Goal: Task Accomplishment & Management: Manage account settings

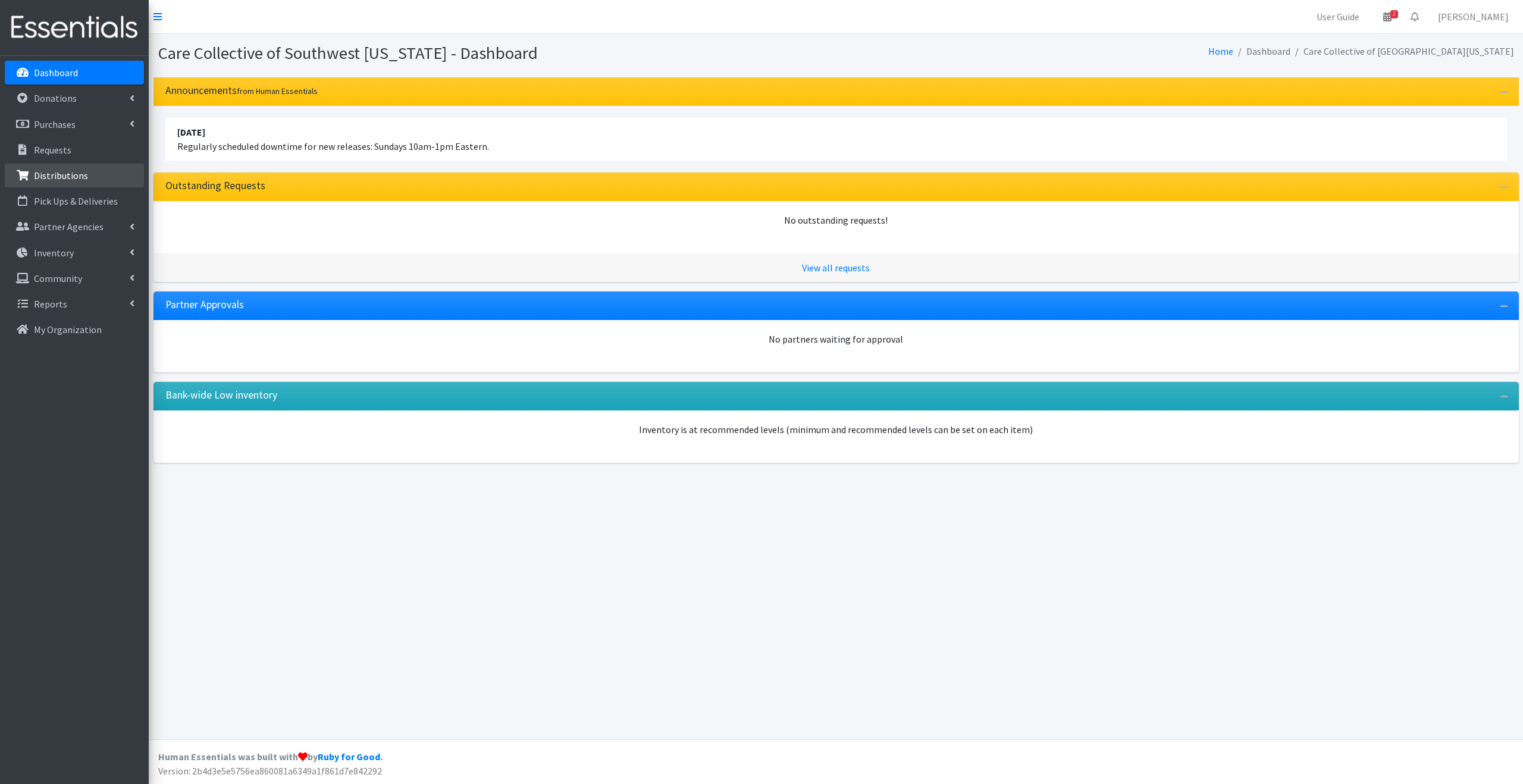
click at [102, 165] on link "Distributions" at bounding box center [74, 176] width 139 height 24
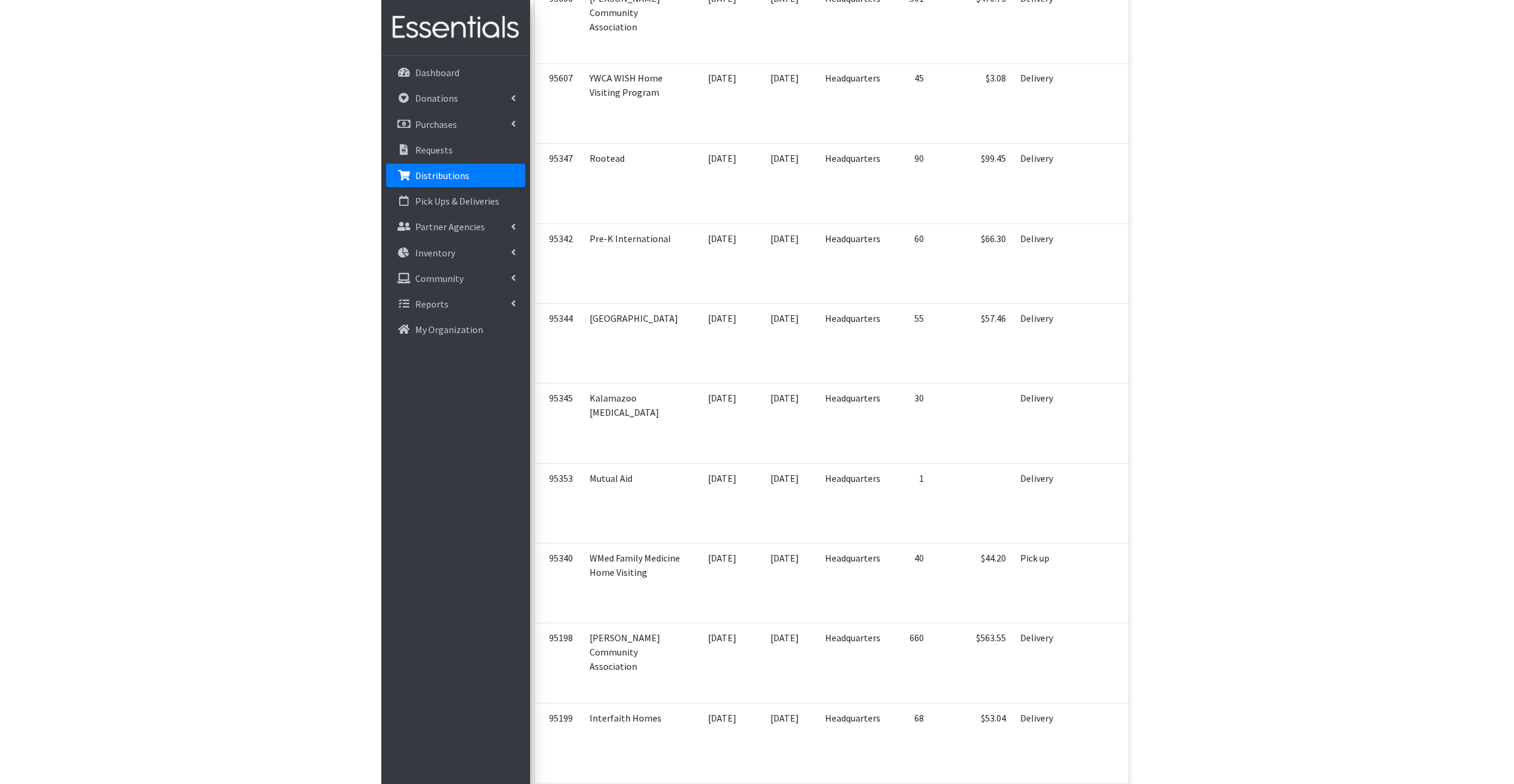
scroll to position [611, 0]
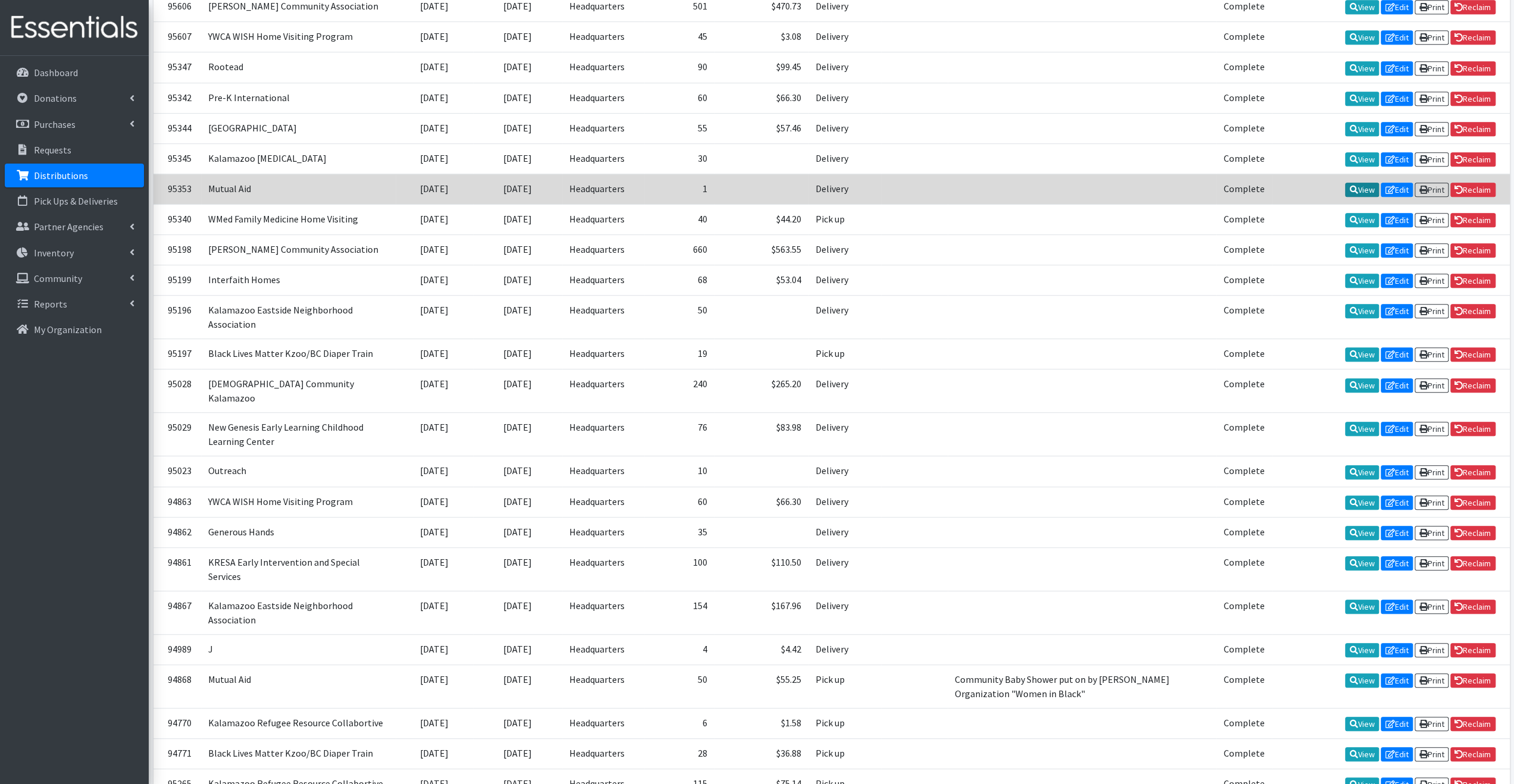
click at [1353, 183] on link "View" at bounding box center [1362, 190] width 34 height 14
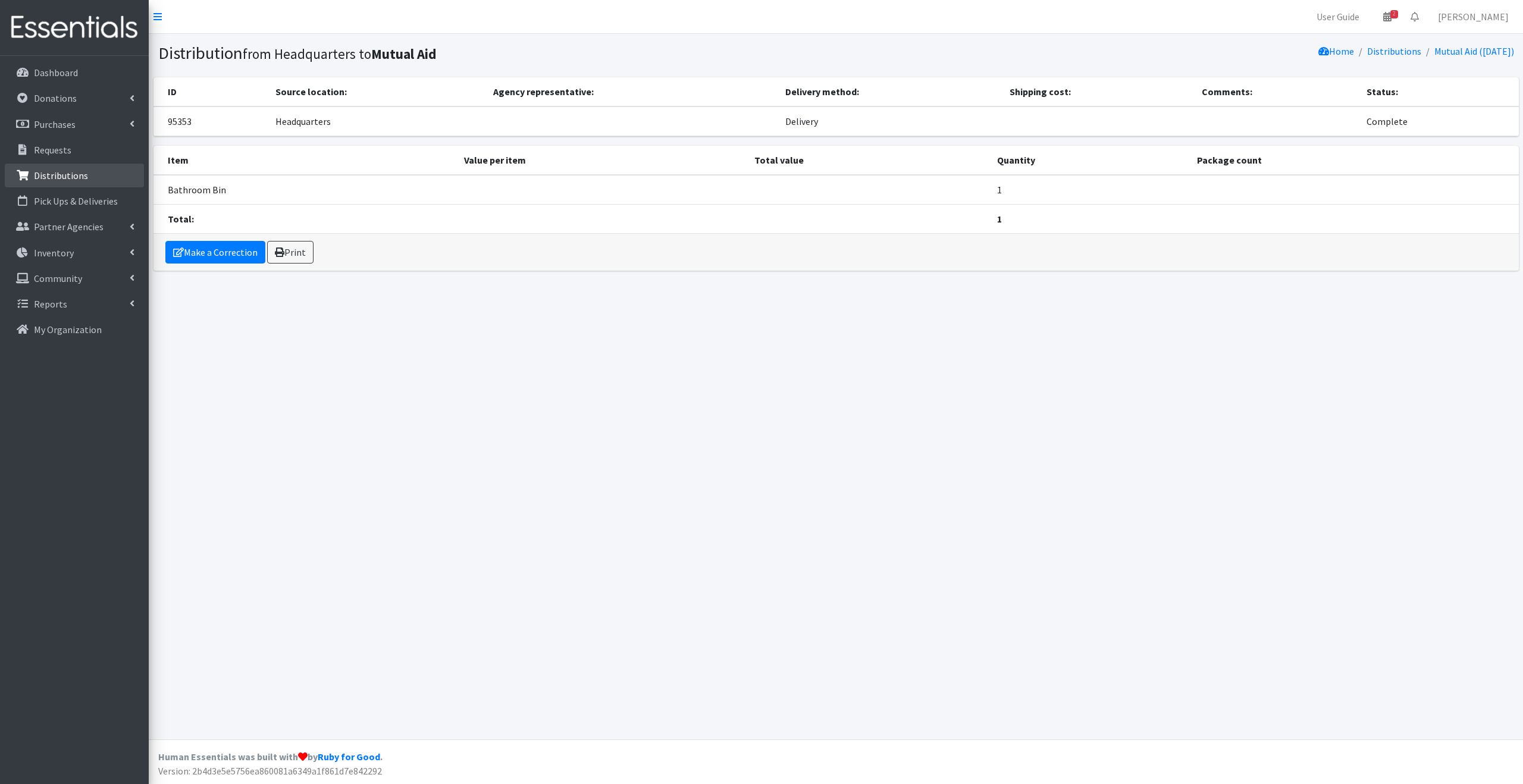
click at [74, 171] on p "Distributions" at bounding box center [60, 176] width 54 height 12
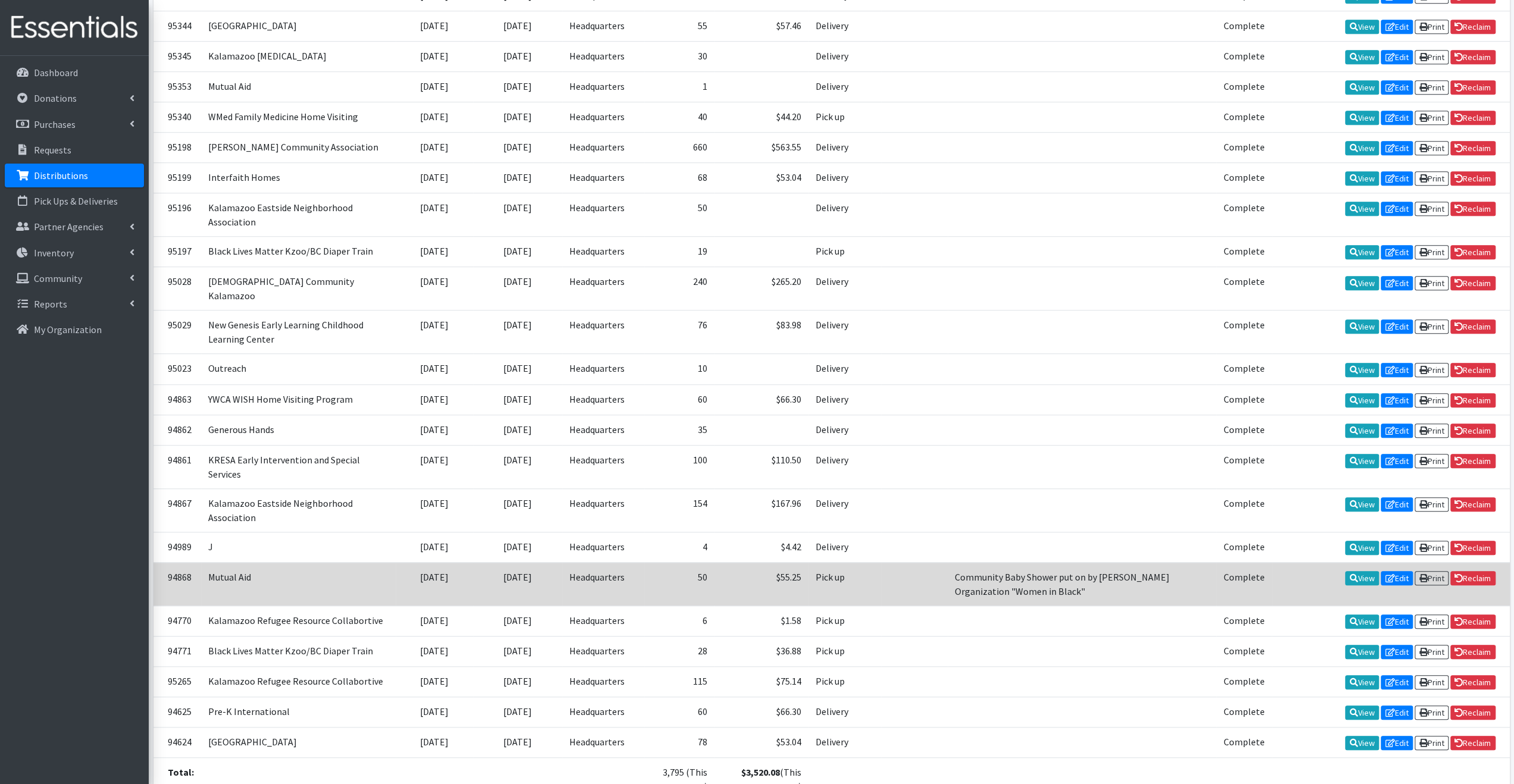
scroll to position [764, 0]
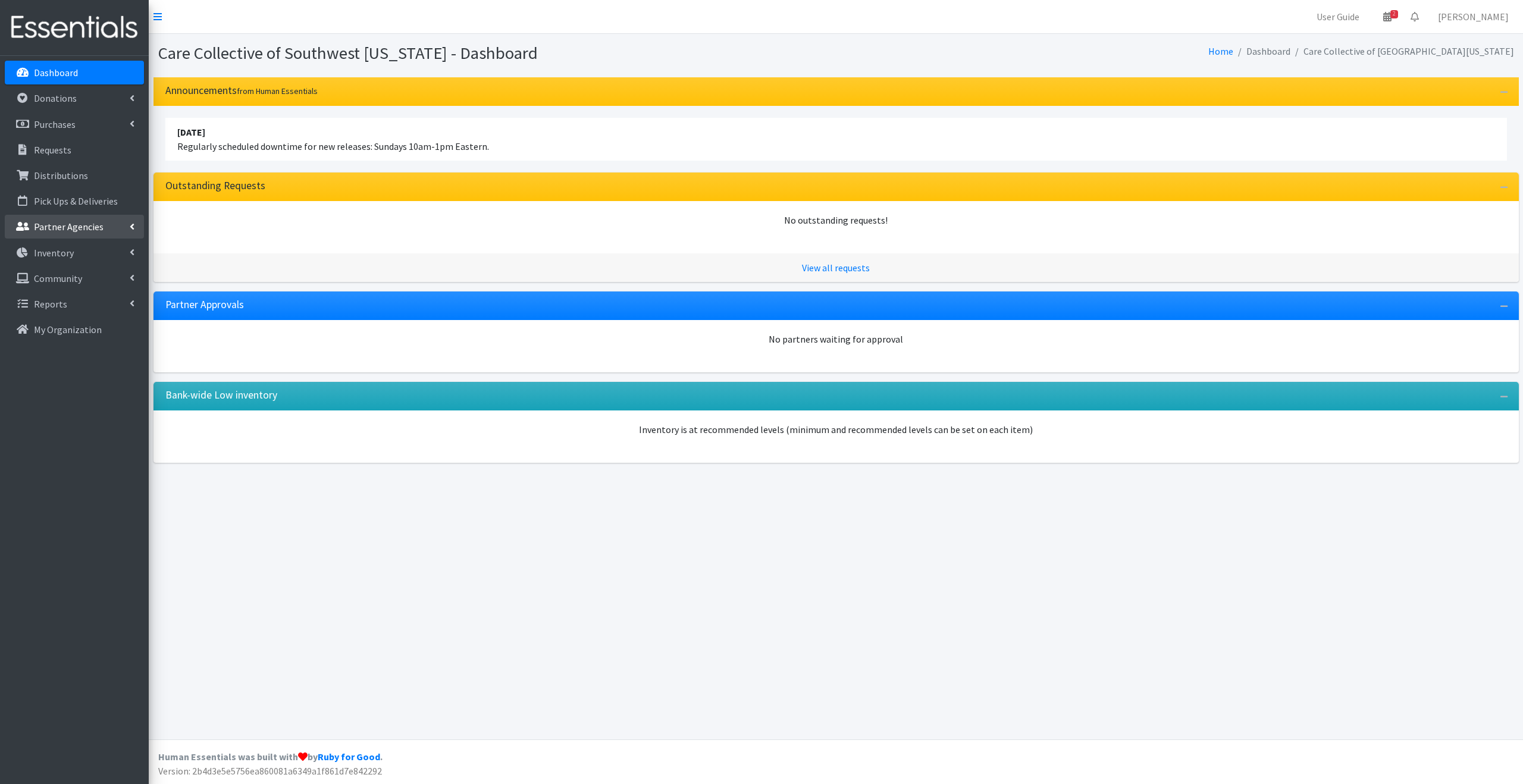
click at [75, 232] on p "Partner Agencies" at bounding box center [68, 226] width 69 height 12
click at [80, 252] on link "All Partners" at bounding box center [74, 253] width 139 height 24
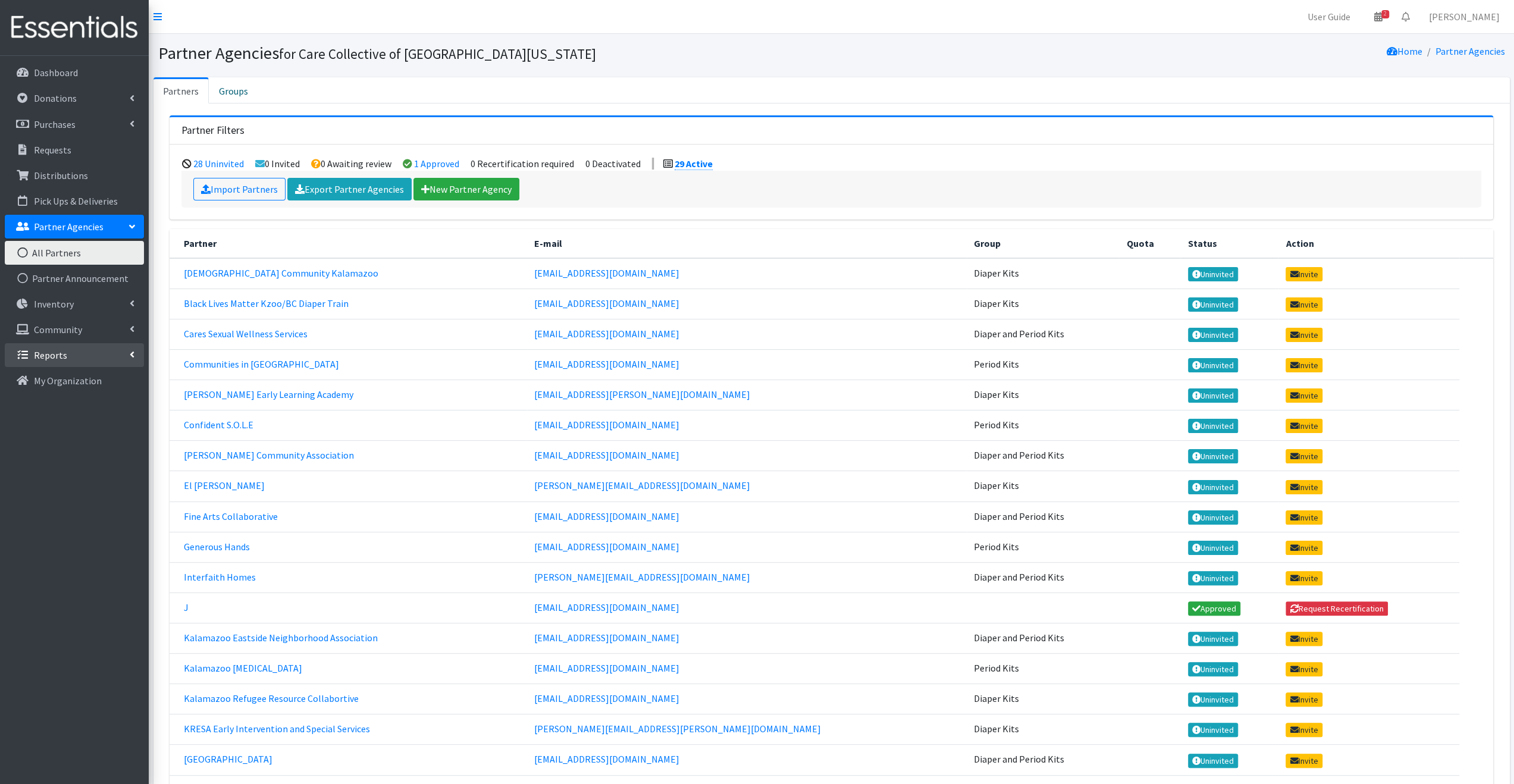
click at [72, 360] on link "Reports" at bounding box center [74, 355] width 139 height 24
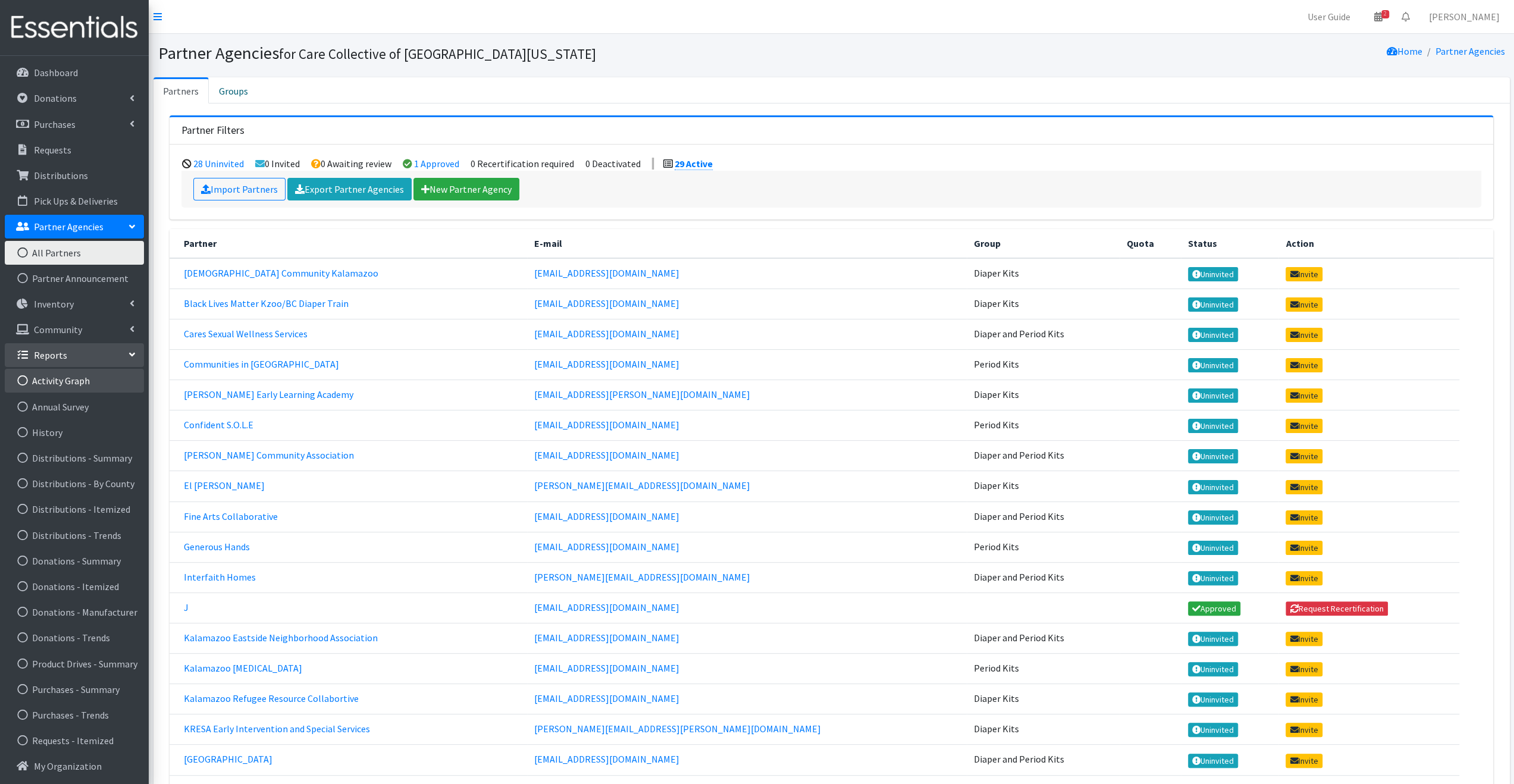
click at [79, 376] on link "Activity Graph" at bounding box center [74, 380] width 139 height 24
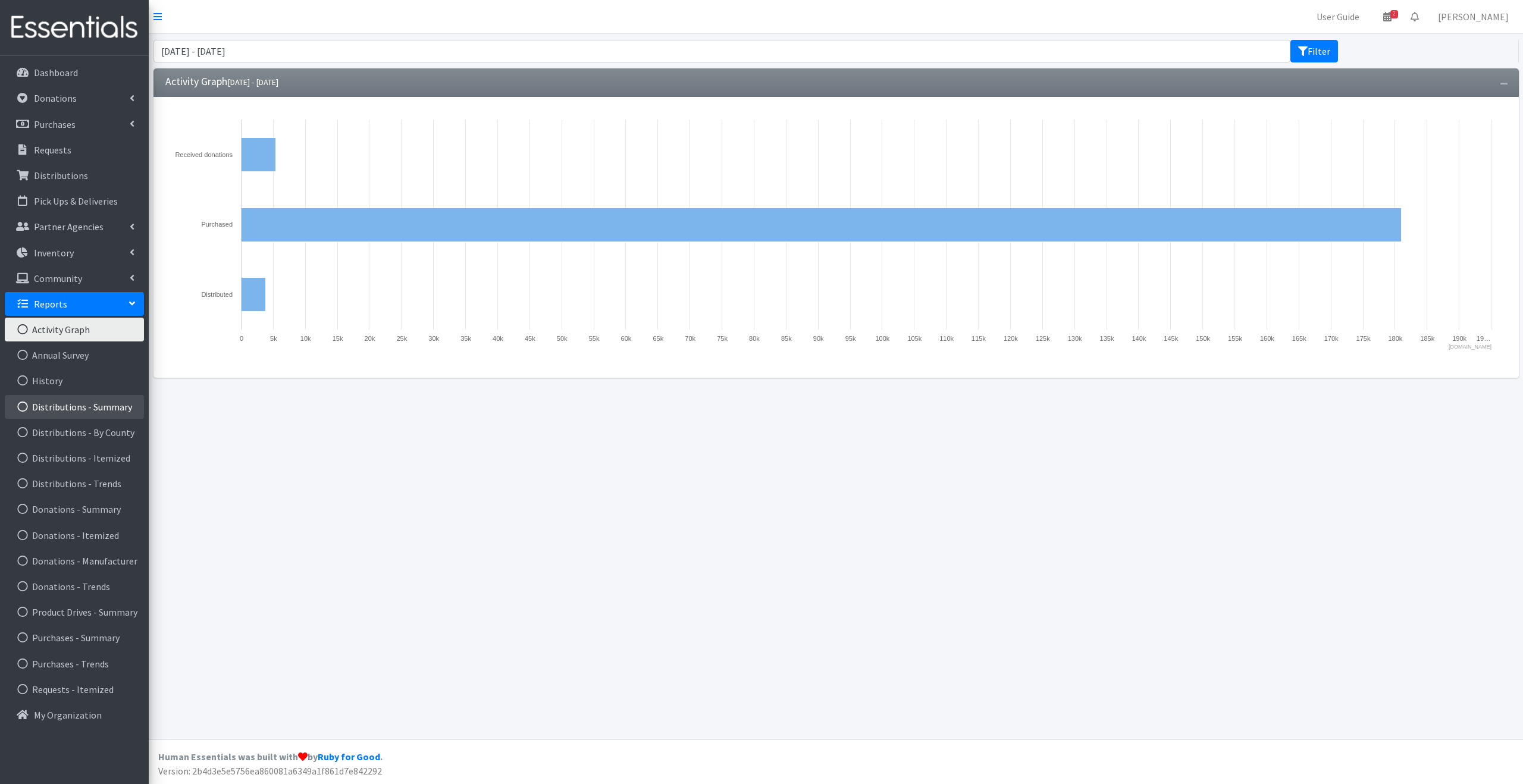
click at [101, 411] on link "Distributions - Summary" at bounding box center [74, 407] width 139 height 24
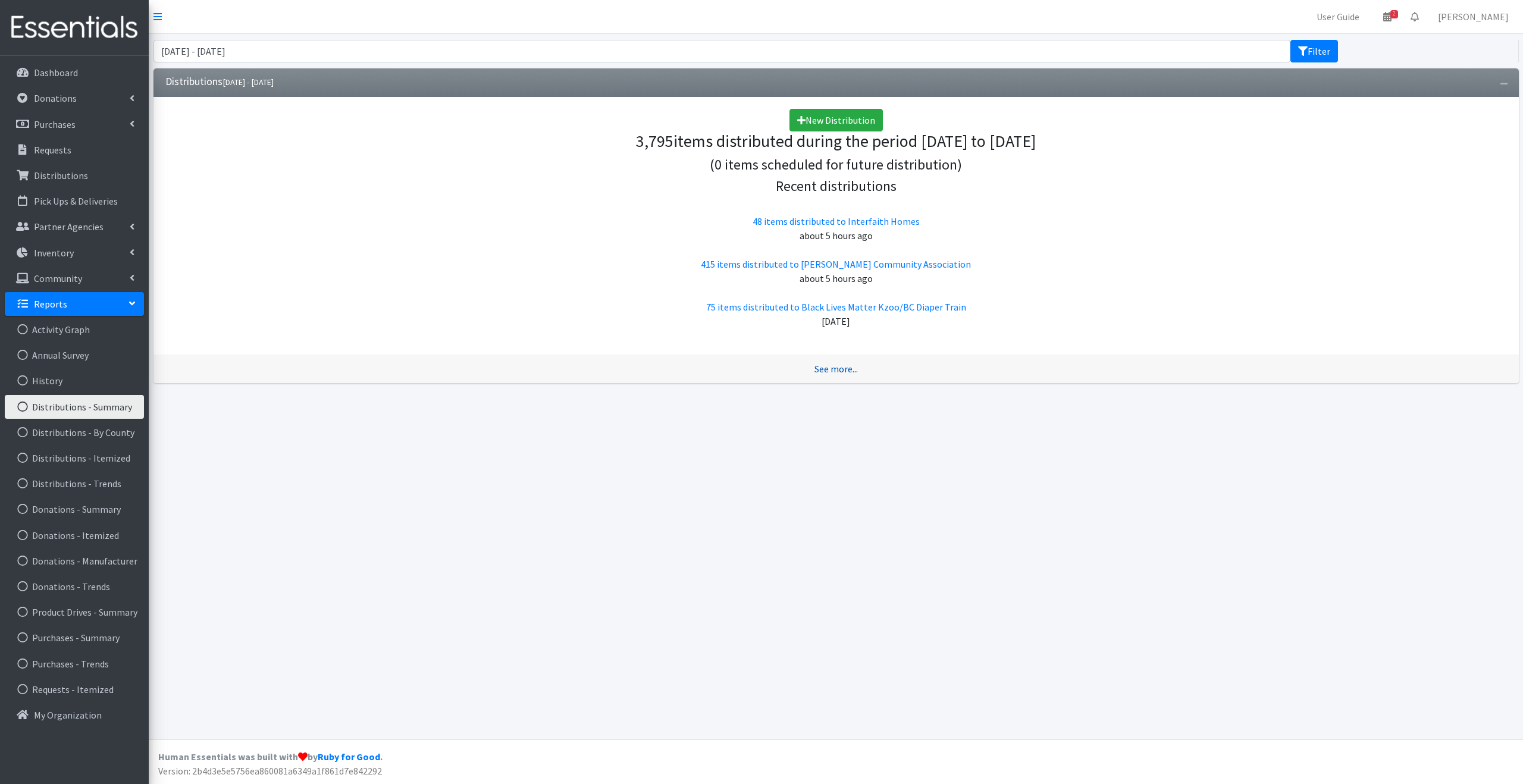
click at [828, 369] on link "See more..." at bounding box center [837, 368] width 43 height 12
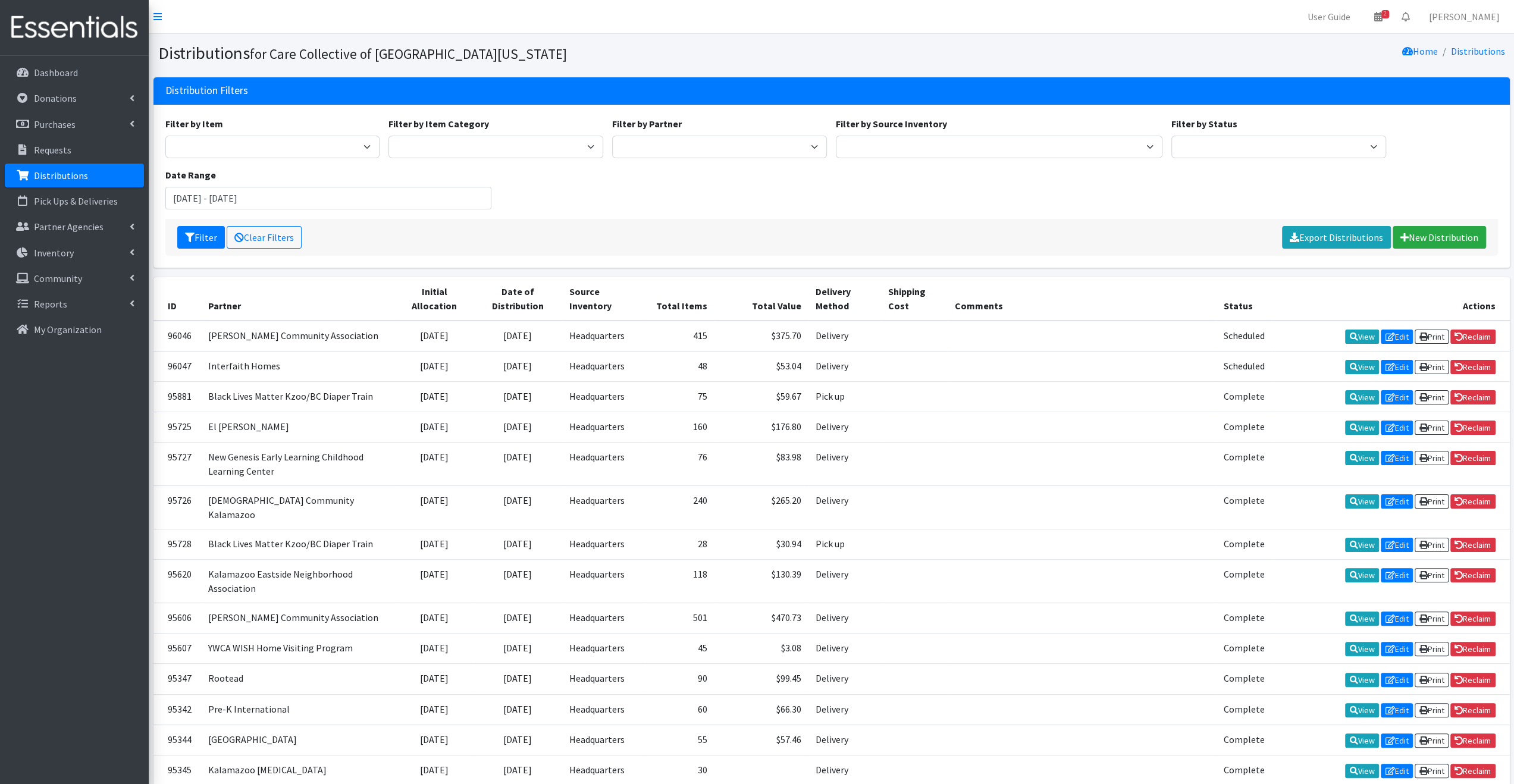
click at [736, 159] on div "Filter by Item 0 - Diapers 2.0 Bathroom Bin D - 0 - Diapers D- 1 - Diapers D- 2…" at bounding box center [832, 168] width 1341 height 103
click at [735, 154] on select "African Community Kalamazoo Black Lives Matter Kzoo/BC Diaper Train Cares Sexua…" at bounding box center [719, 146] width 214 height 23
select select "7965"
click at [612, 135] on select "African Community Kalamazoo Black Lives Matter Kzoo/BC Diaper Train Cares Sexua…" at bounding box center [719, 146] width 214 height 23
drag, startPoint x: 733, startPoint y: 204, endPoint x: 516, endPoint y: 189, distance: 217.5
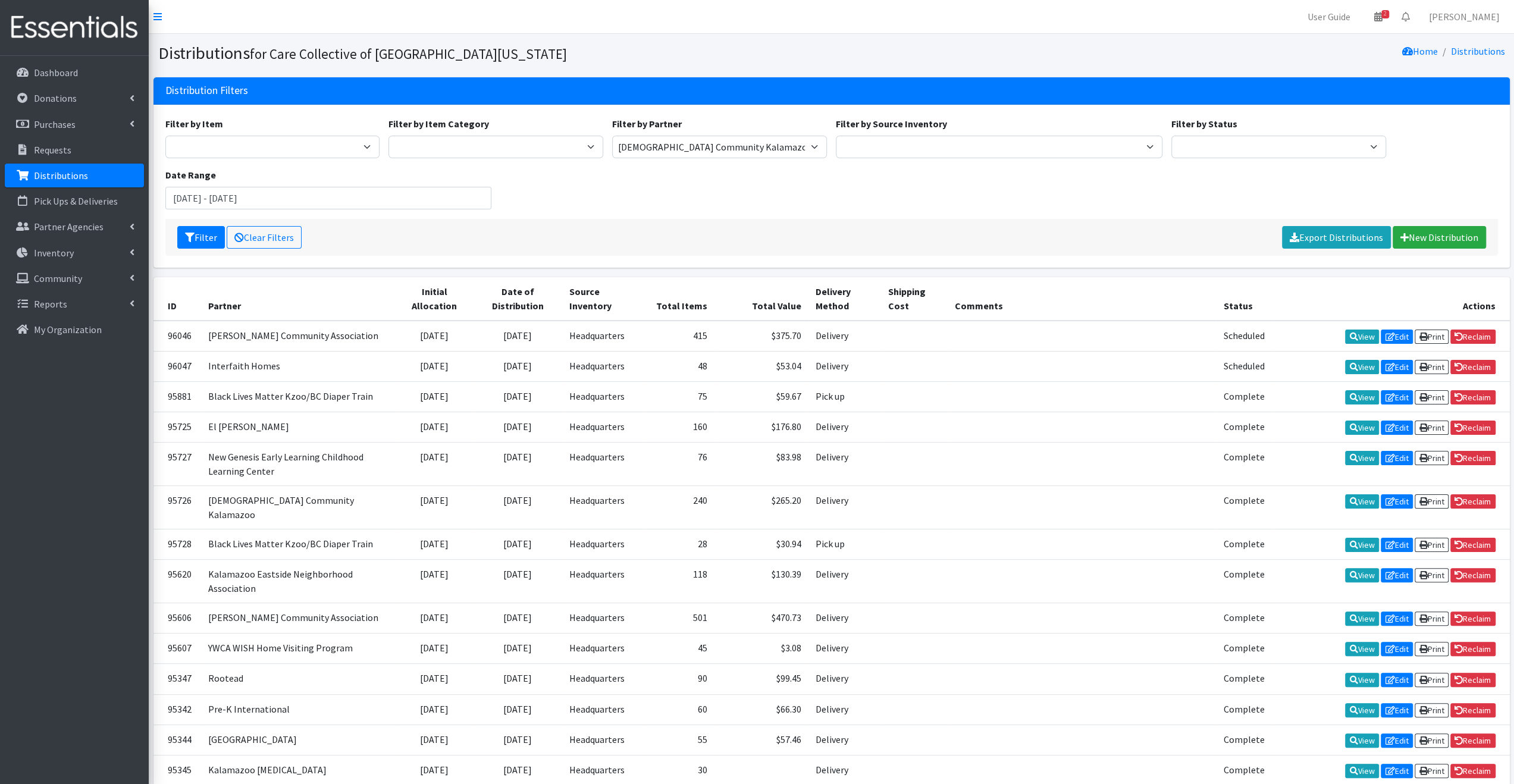
click at [732, 204] on div "Filter by Item 0 - Diapers 2.0 Bathroom Bin D - 0 - Diapers D- 1 - Diapers D- 2…" at bounding box center [832, 168] width 1341 height 103
click at [209, 233] on button "Filter" at bounding box center [200, 237] width 47 height 23
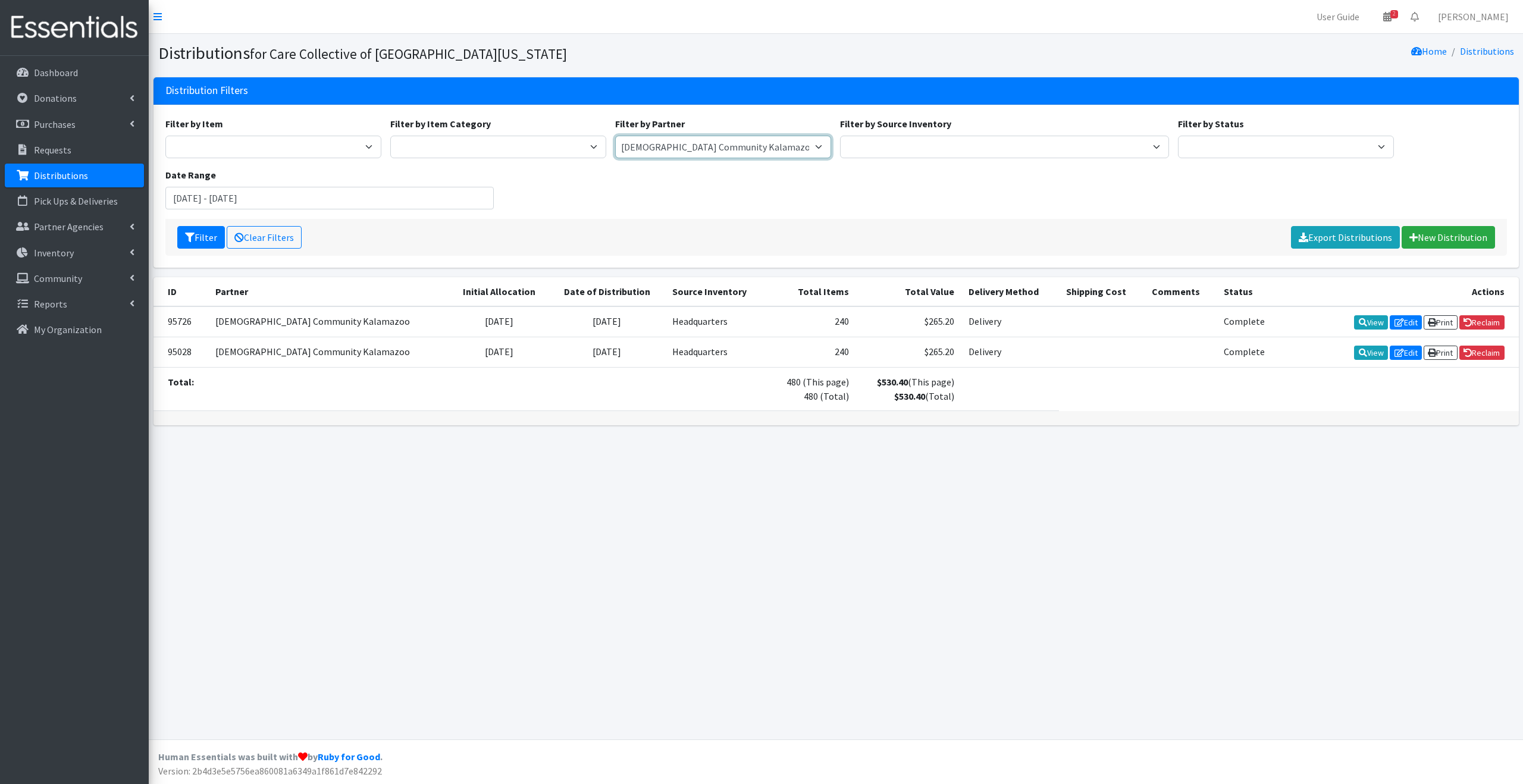
click at [677, 153] on select "African Community Kalamazoo Black Lives Matter Kzoo/BC Diaper Train Cares Sexua…" at bounding box center [723, 146] width 216 height 23
select select
click at [615, 135] on select "African Community Kalamazoo Black Lives Matter Kzoo/BC Diaper Train Cares Sexua…" at bounding box center [723, 146] width 216 height 23
click at [877, 172] on div "Filter by Item 0 - Diapers 2.0 Bathroom Bin D - 0 - Diapers D- 1 - Diapers D- 2…" at bounding box center [836, 168] width 1350 height 103
click at [203, 232] on button "Filter" at bounding box center [200, 237] width 47 height 23
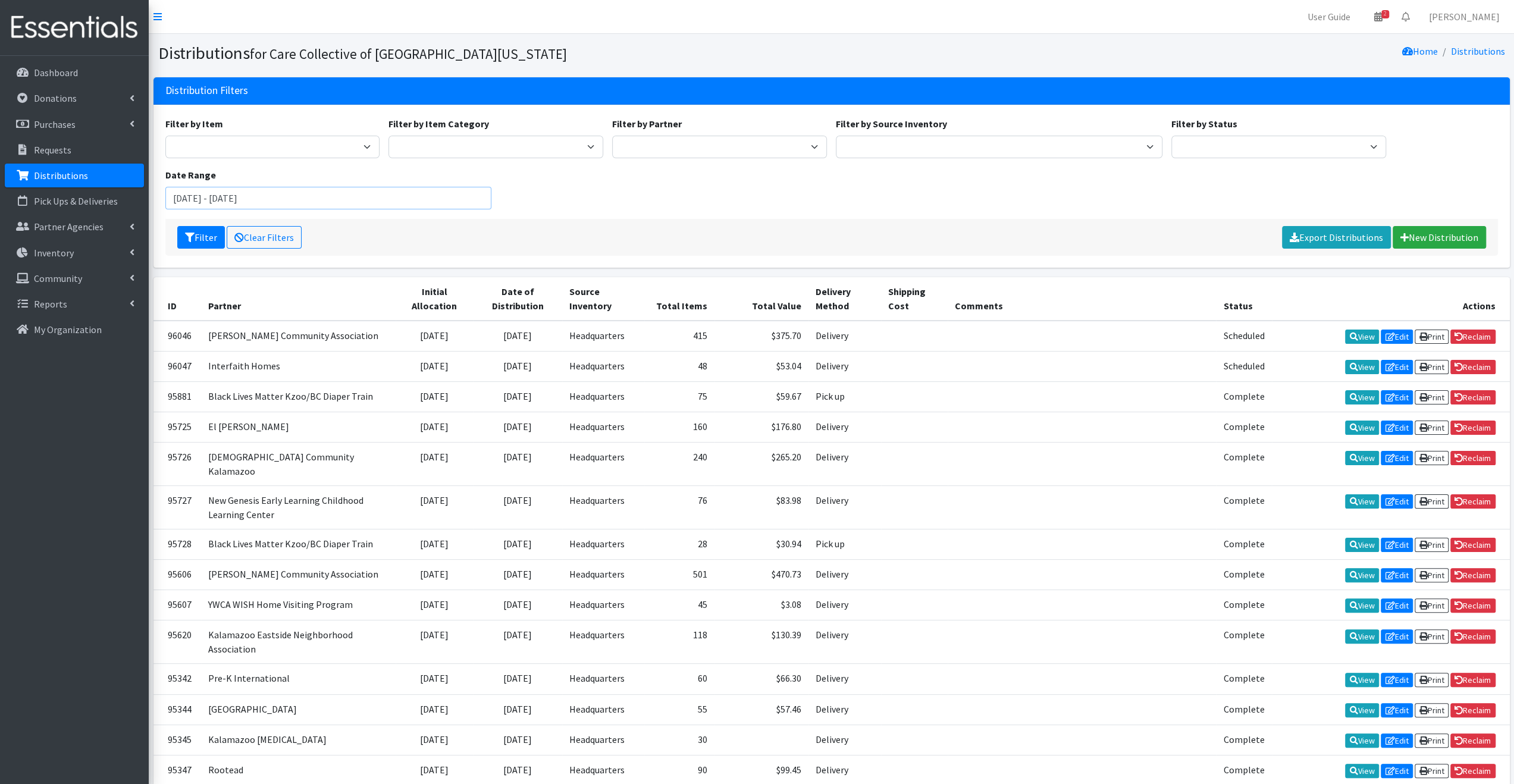
click at [341, 195] on input "July 3, 2025 - October 3, 2025" at bounding box center [328, 197] width 327 height 23
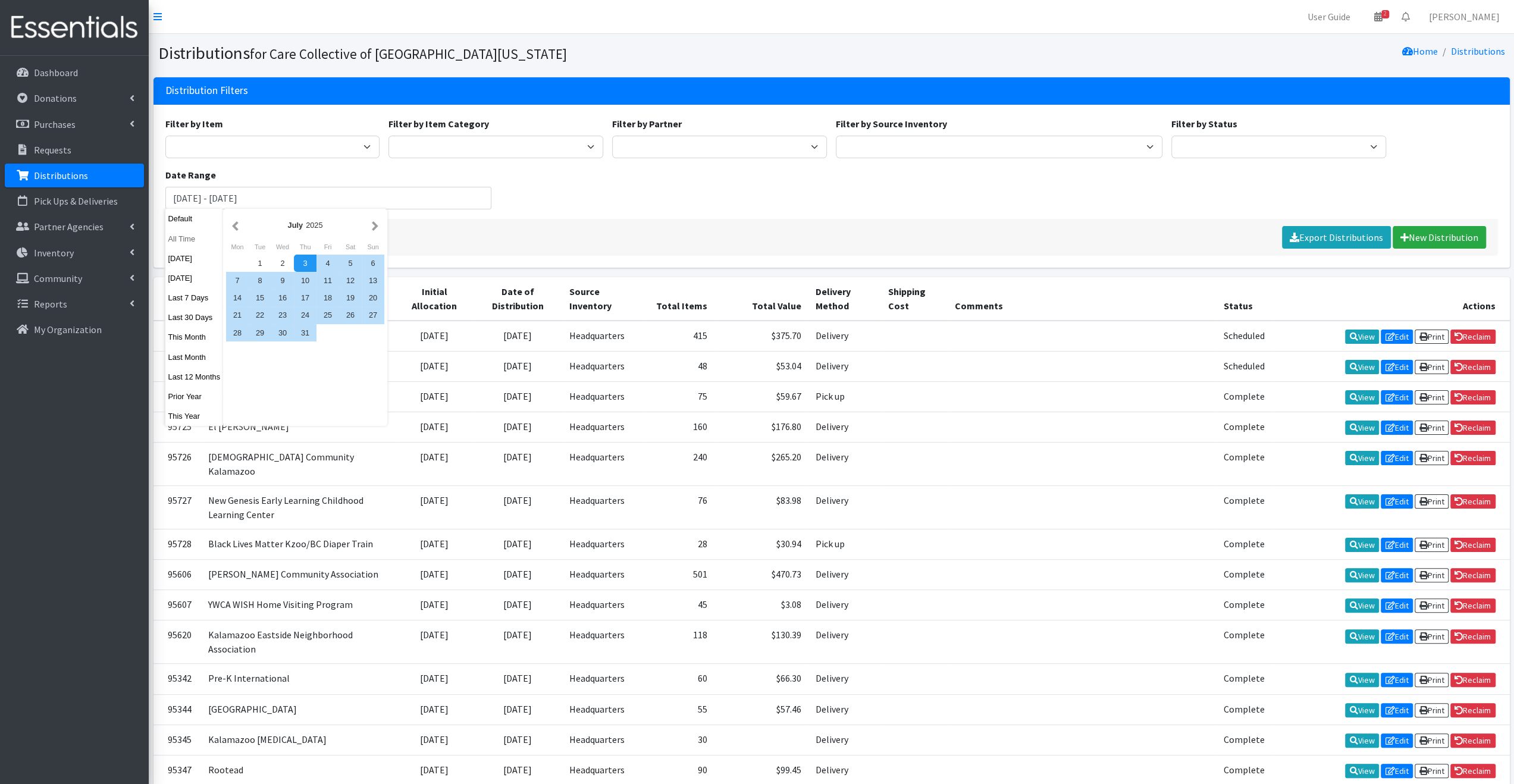
click at [179, 239] on button "All Time" at bounding box center [194, 238] width 58 height 17
type input "September 3, 1925 - September 3, 2026"
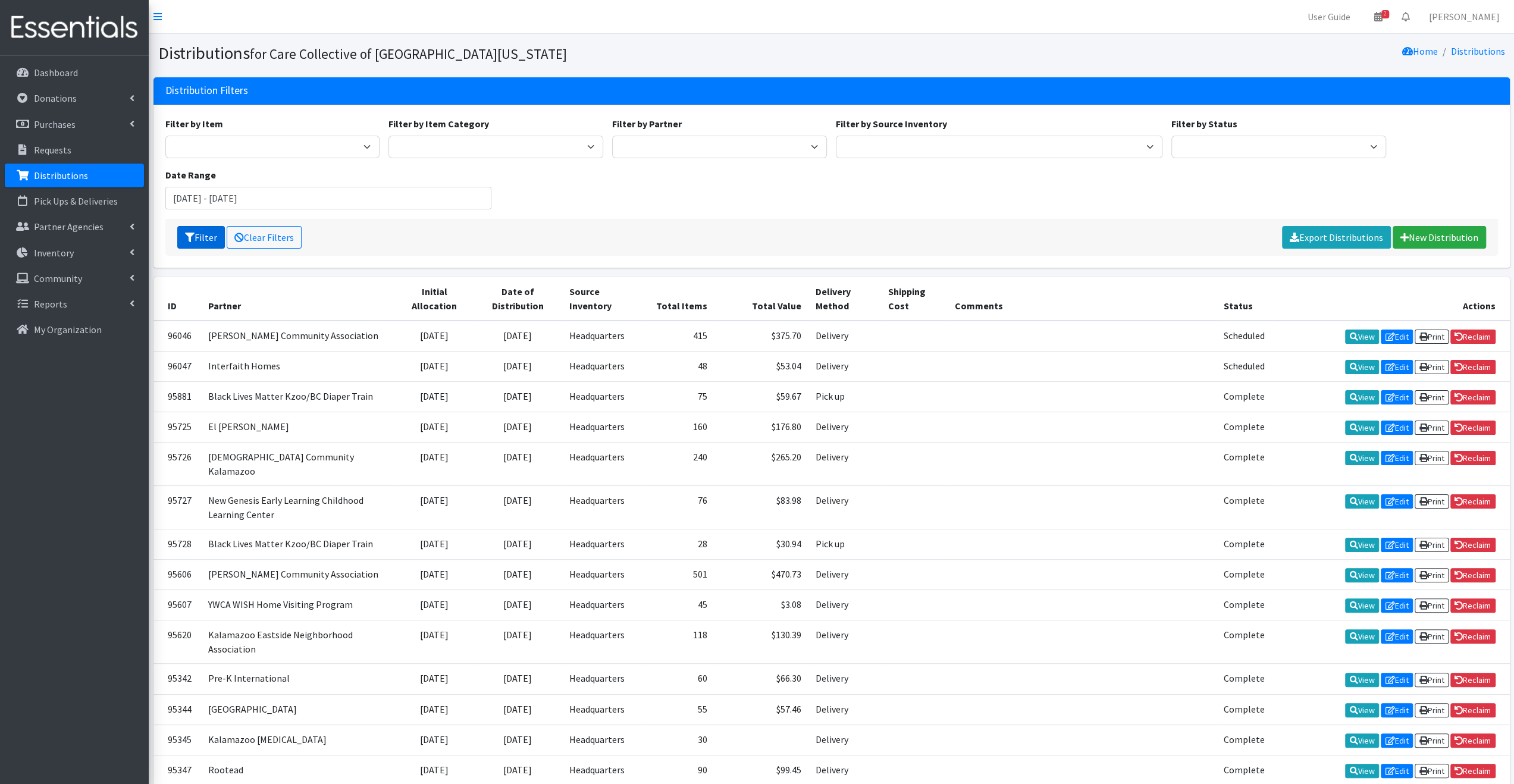
click at [190, 234] on icon "submit" at bounding box center [190, 238] width 10 height 10
click at [343, 196] on input "September 3, 1925 - September 3, 2026" at bounding box center [328, 197] width 327 height 23
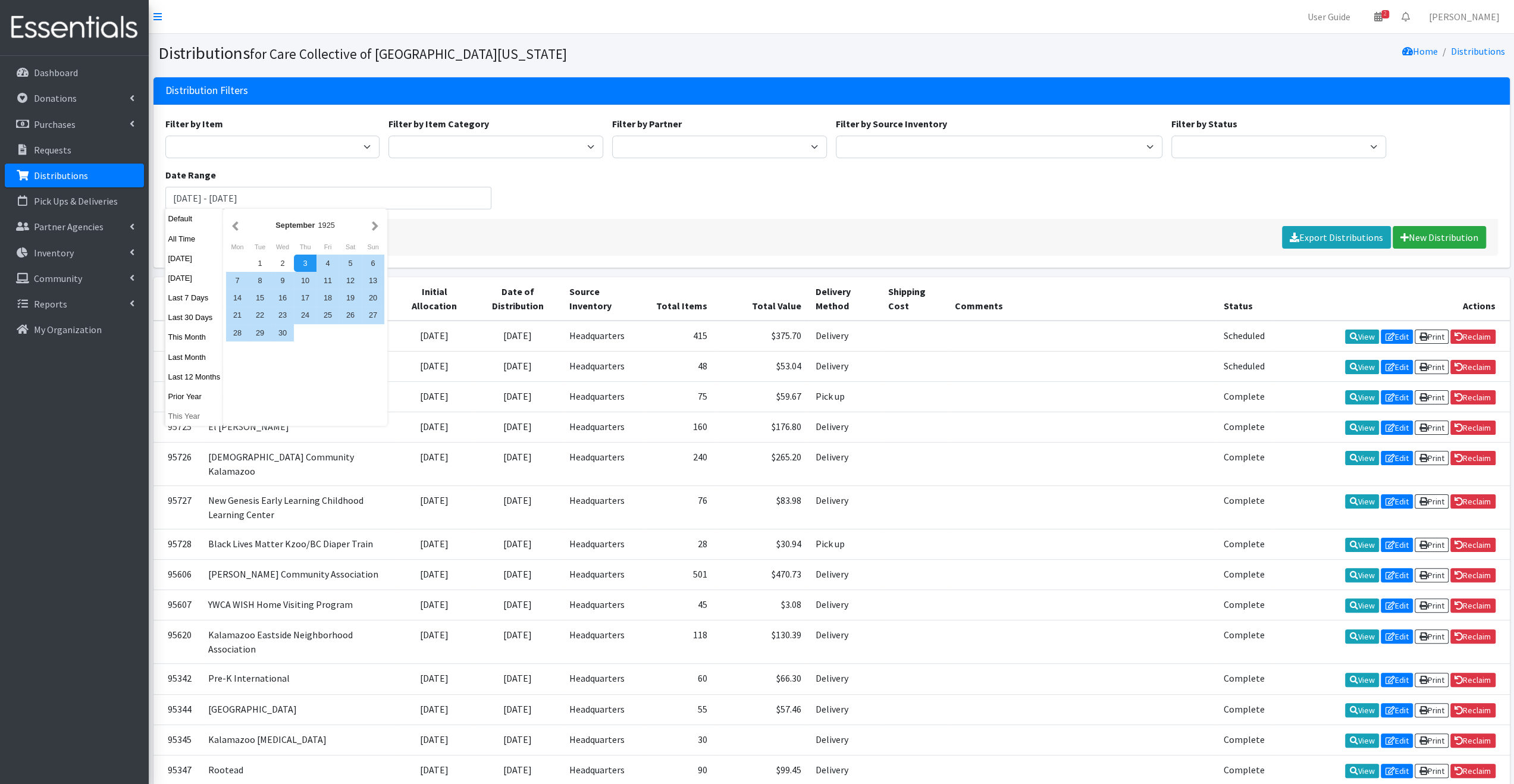
click at [196, 419] on button "This Year" at bounding box center [194, 416] width 58 height 17
type input "January 1, 2025 - December 31, 2025"
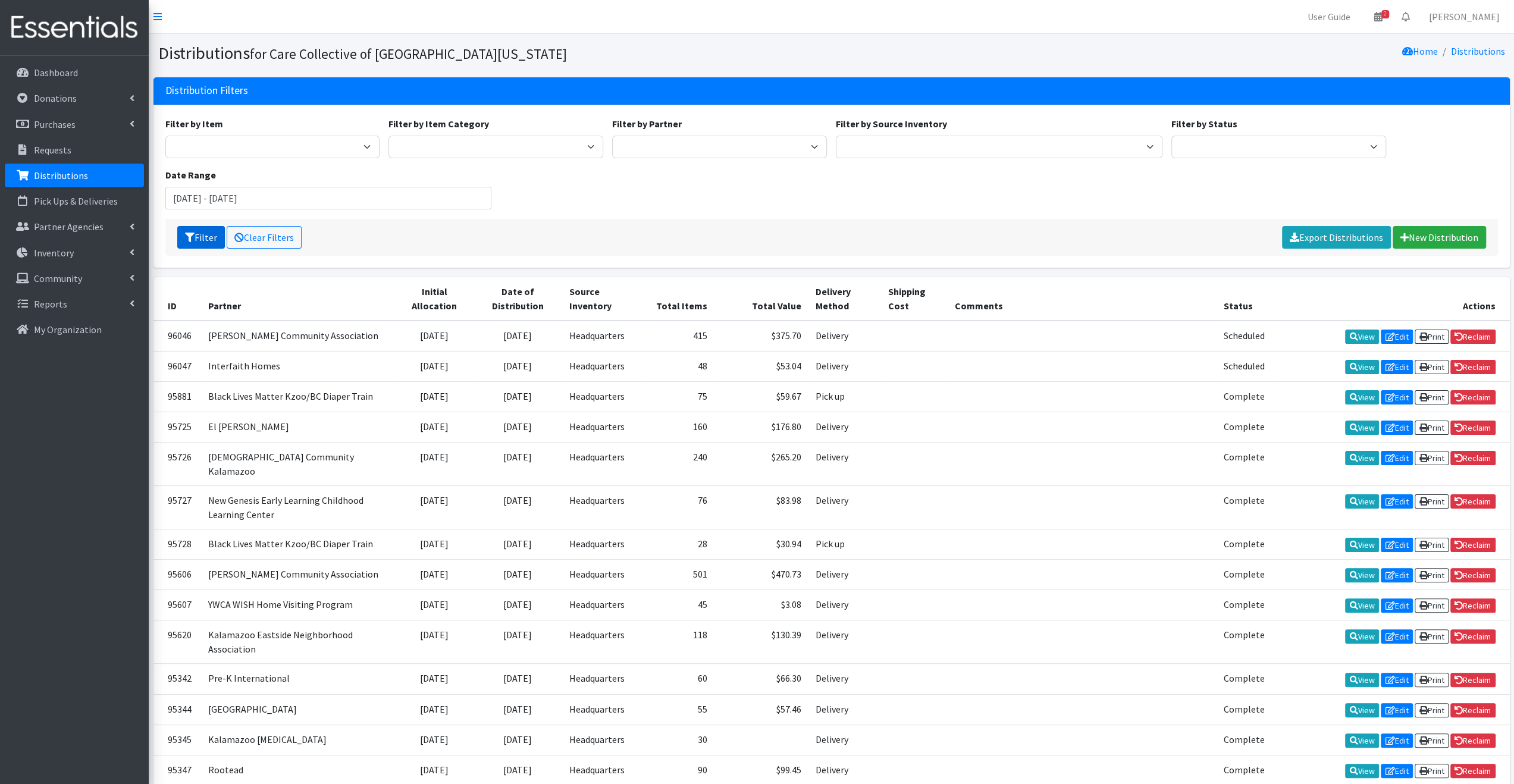
click at [197, 240] on button "Filter" at bounding box center [200, 237] width 47 height 23
click at [1356, 239] on link "Export Distributions" at bounding box center [1336, 237] width 109 height 23
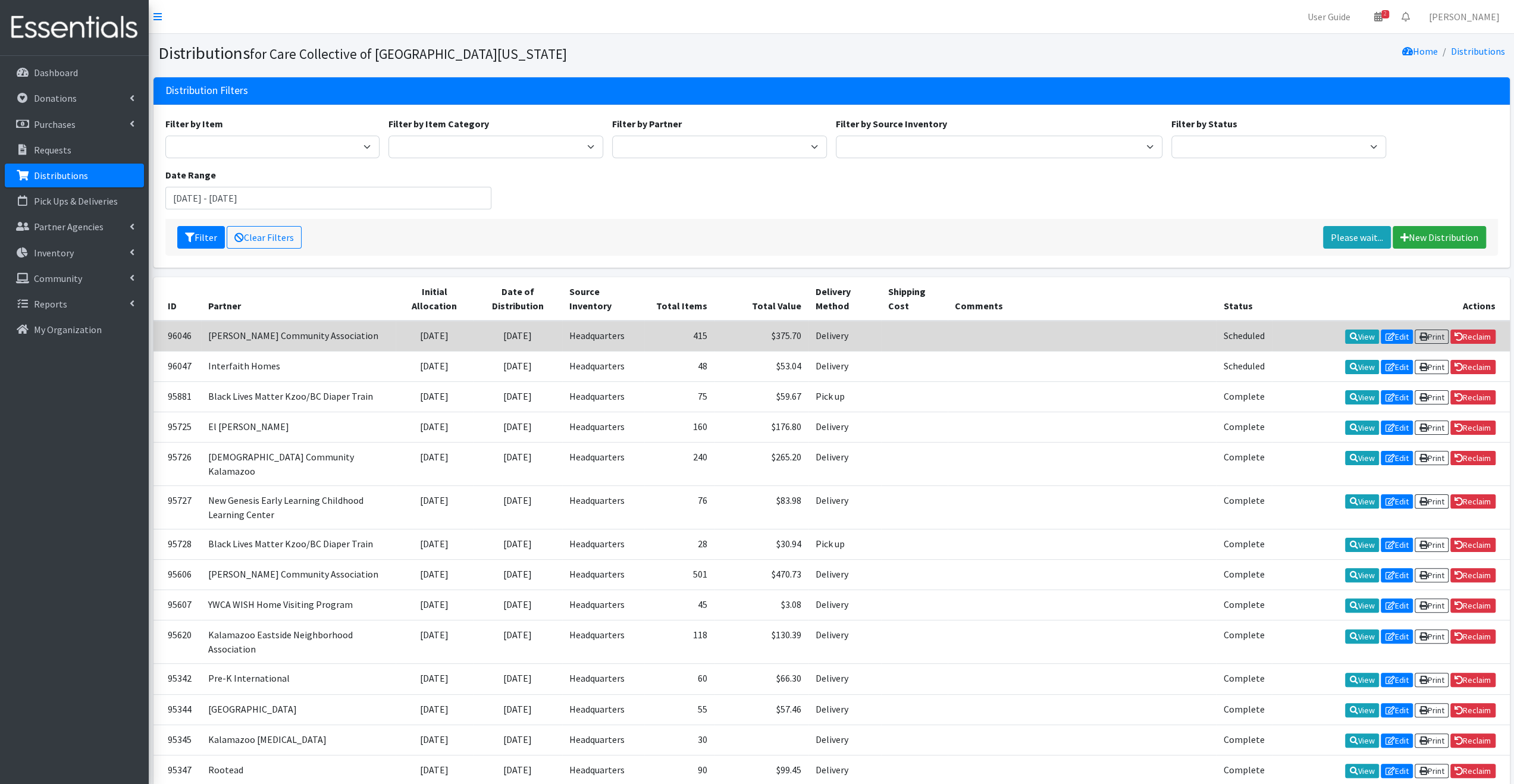
drag, startPoint x: 1182, startPoint y: 196, endPoint x: 1163, endPoint y: 342, distance: 147.2
click at [1182, 196] on div "Filter by Item 0 - Diapers 2.0 Bathroom Bin D - 0 - Diapers D- 1 - Diapers D- 2…" at bounding box center [832, 168] width 1341 height 103
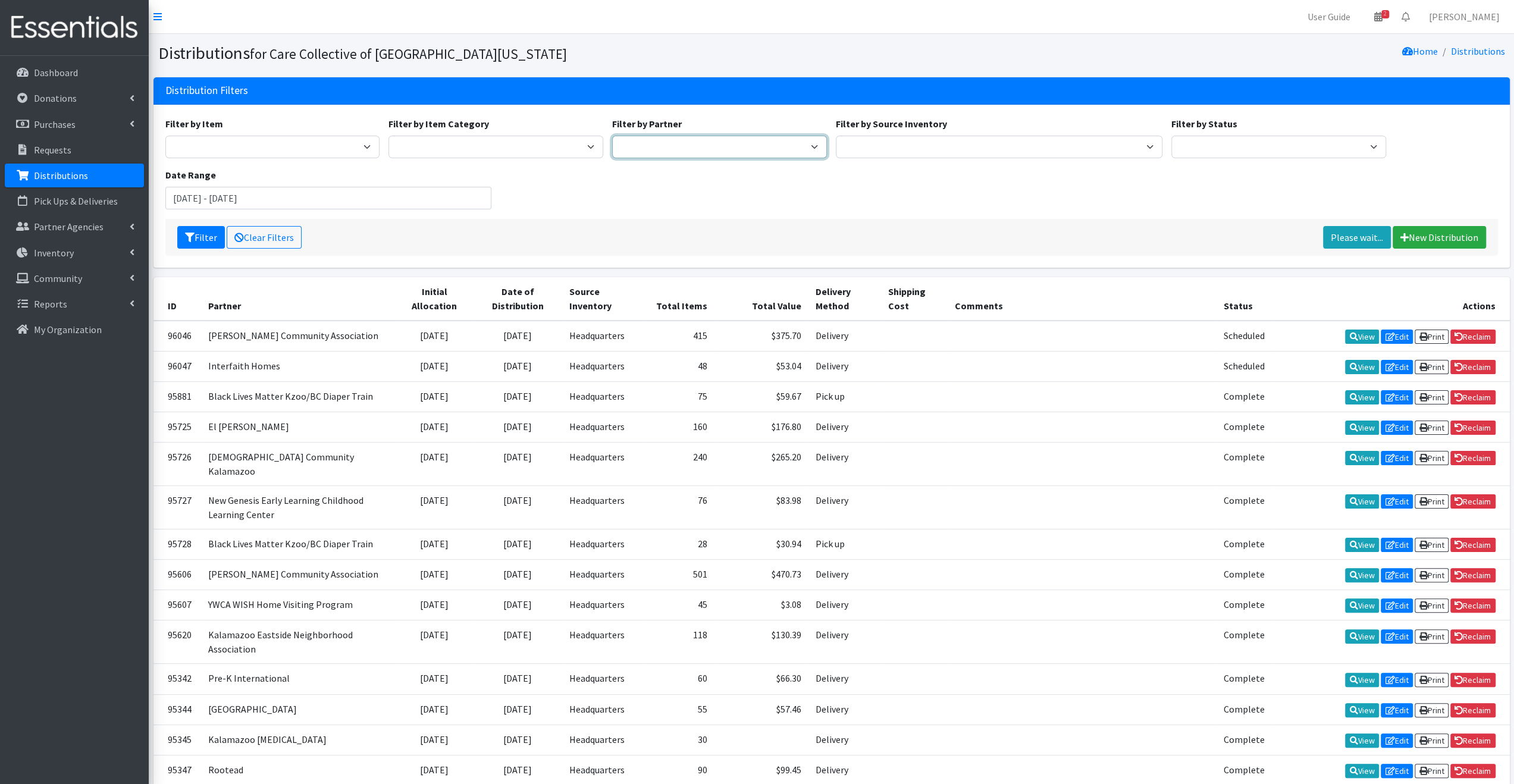
click at [691, 143] on select "African Community Kalamazoo Black Lives Matter Kzoo/BC Diaper Train Cares Sexua…" at bounding box center [719, 146] width 214 height 23
select select "7965"
click at [612, 135] on select "African Community Kalamazoo Black Lives Matter Kzoo/BC Diaper Train Cares Sexua…" at bounding box center [719, 146] width 214 height 23
drag, startPoint x: 201, startPoint y: 238, endPoint x: 214, endPoint y: 237, distance: 13.0
click at [201, 238] on button "Filter" at bounding box center [200, 237] width 47 height 23
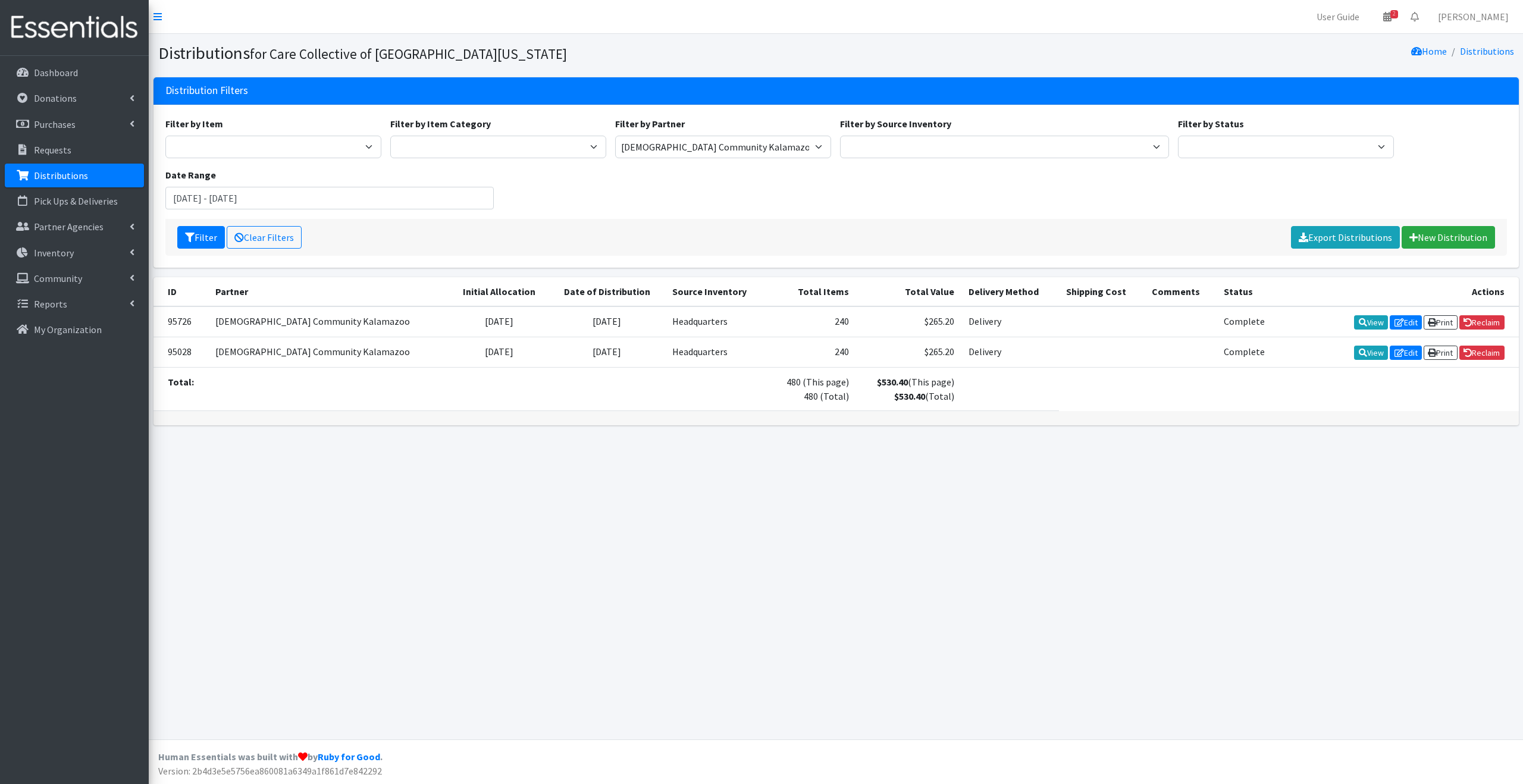
drag, startPoint x: 0, startPoint y: 0, endPoint x: 1197, endPoint y: 201, distance: 1213.8
click at [1144, 186] on div "Filter by Item 0 - Diapers 2.0 Bathroom Bin D - 0 - Diapers D- 1 - Diapers D- 2…" at bounding box center [836, 168] width 1350 height 103
click at [1323, 230] on link "Export Distributions" at bounding box center [1345, 237] width 109 height 23
click at [351, 144] on select "0 - Diapers 2.0 Bathroom Bin D - 0 - Diapers D- 1 - Diapers D- 2 - Diapers D - …" at bounding box center [273, 146] width 216 height 23
click at [490, 136] on select "Diaper Kits Period Kits Diapers Period Products" at bounding box center [498, 146] width 216 height 23
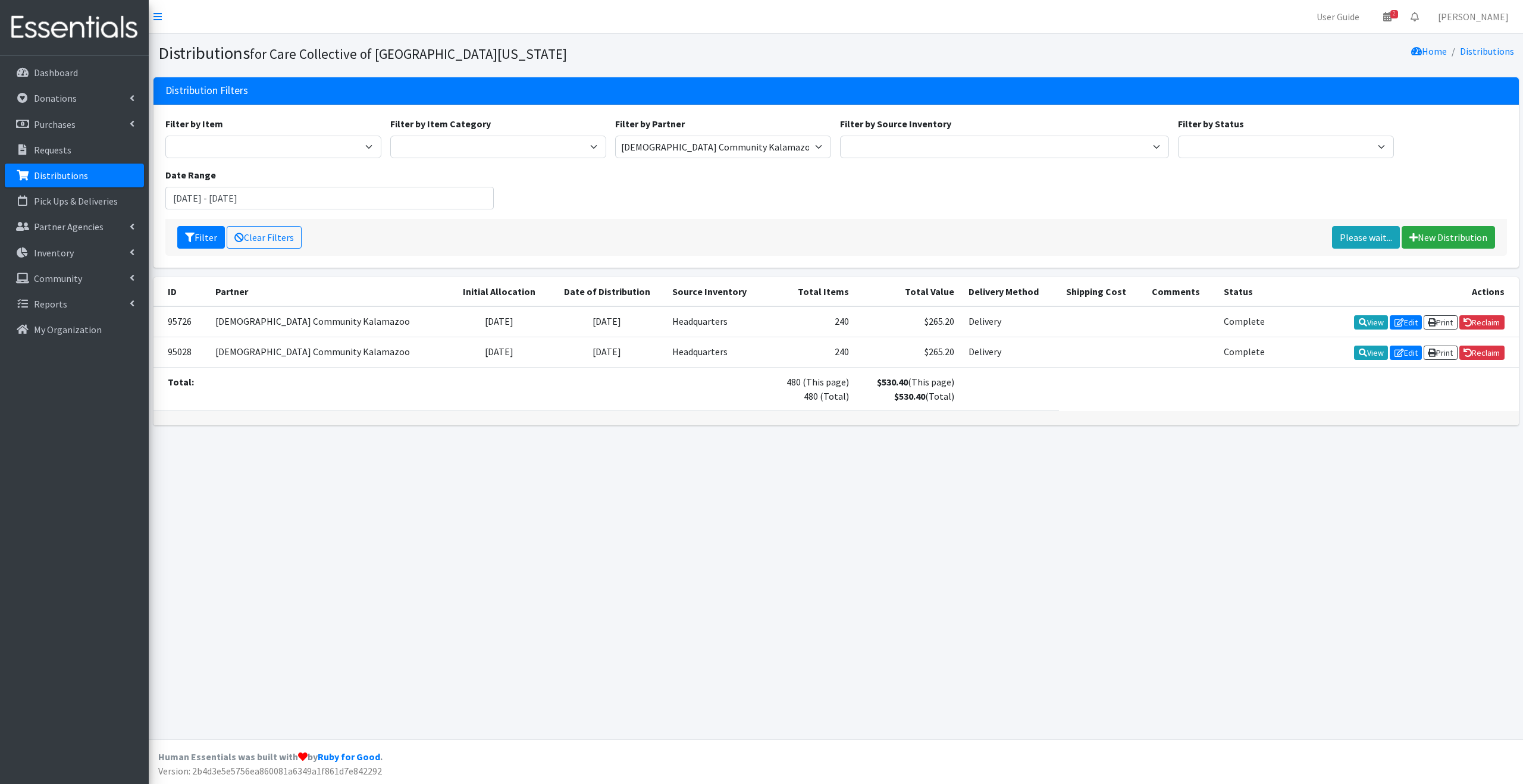
click at [705, 196] on div "Filter by Item 0 - Diapers 2.0 Bathroom Bin D - 0 - Diapers D- 1 - Diapers D- 2…" at bounding box center [836, 168] width 1350 height 103
click at [1003, 145] on select "Headquarters" at bounding box center [1003, 146] width 329 height 23
click at [1004, 144] on select "Headquarters" at bounding box center [1003, 146] width 329 height 23
click at [1258, 144] on select "Scheduled Complete" at bounding box center [1286, 146] width 216 height 23
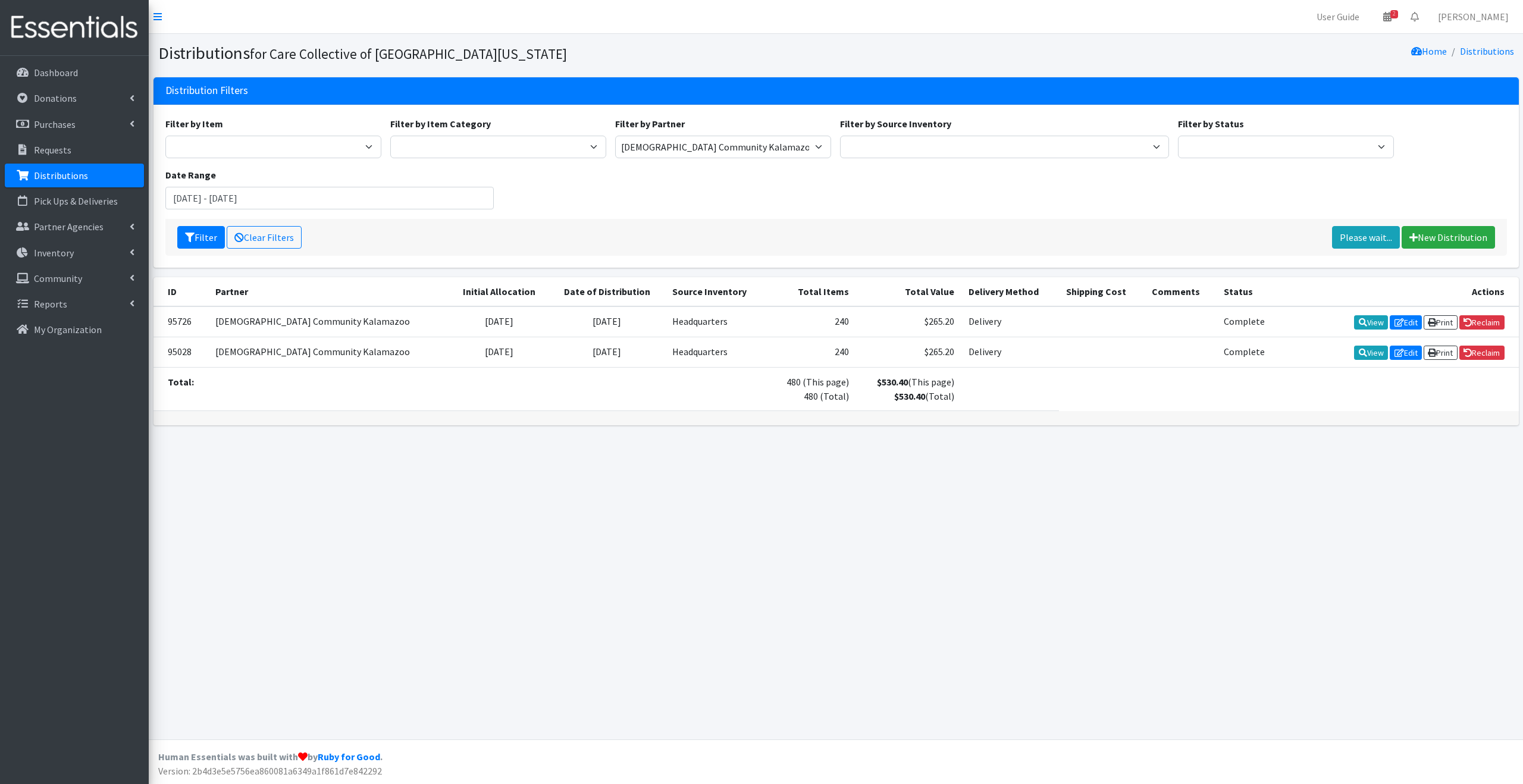
click at [1073, 199] on div "Filter by Item 0 - Diapers 2.0 Bathroom Bin D - 0 - Diapers D- 1 - Diapers D- 2…" at bounding box center [836, 168] width 1350 height 103
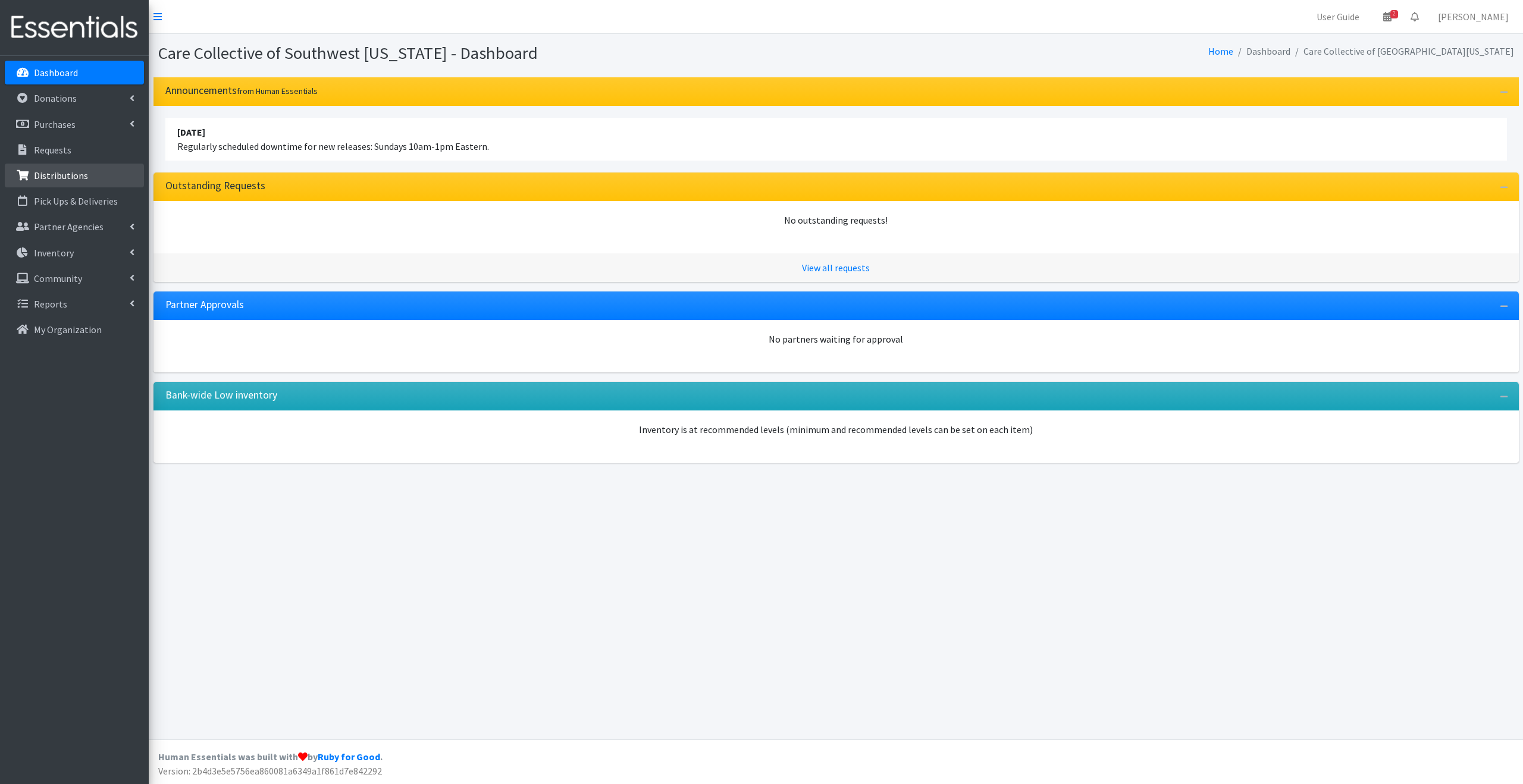
click at [101, 178] on link "Distributions" at bounding box center [74, 176] width 139 height 24
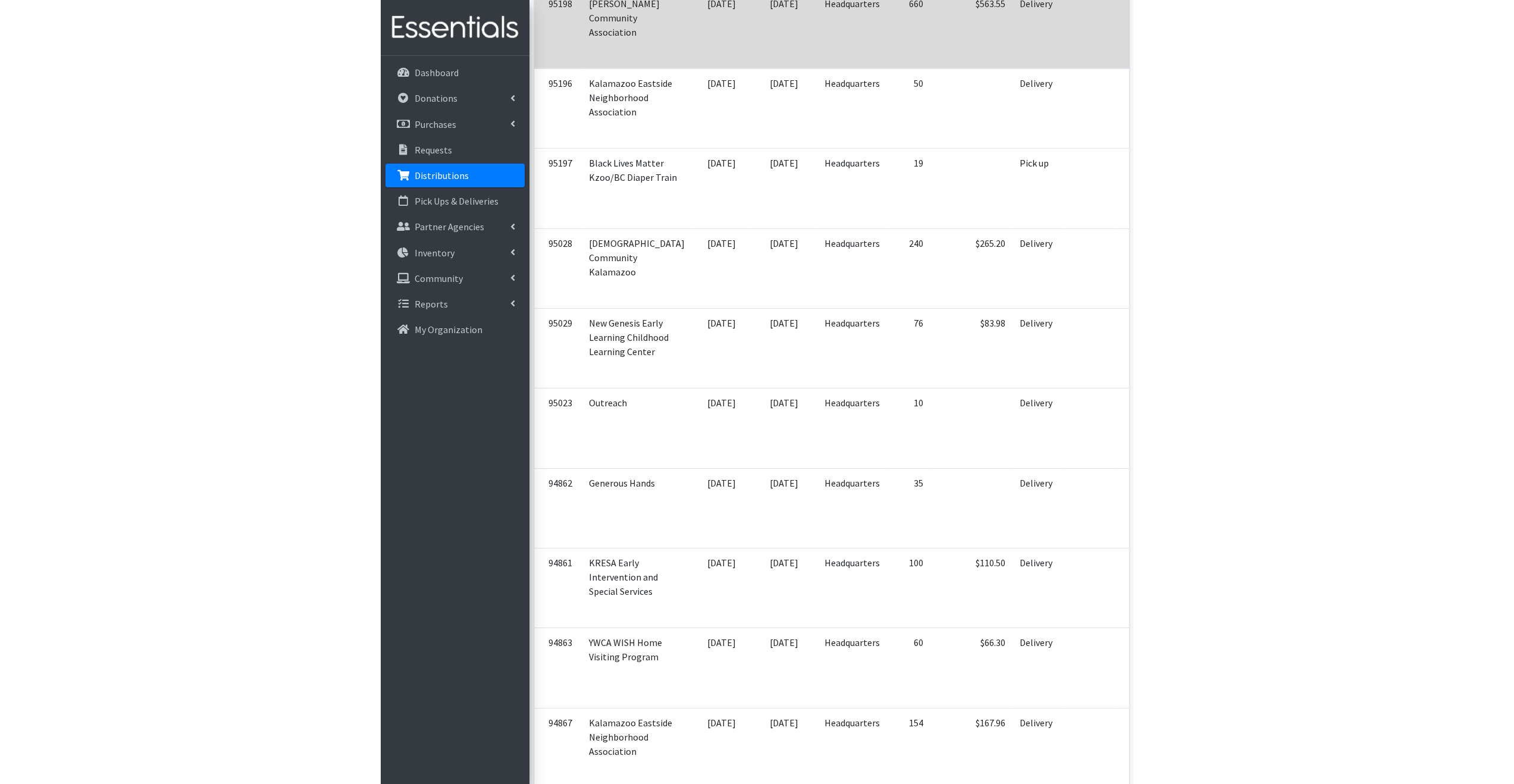
scroll to position [764, 0]
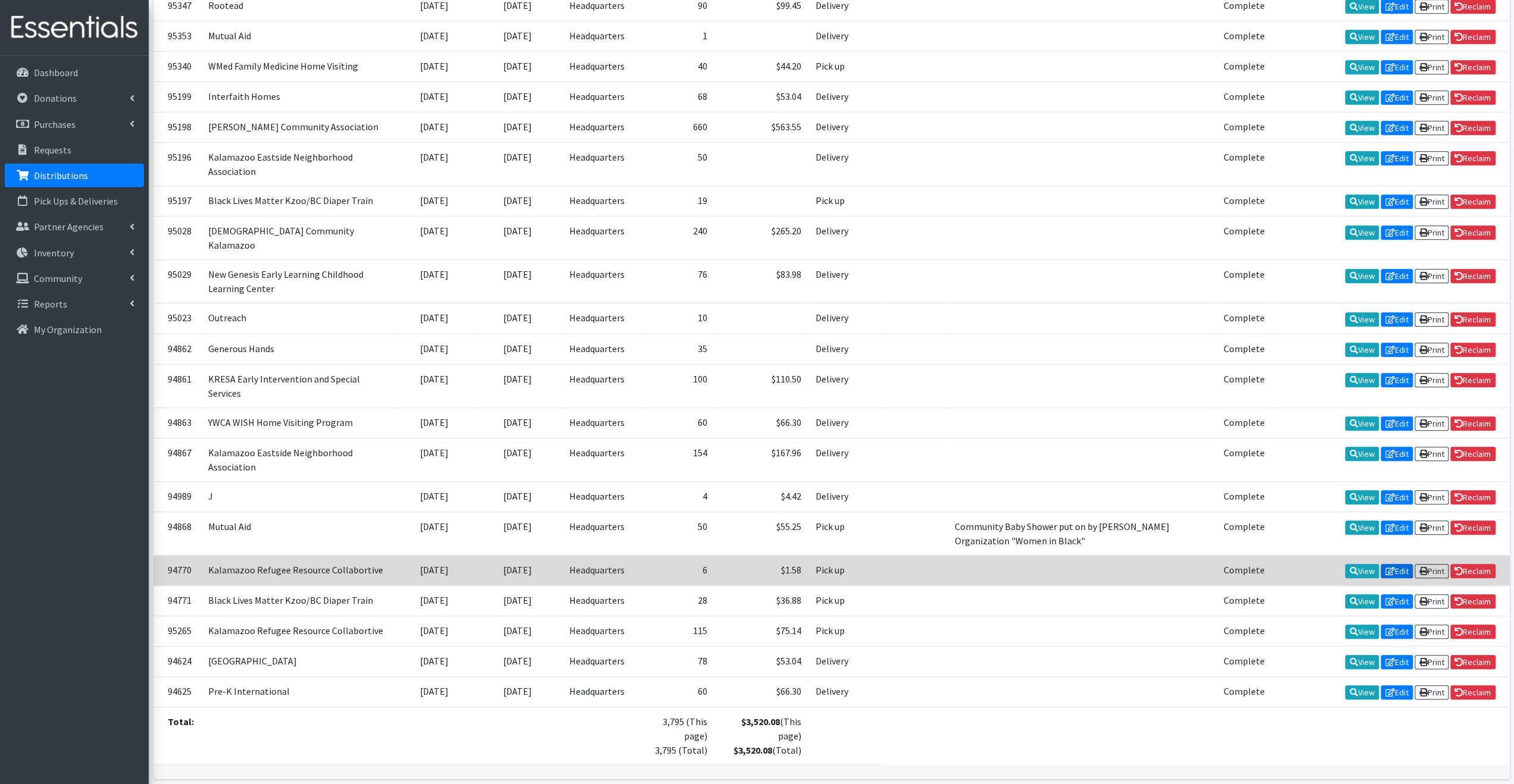
click at [1403, 564] on link "Edit" at bounding box center [1396, 571] width 33 height 14
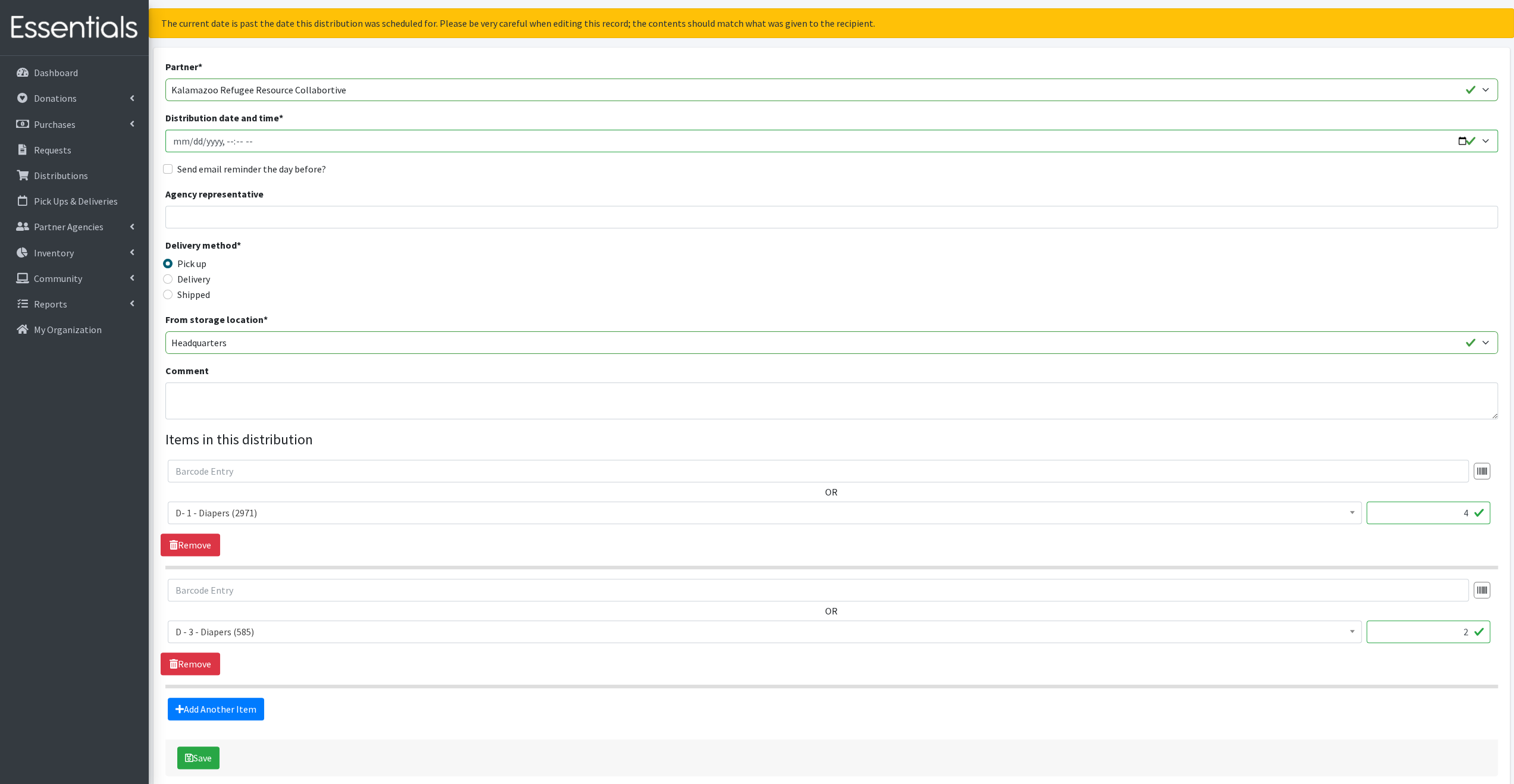
scroll to position [123, 0]
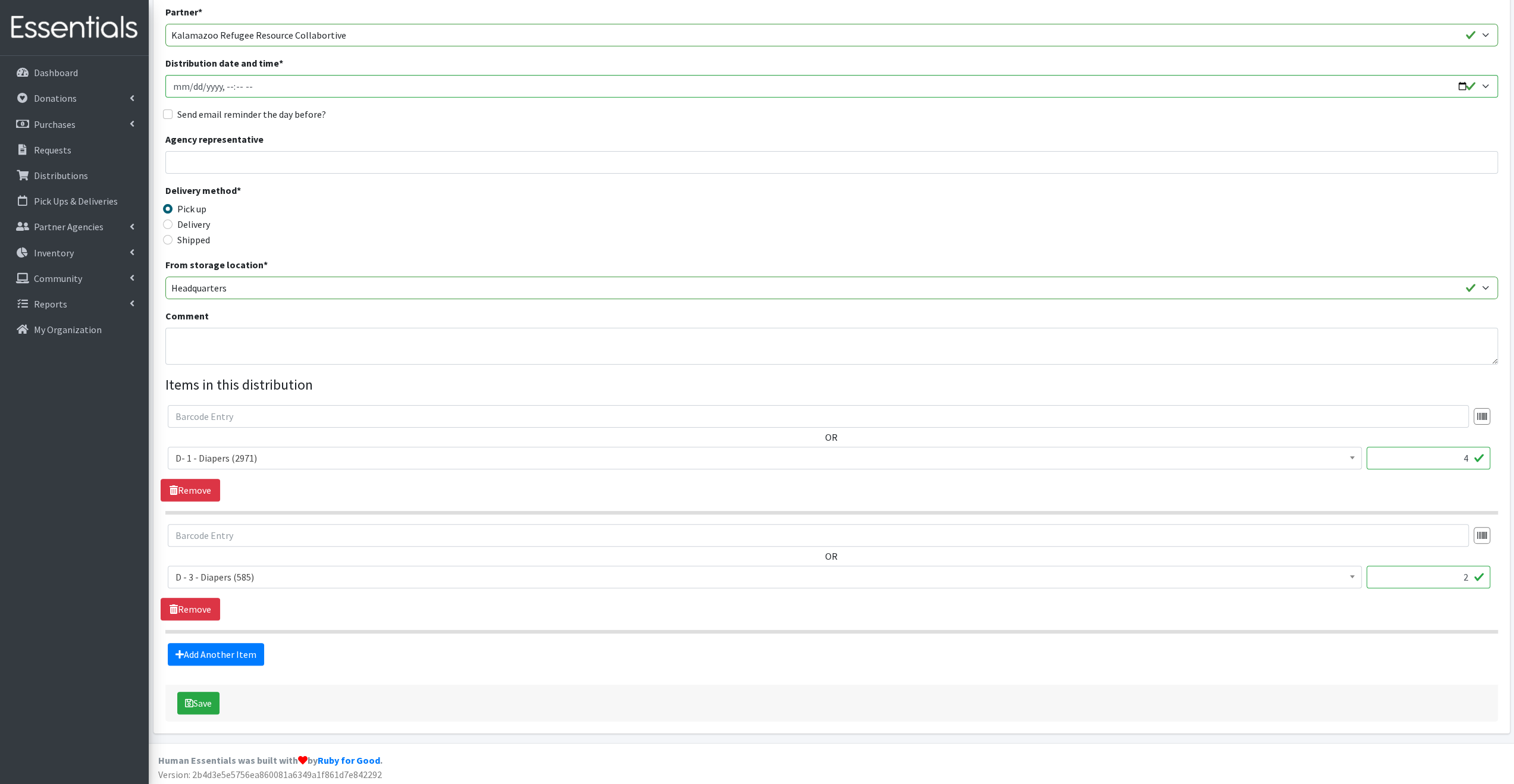
click at [322, 460] on span "D- 1 - Diapers (2971)" at bounding box center [764, 457] width 1178 height 17
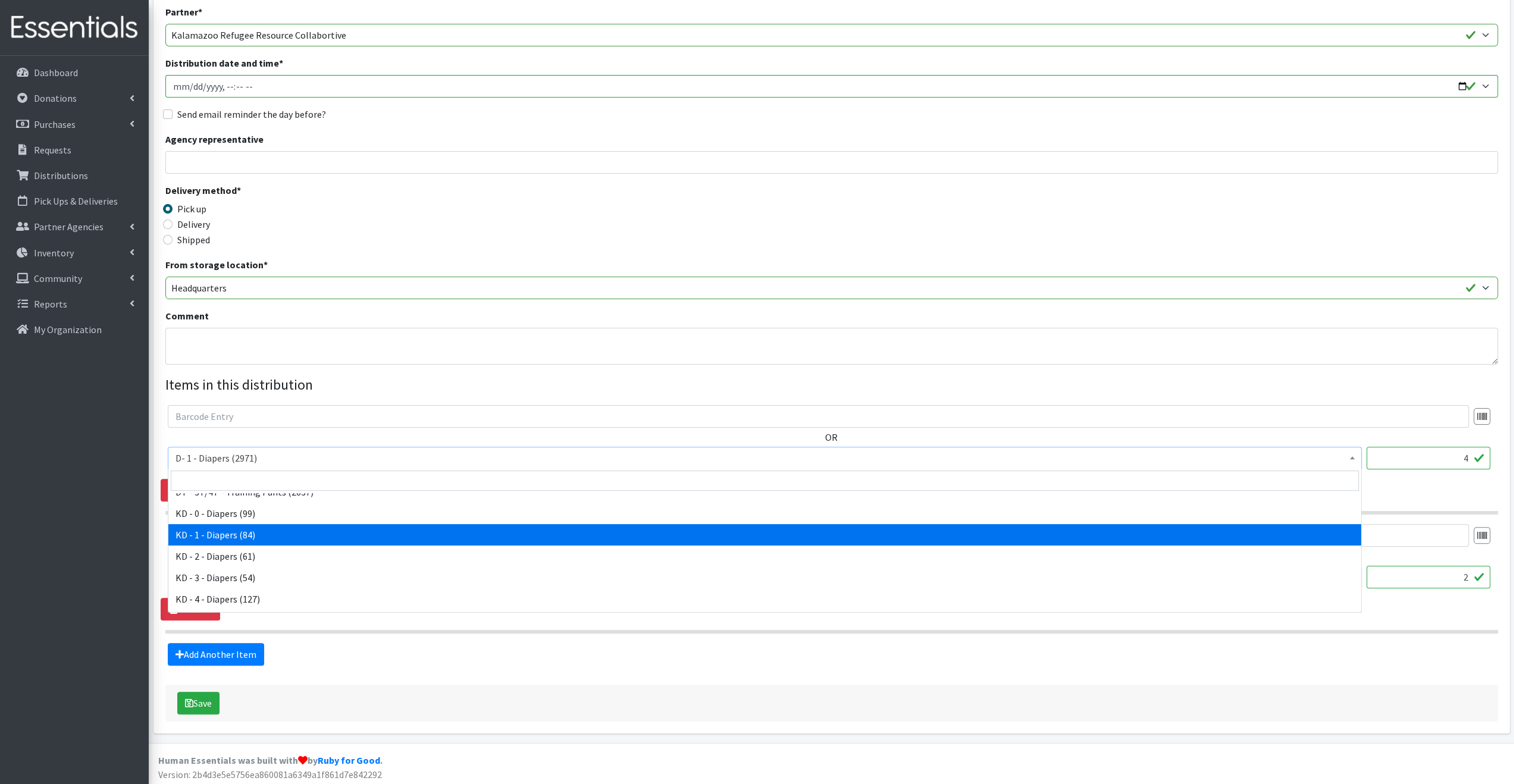
select select "15497"
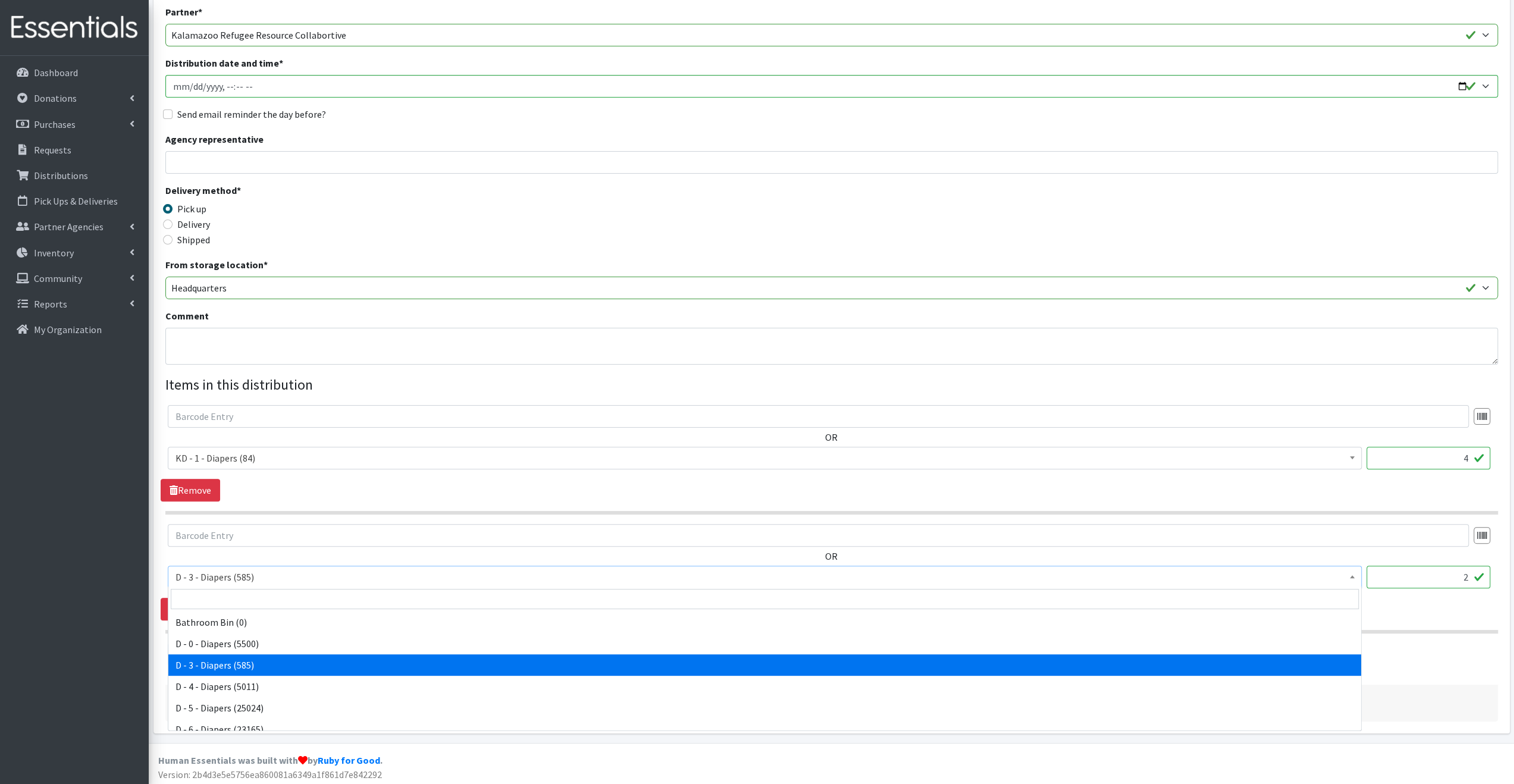
click at [272, 570] on span "D - 3 - Diapers (585)" at bounding box center [764, 577] width 1178 height 17
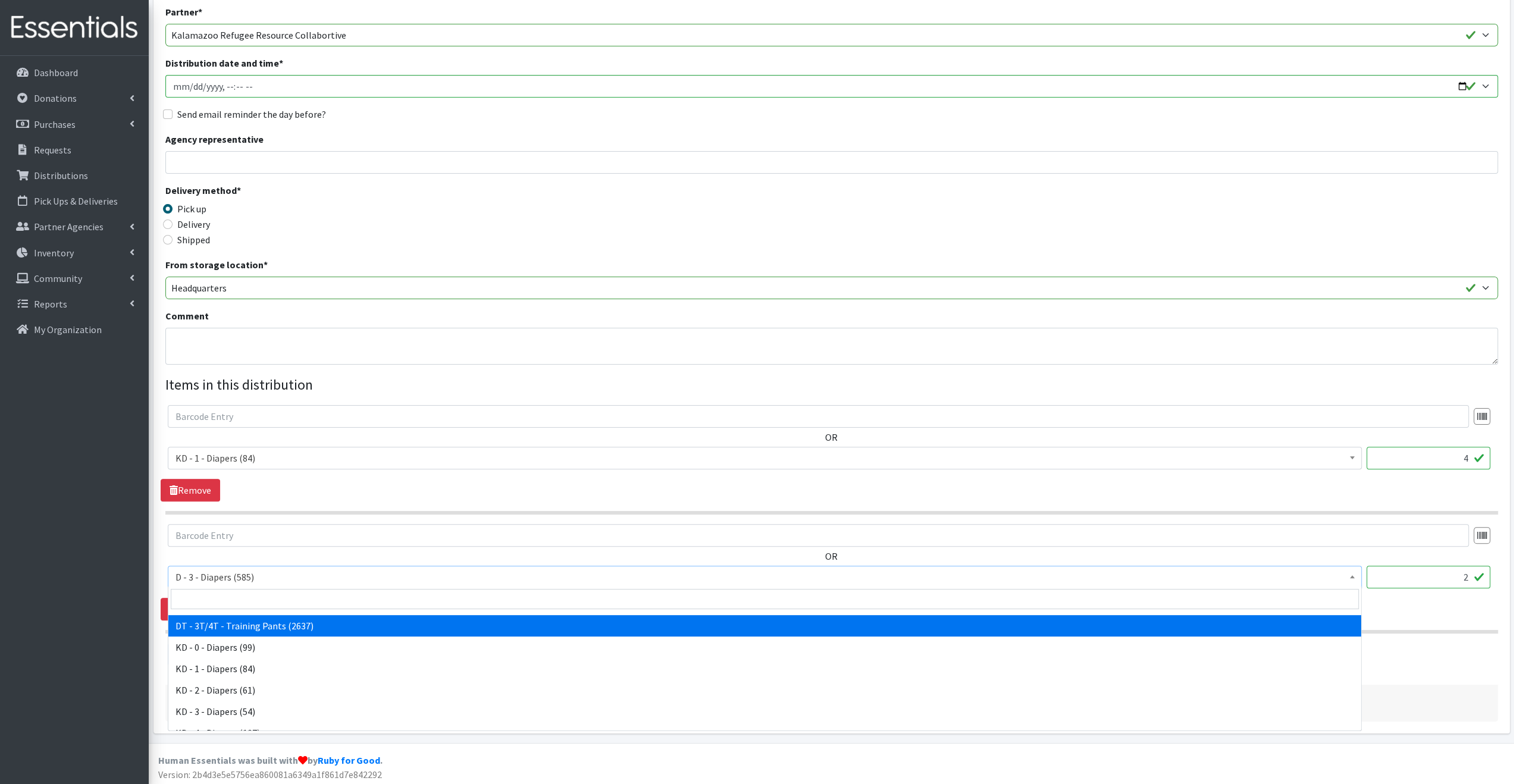
scroll to position [238, 0]
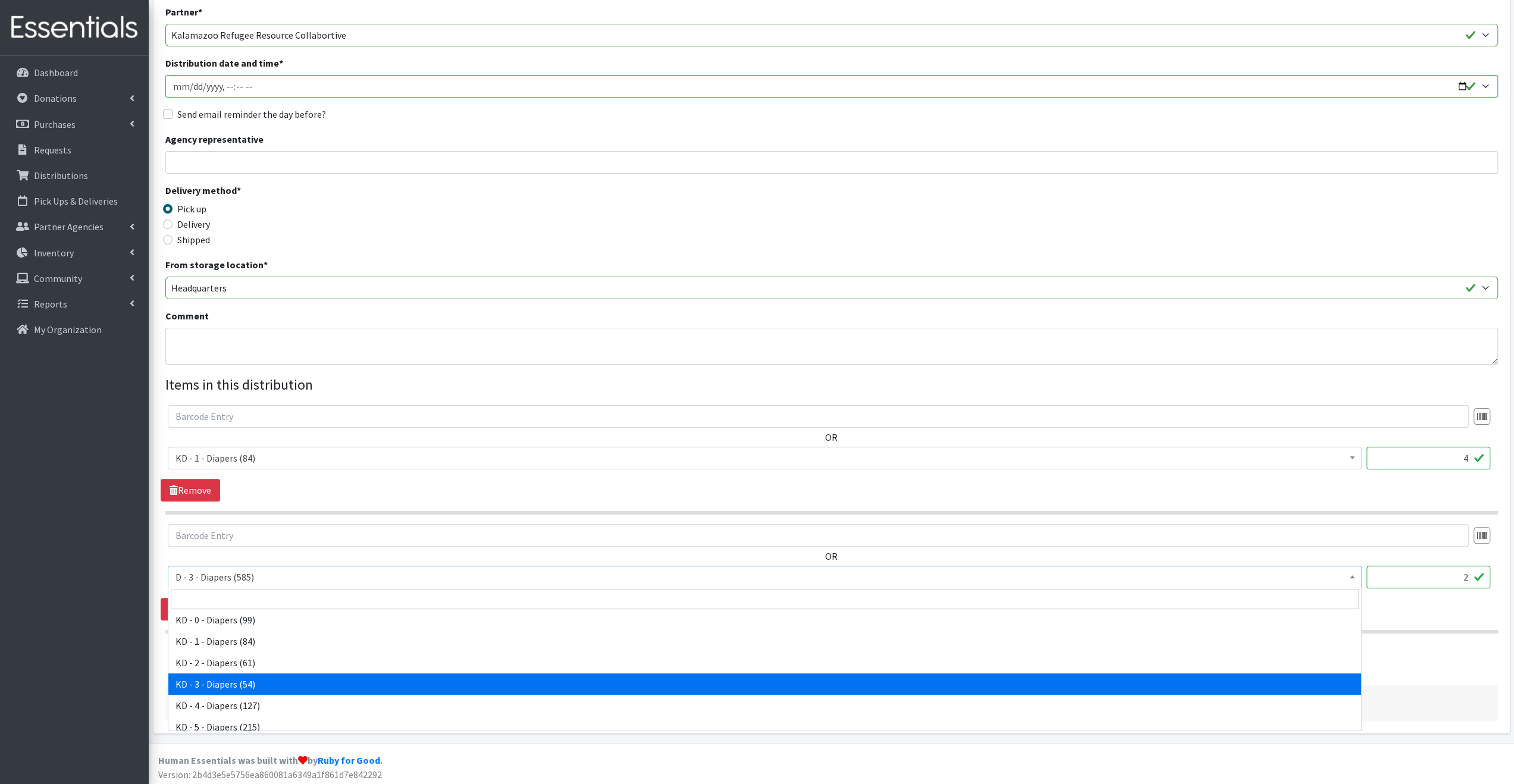
select select "15499"
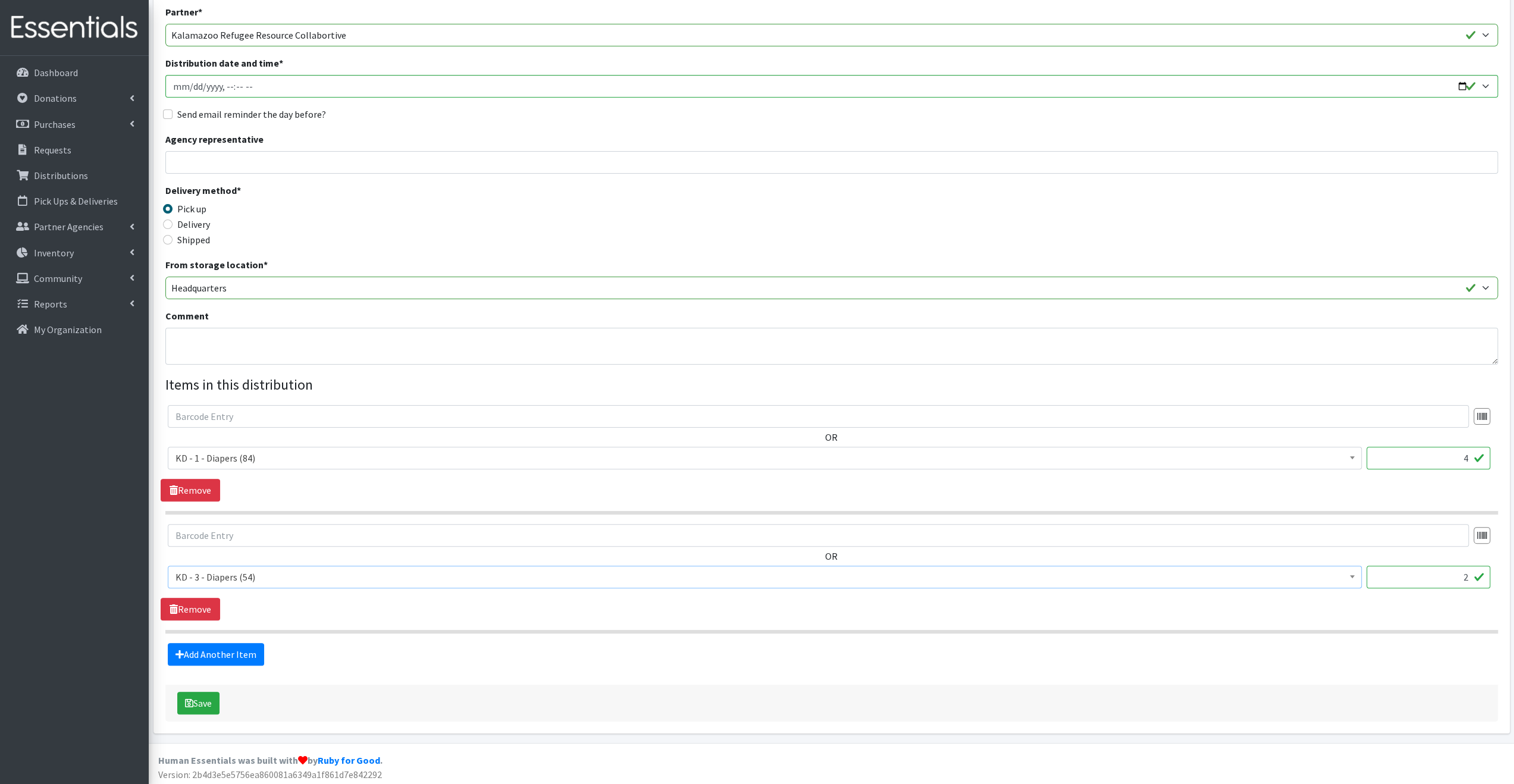
click at [382, 666] on form "Partner * [DEMOGRAPHIC_DATA] Community Kalamazoo Black Lives Matter Kzoo/[GEOGR…" at bounding box center [831, 363] width 1332 height 717
click at [199, 702] on button "Save" at bounding box center [198, 702] width 42 height 23
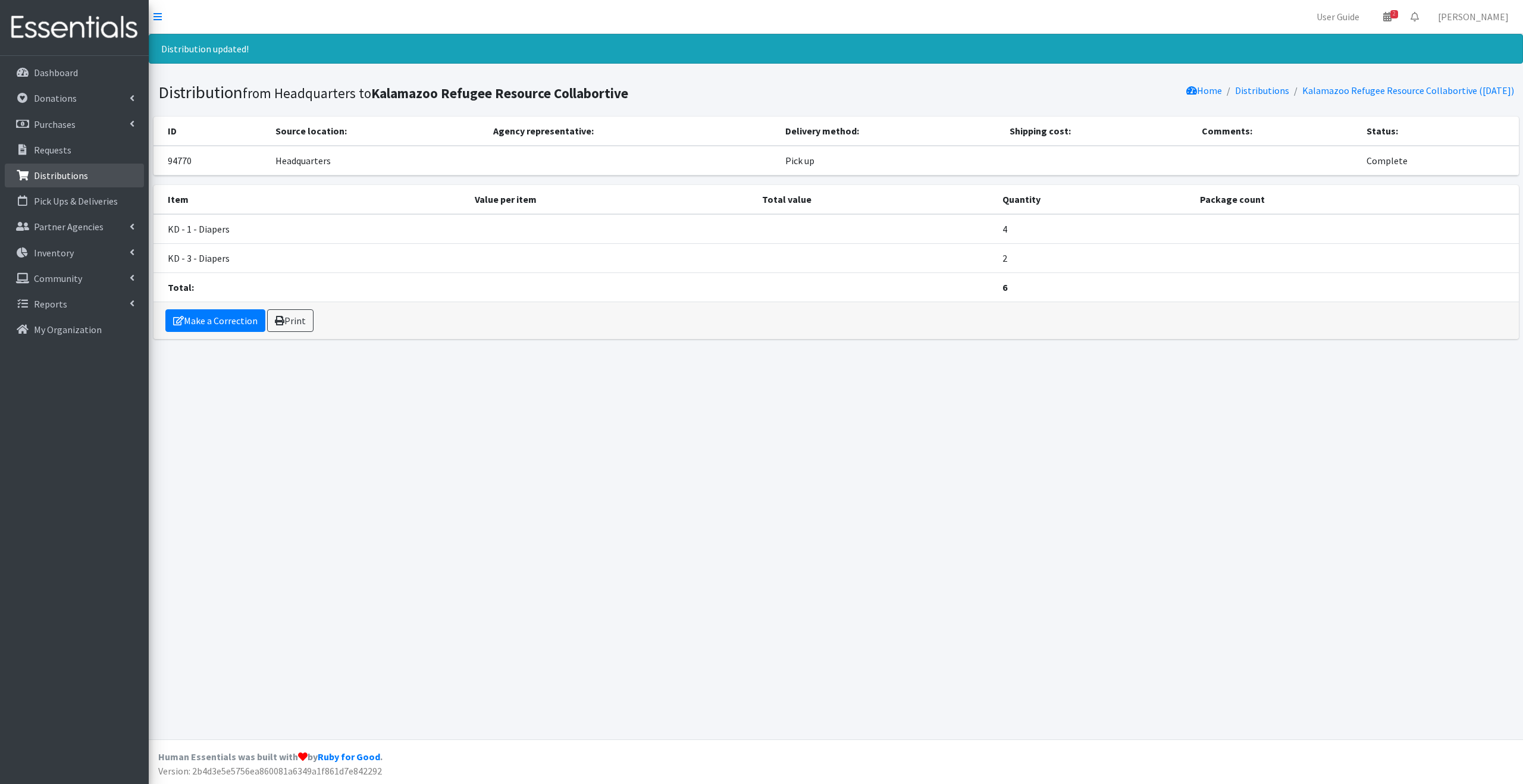
click at [72, 181] on p "Distributions" at bounding box center [60, 176] width 54 height 12
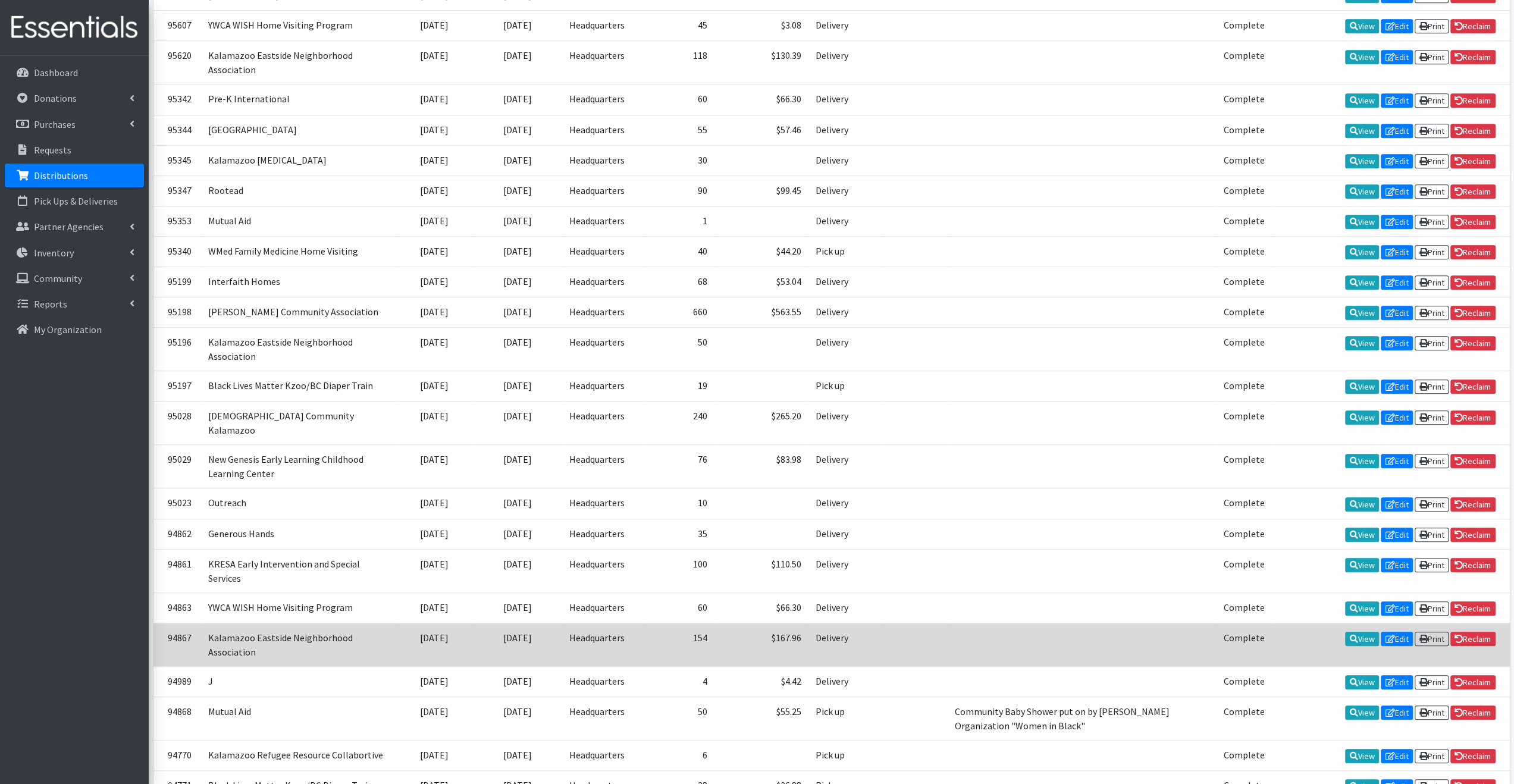
scroll to position [764, 0]
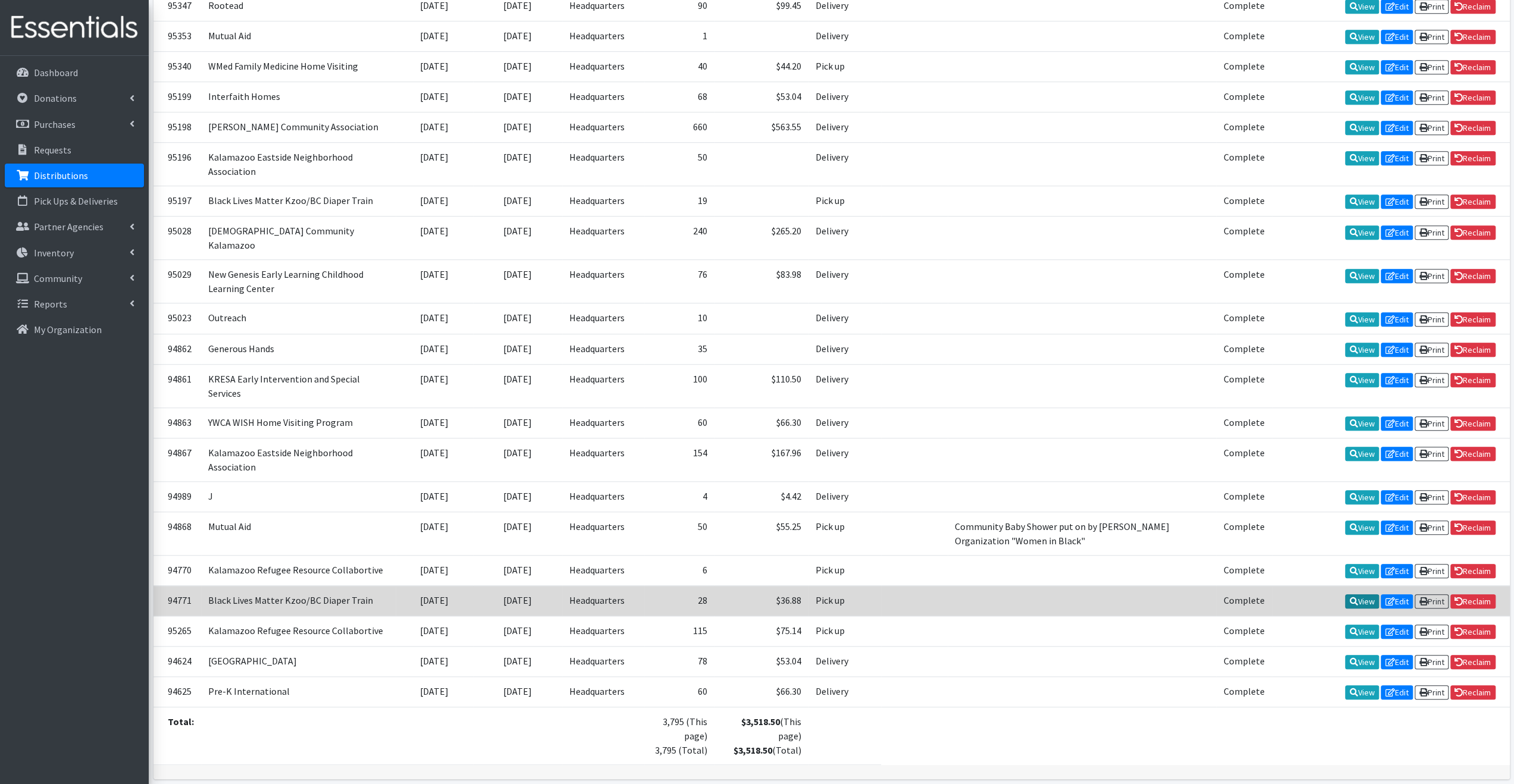
click at [1350, 597] on icon at bounding box center [1354, 601] width 8 height 8
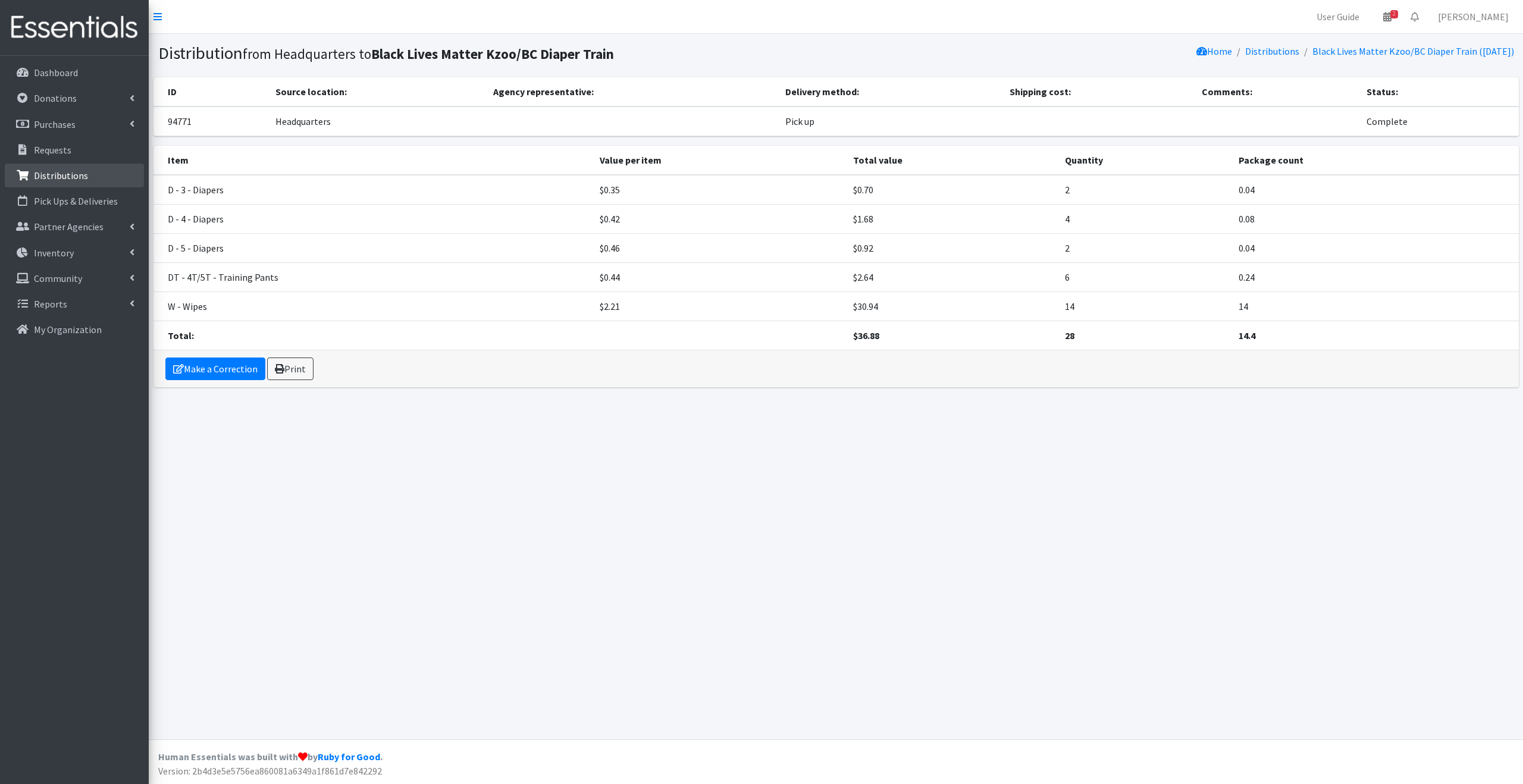
click at [62, 178] on p "Distributions" at bounding box center [60, 176] width 54 height 12
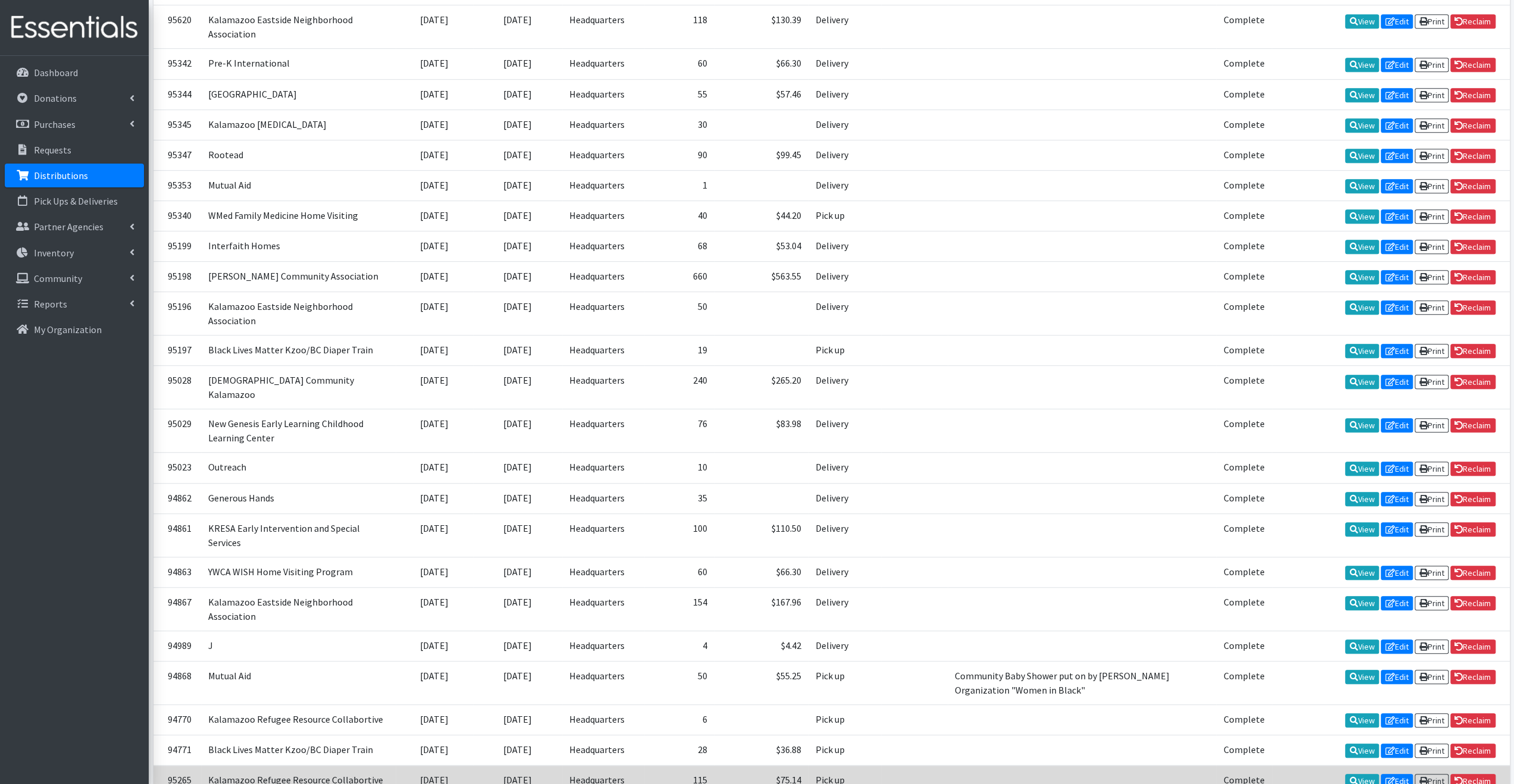
scroll to position [764, 0]
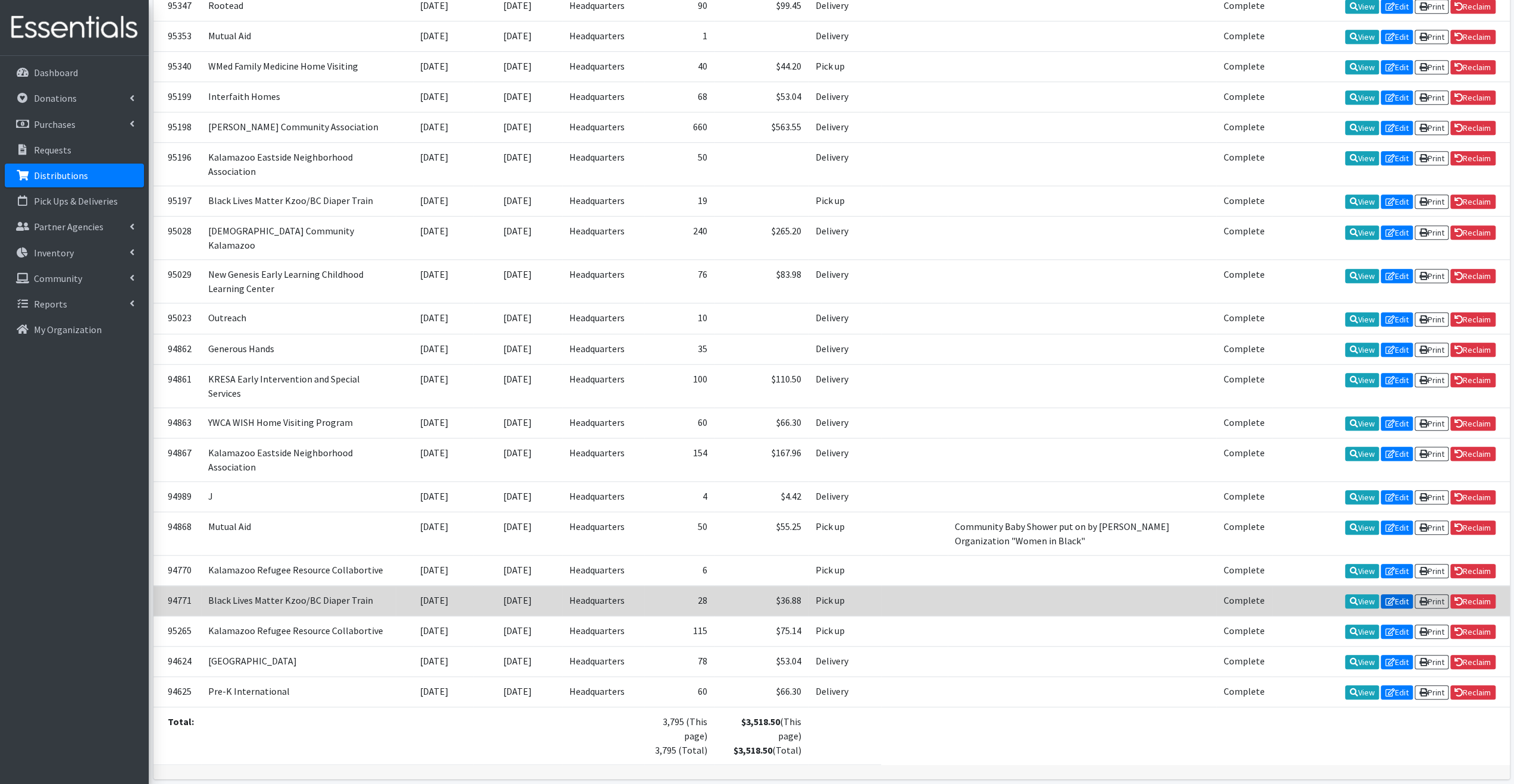
click at [1391, 594] on link "Edit" at bounding box center [1396, 601] width 33 height 14
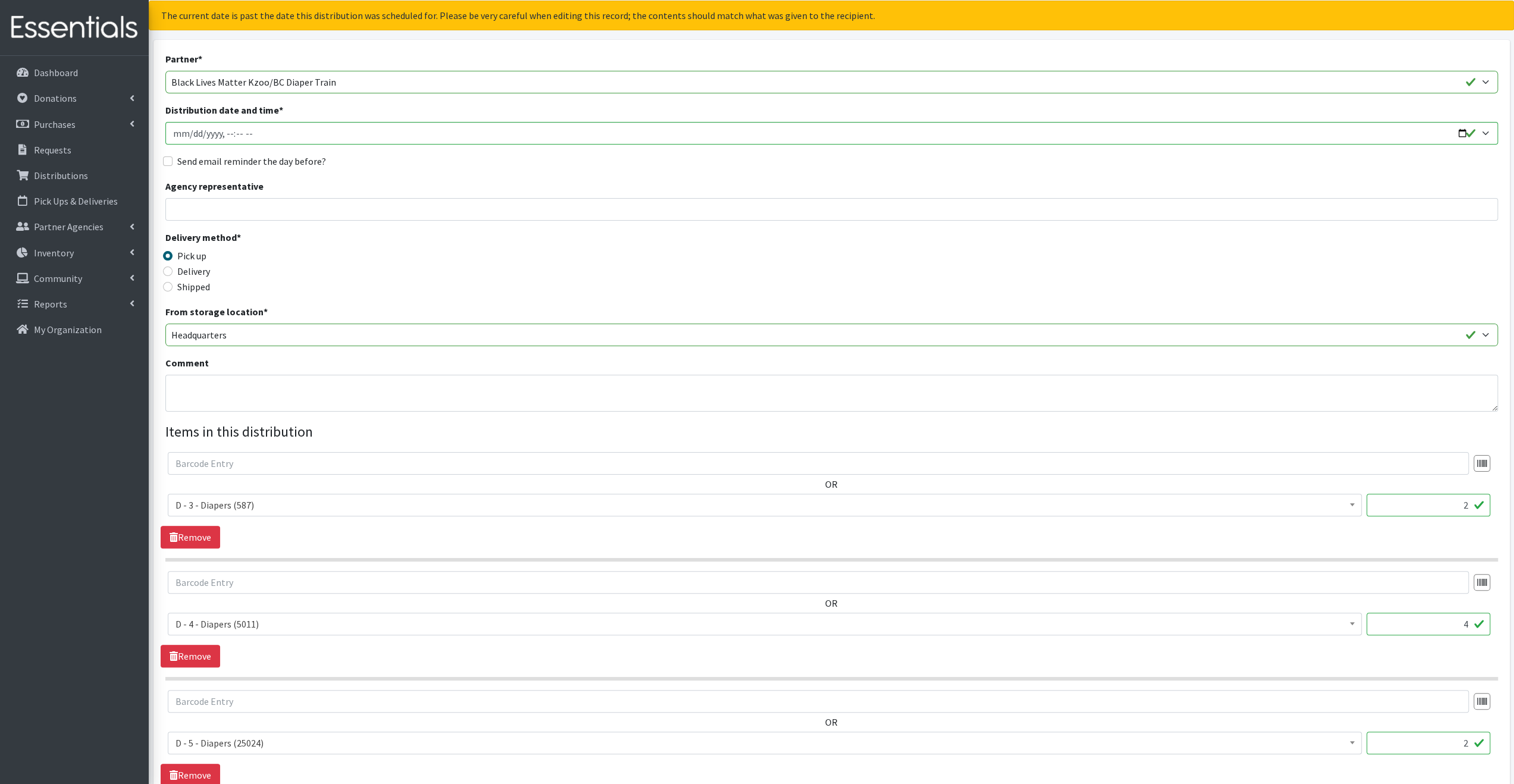
scroll to position [179, 0]
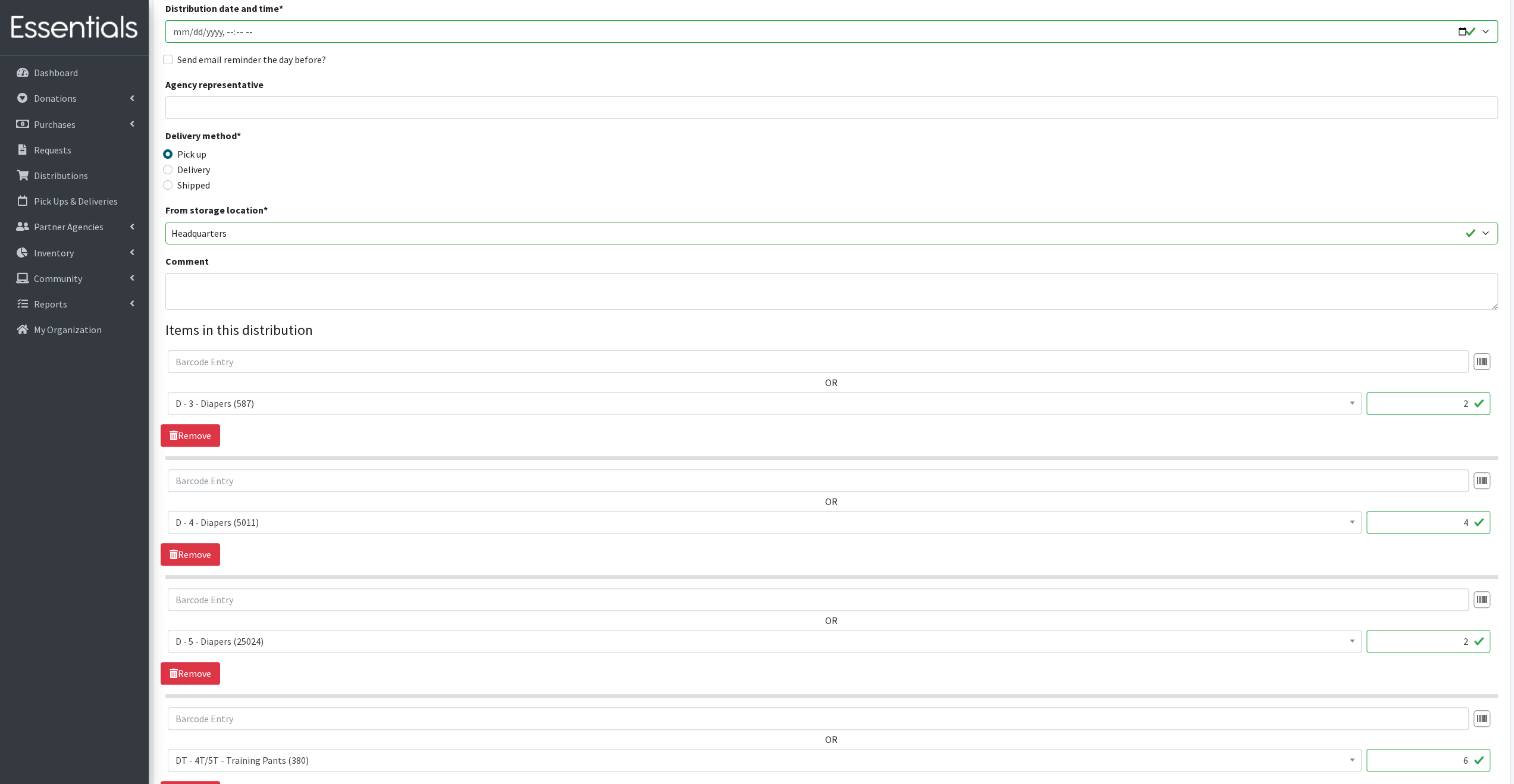
click at [292, 400] on span "D - 3 - Diapers (587)" at bounding box center [764, 403] width 1178 height 17
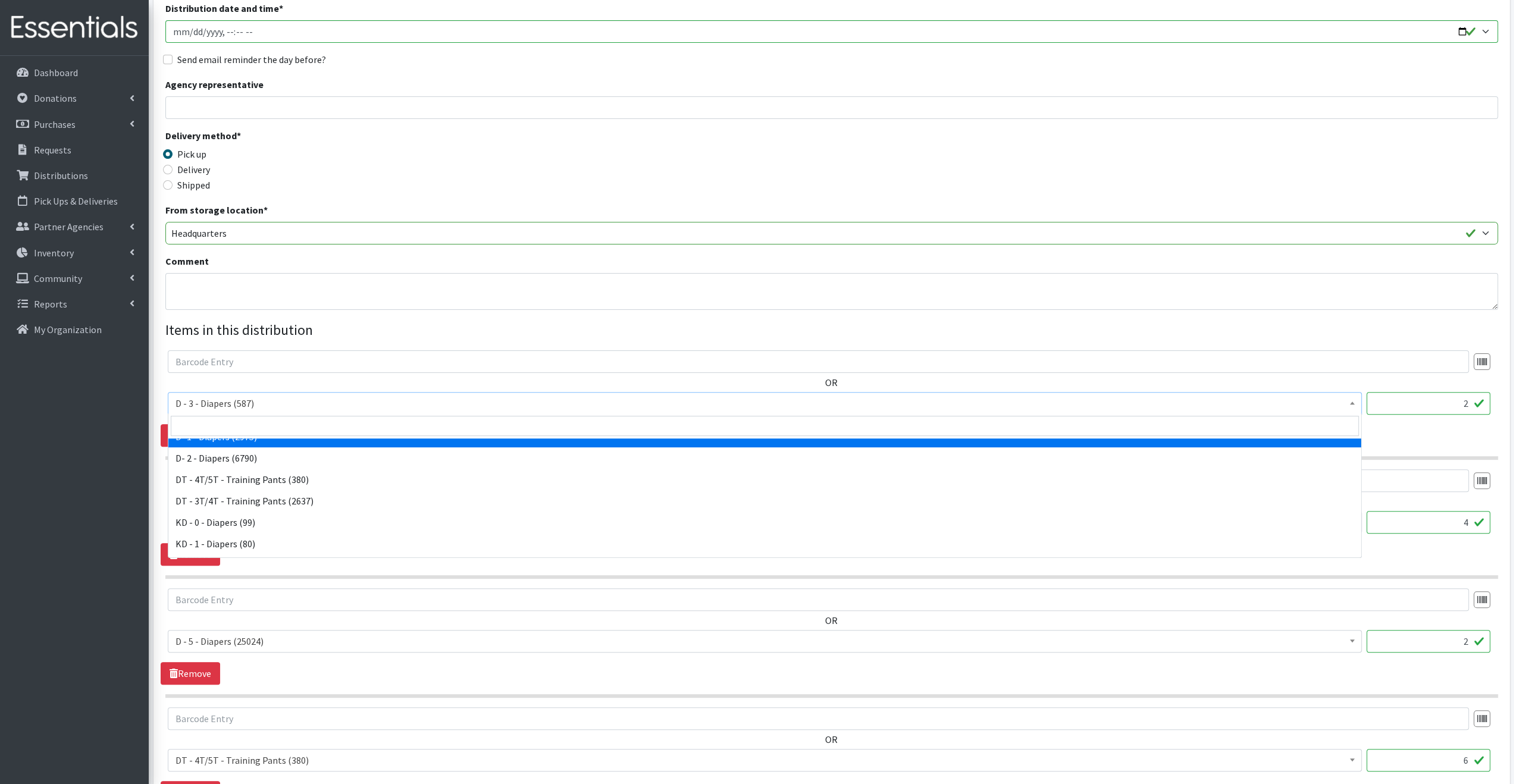
scroll to position [238, 0]
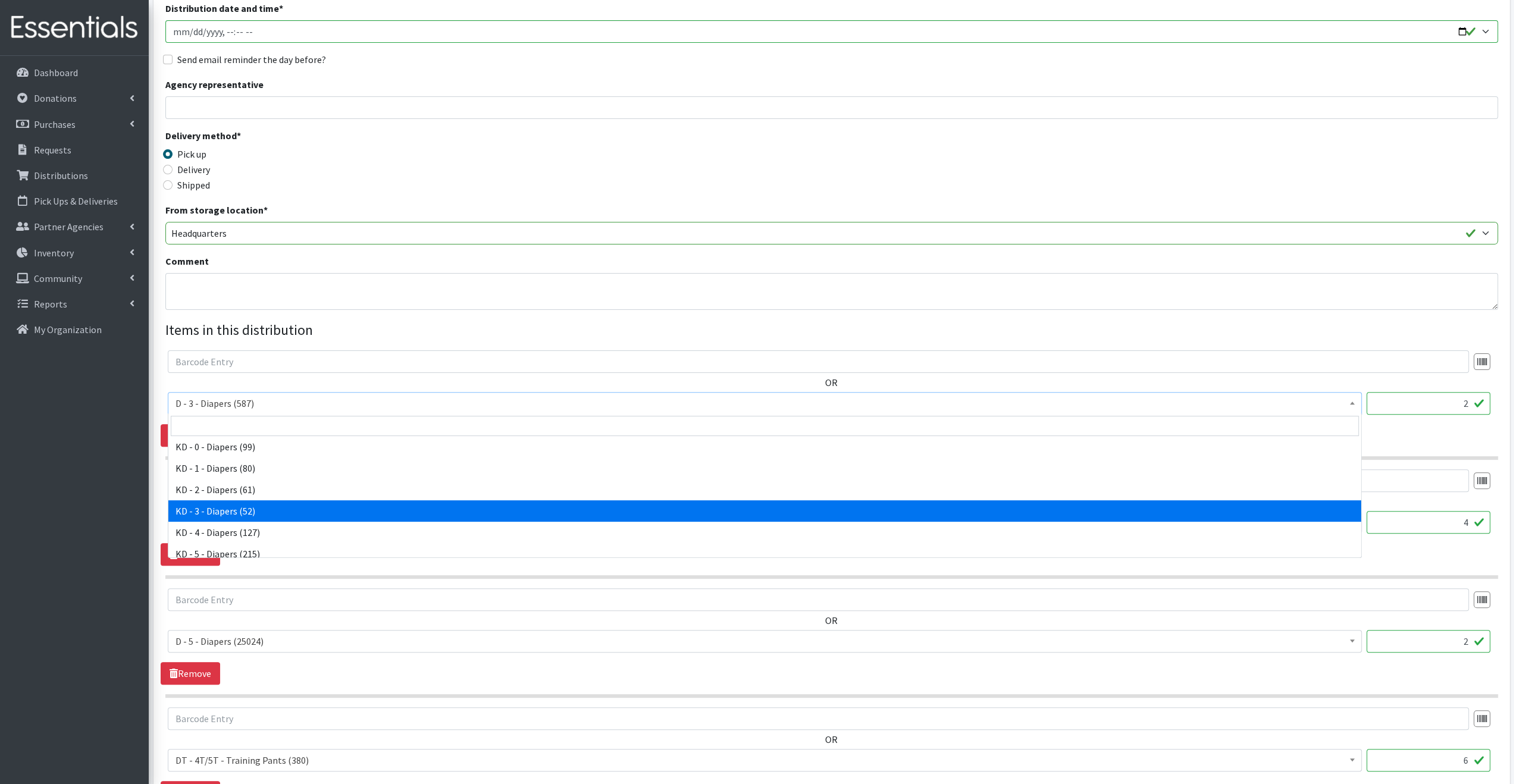
select select "15499"
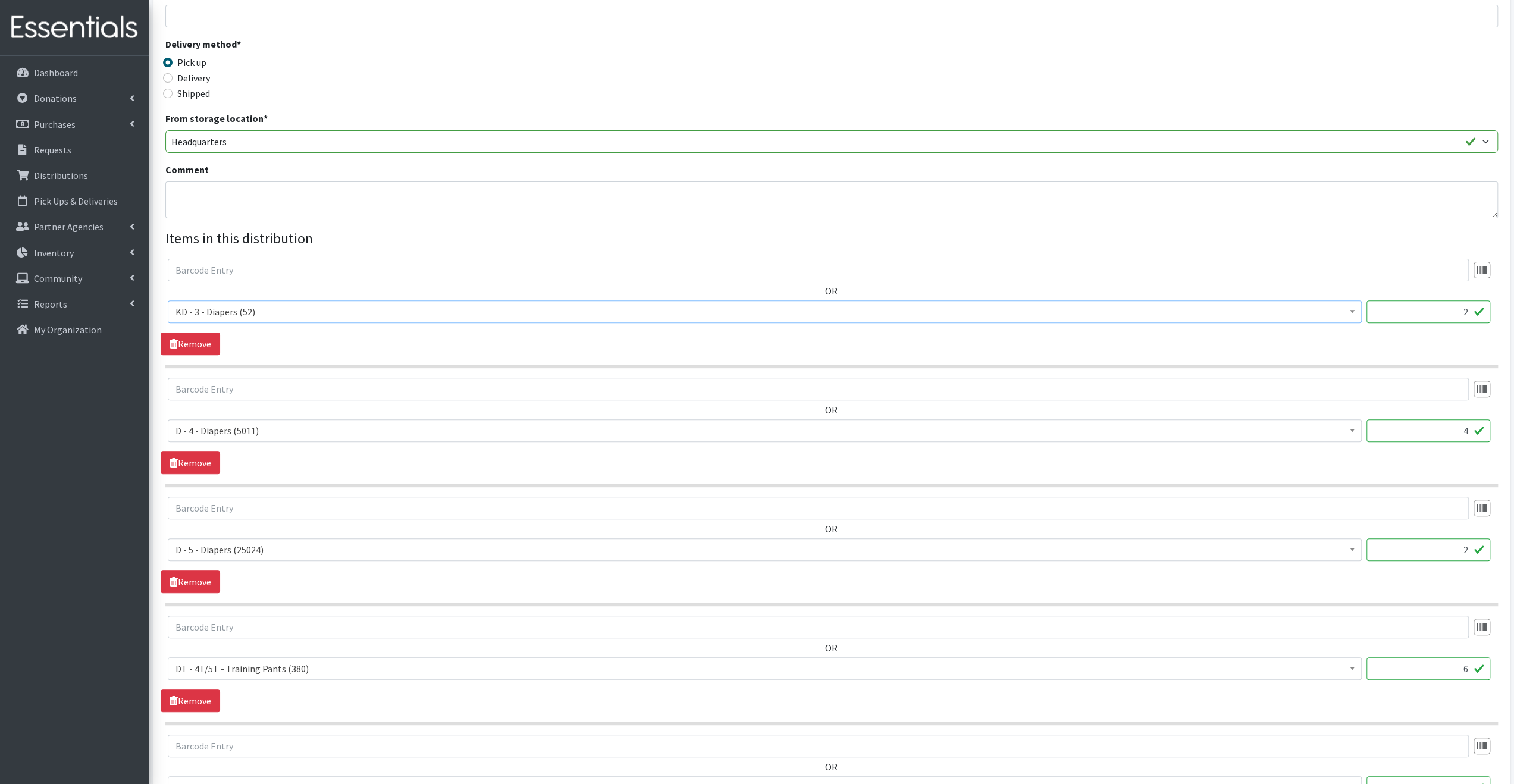
scroll to position [297, 0]
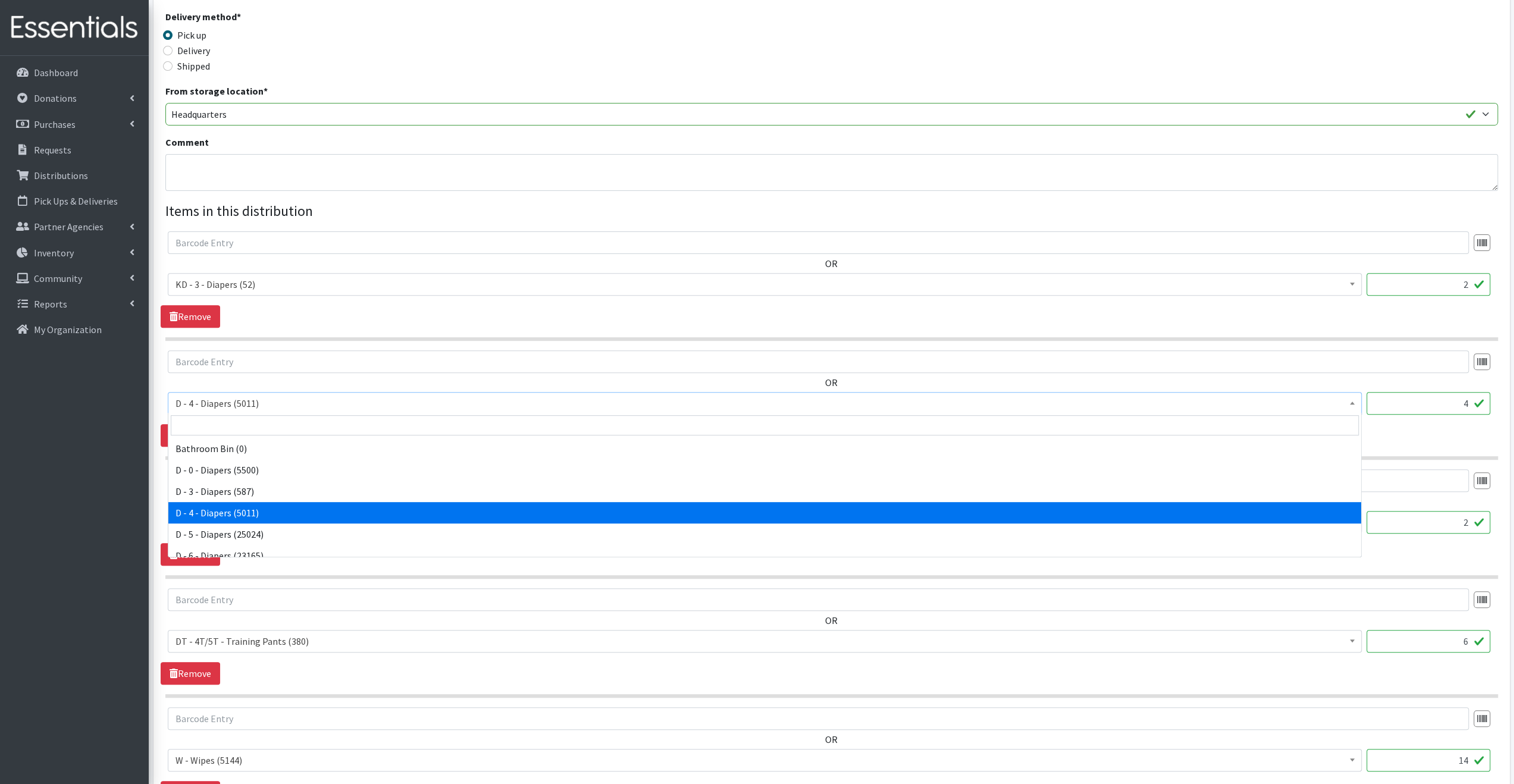
click at [247, 395] on span "D - 4 - Diapers (5011)" at bounding box center [764, 403] width 1178 height 17
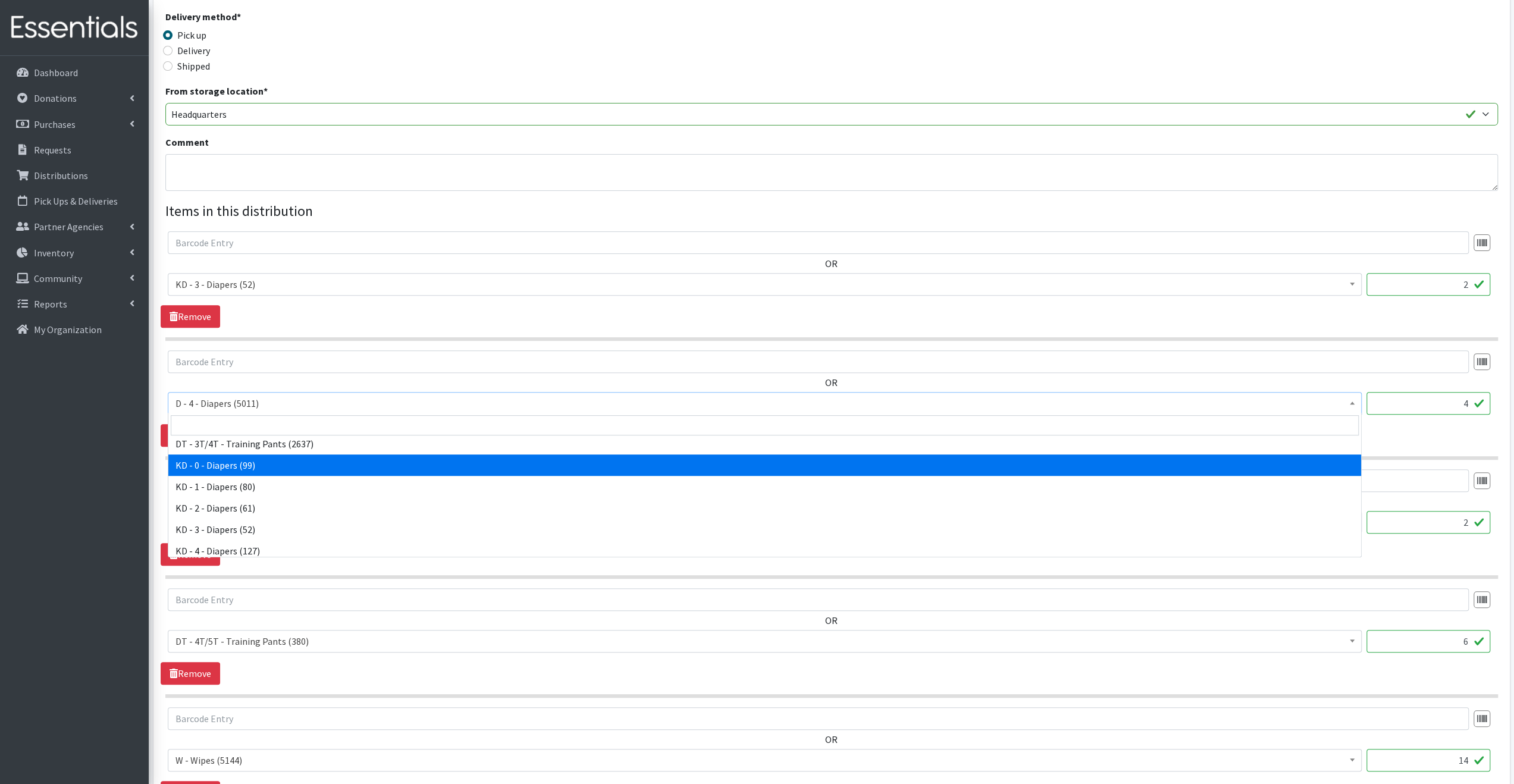
scroll to position [238, 0]
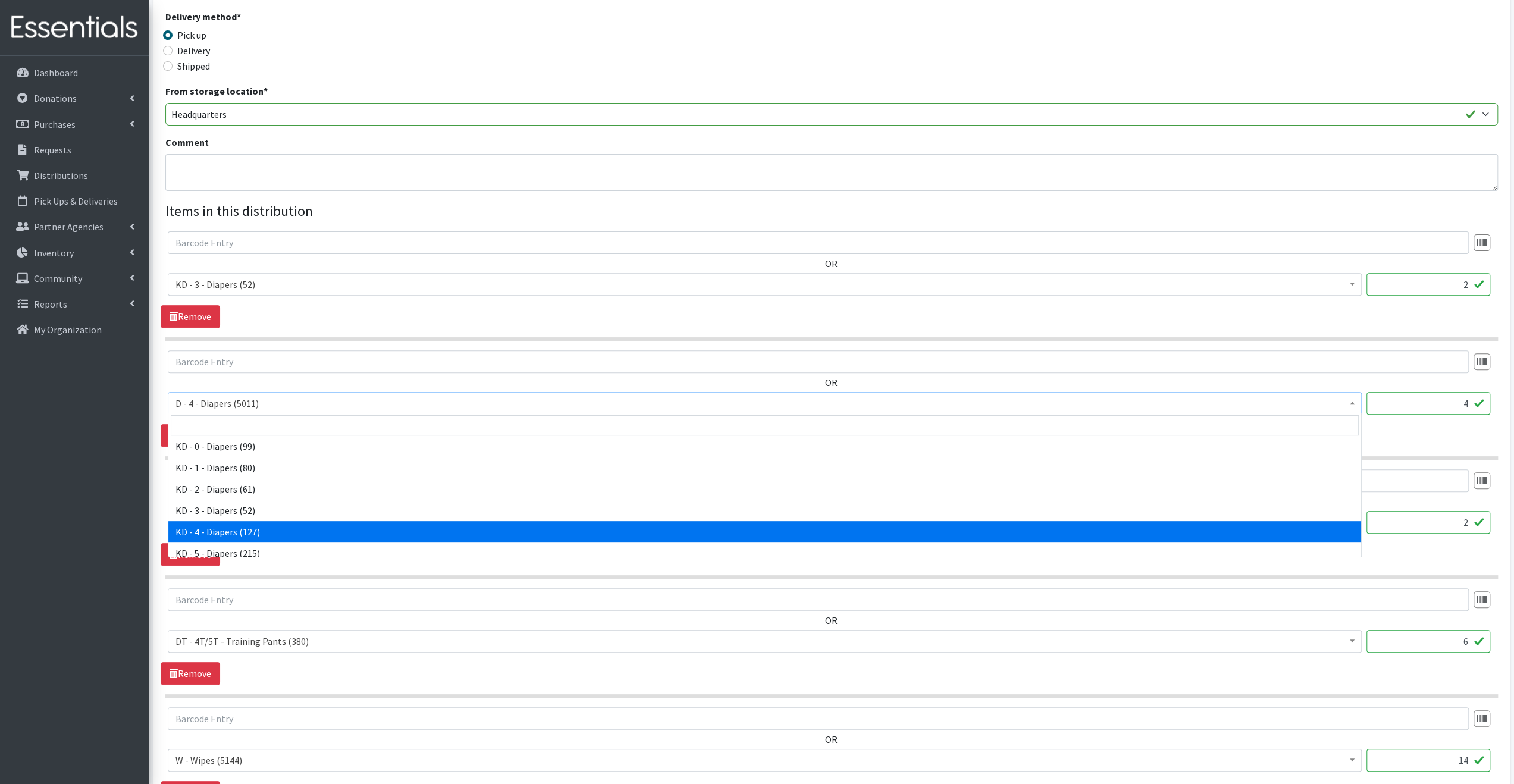
select select "15500"
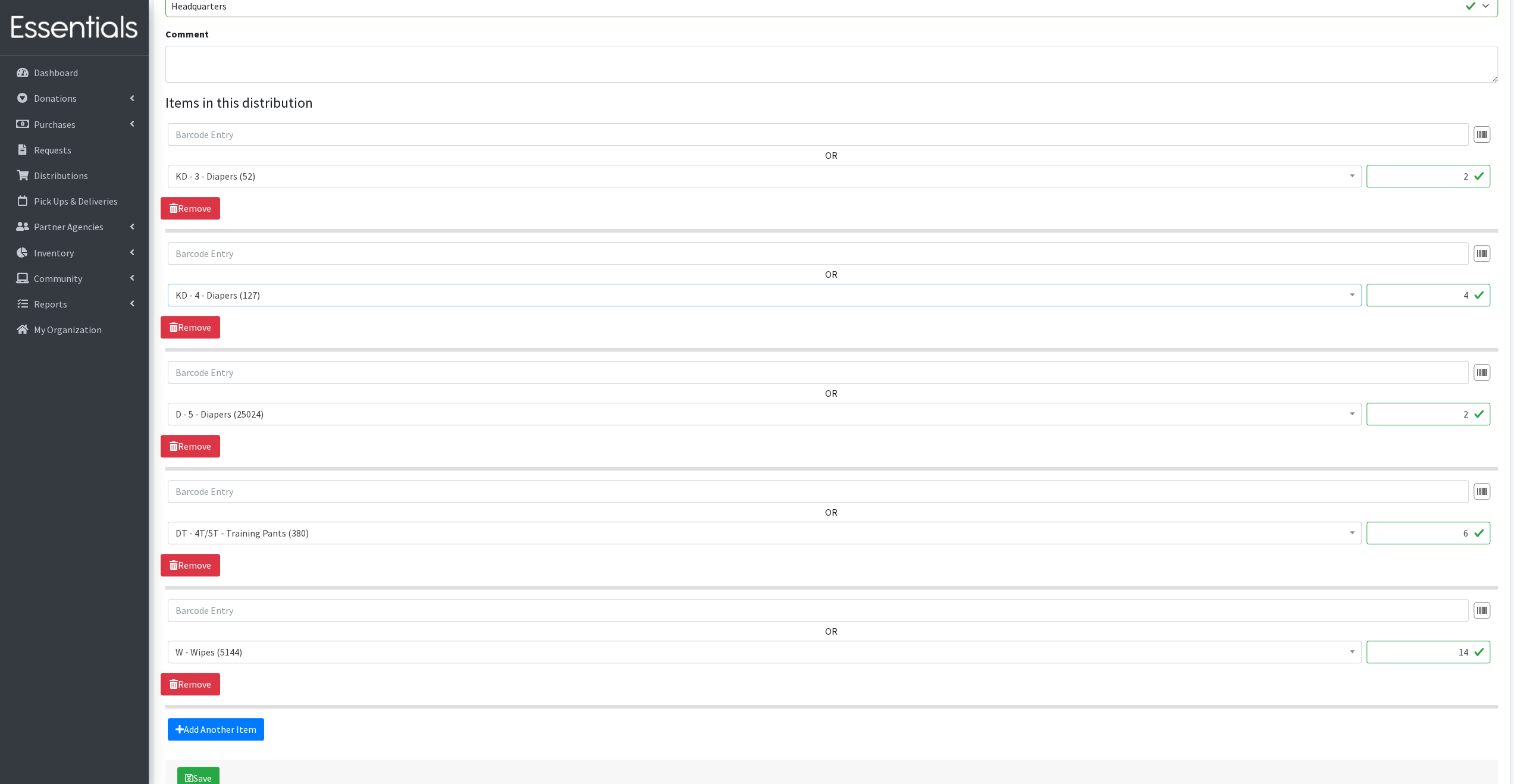
scroll to position [417, 0]
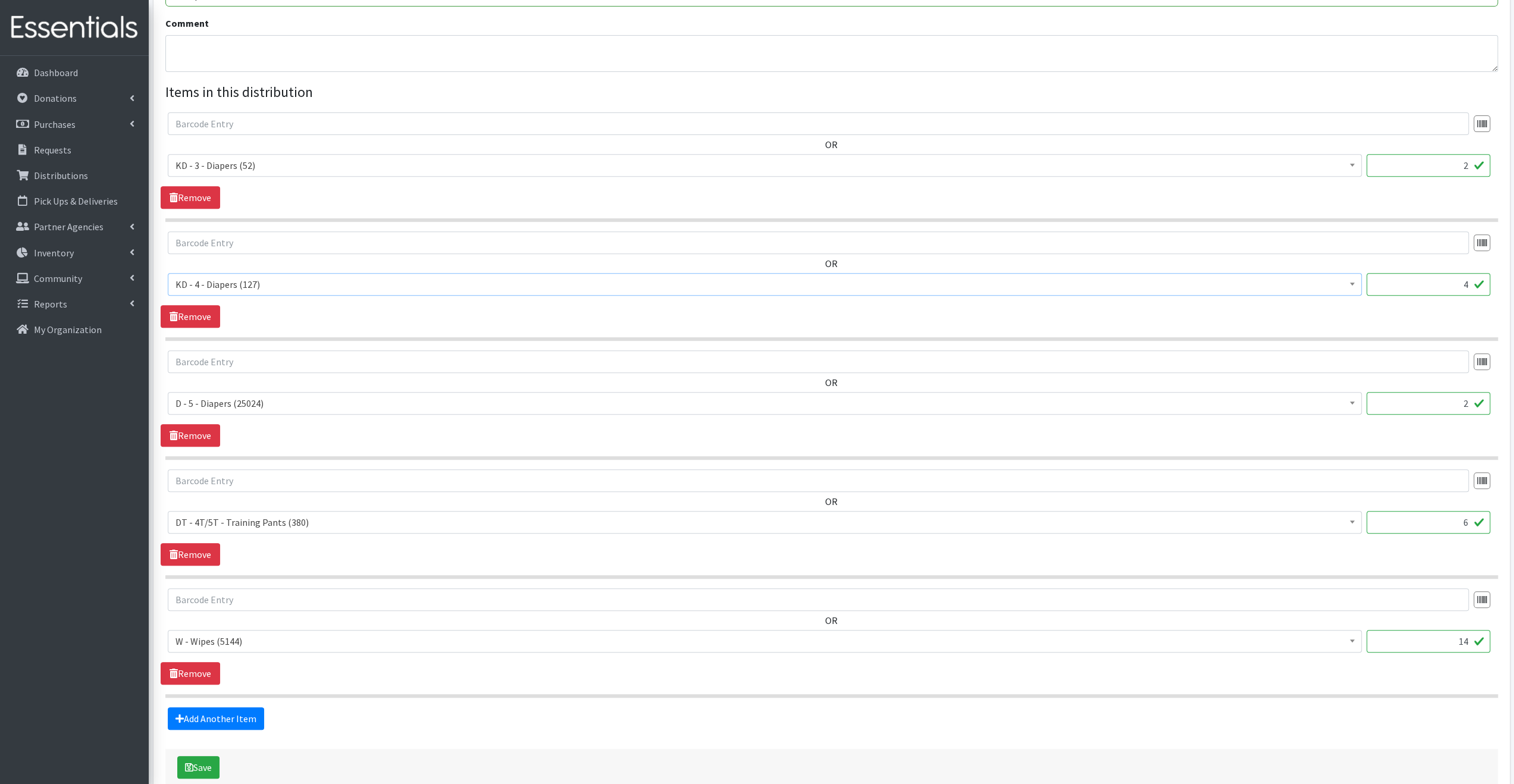
click at [263, 402] on span "D - 5 - Diapers (25024)" at bounding box center [764, 403] width 1178 height 17
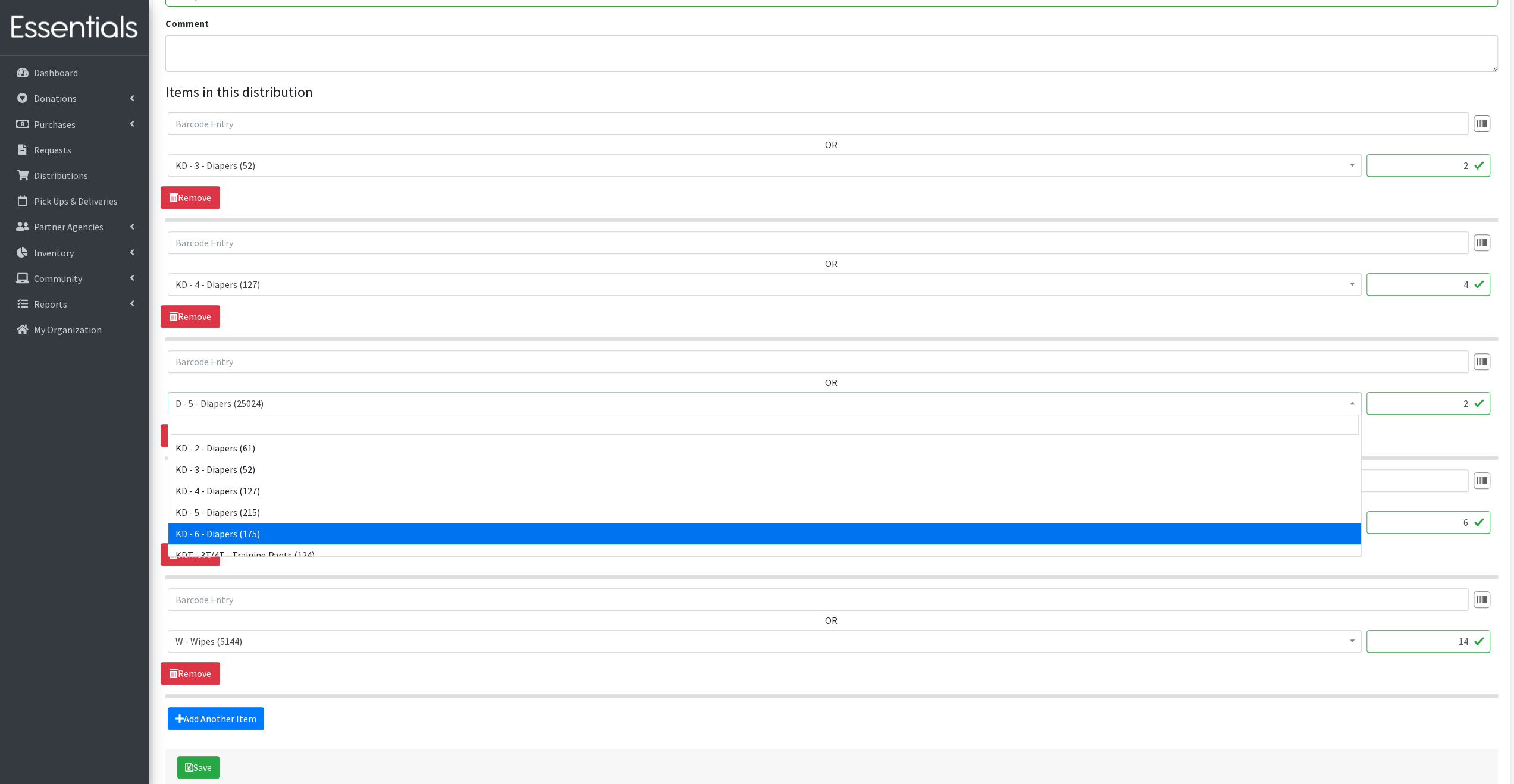
scroll to position [297, 0]
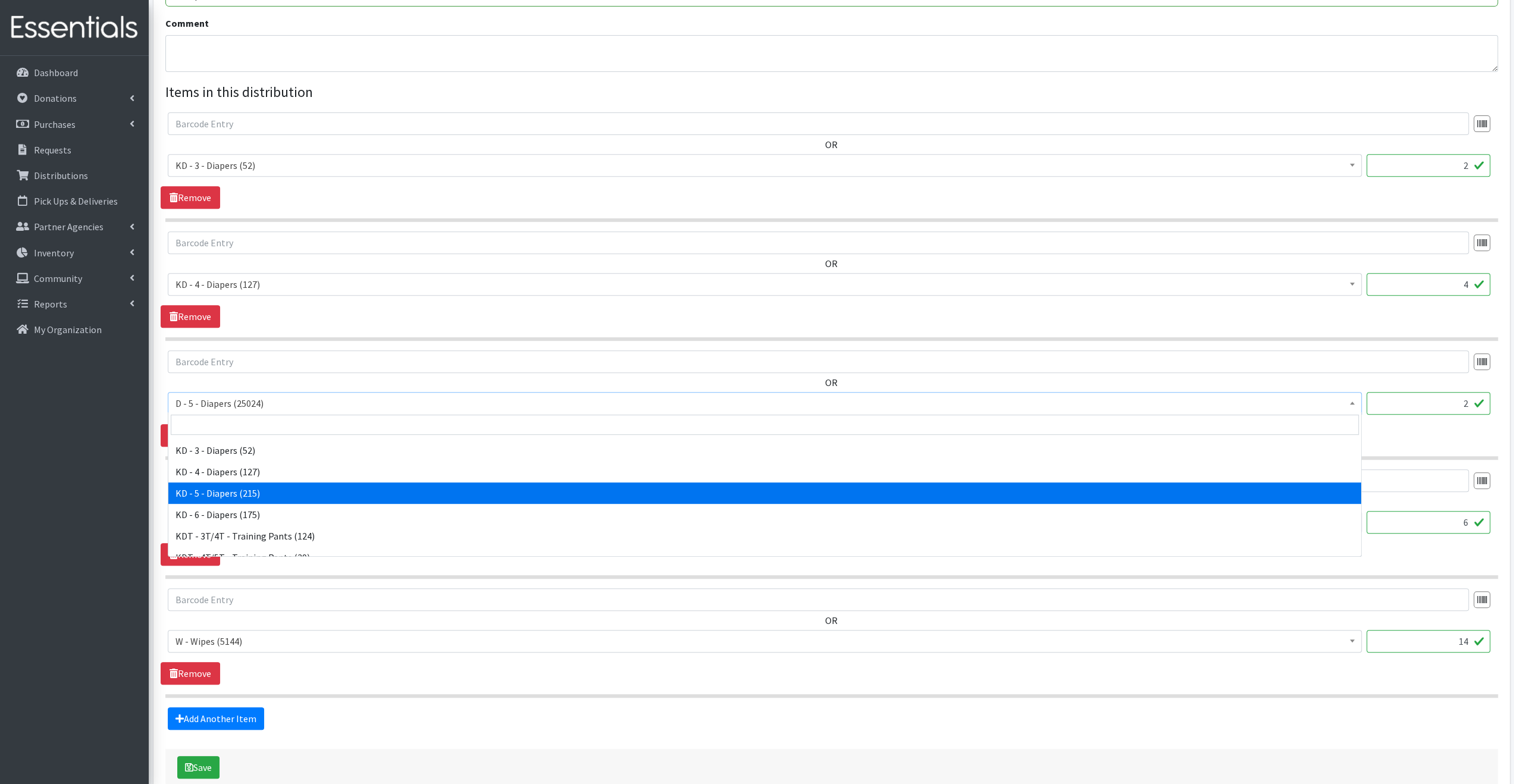
select select "15501"
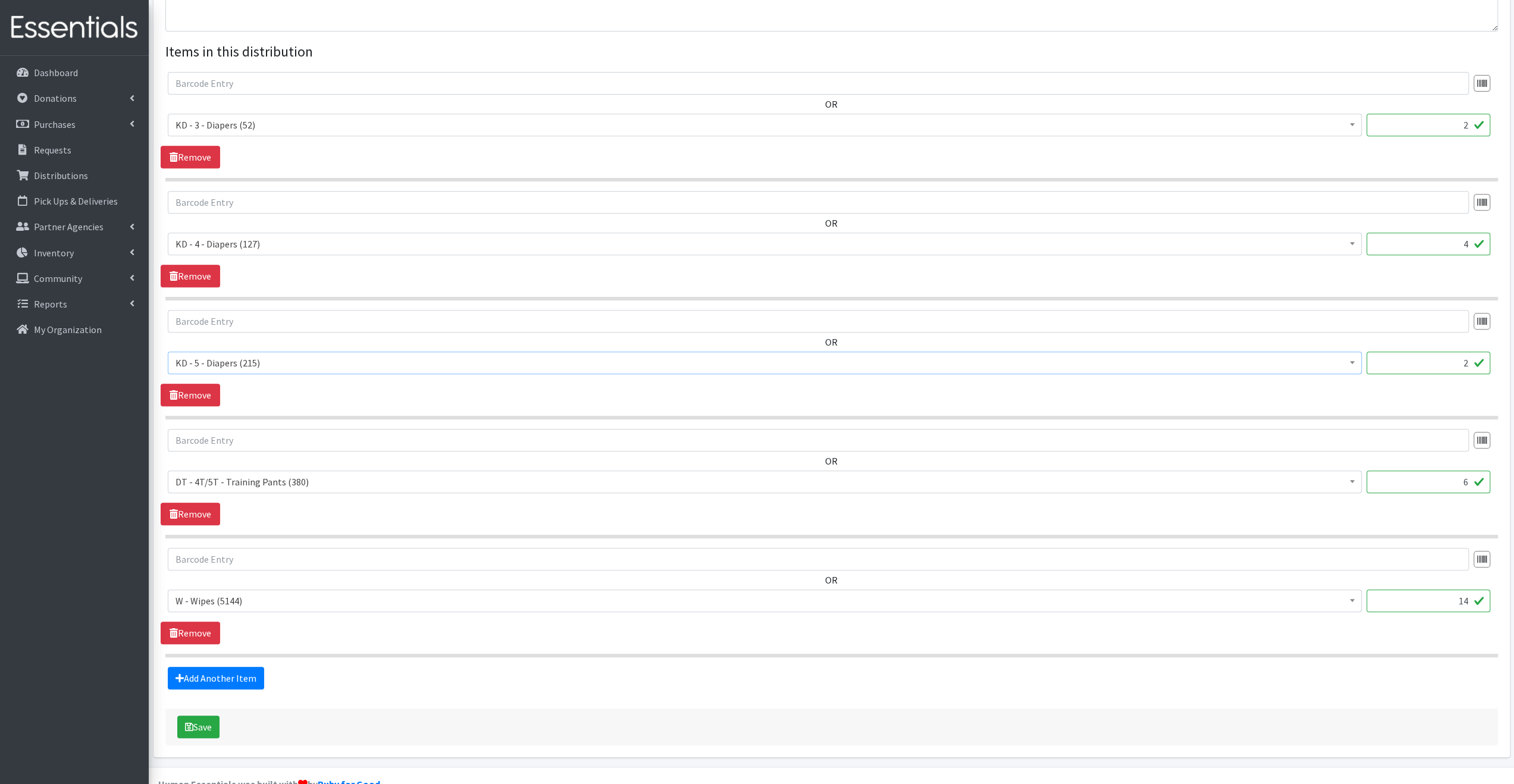
scroll to position [476, 0]
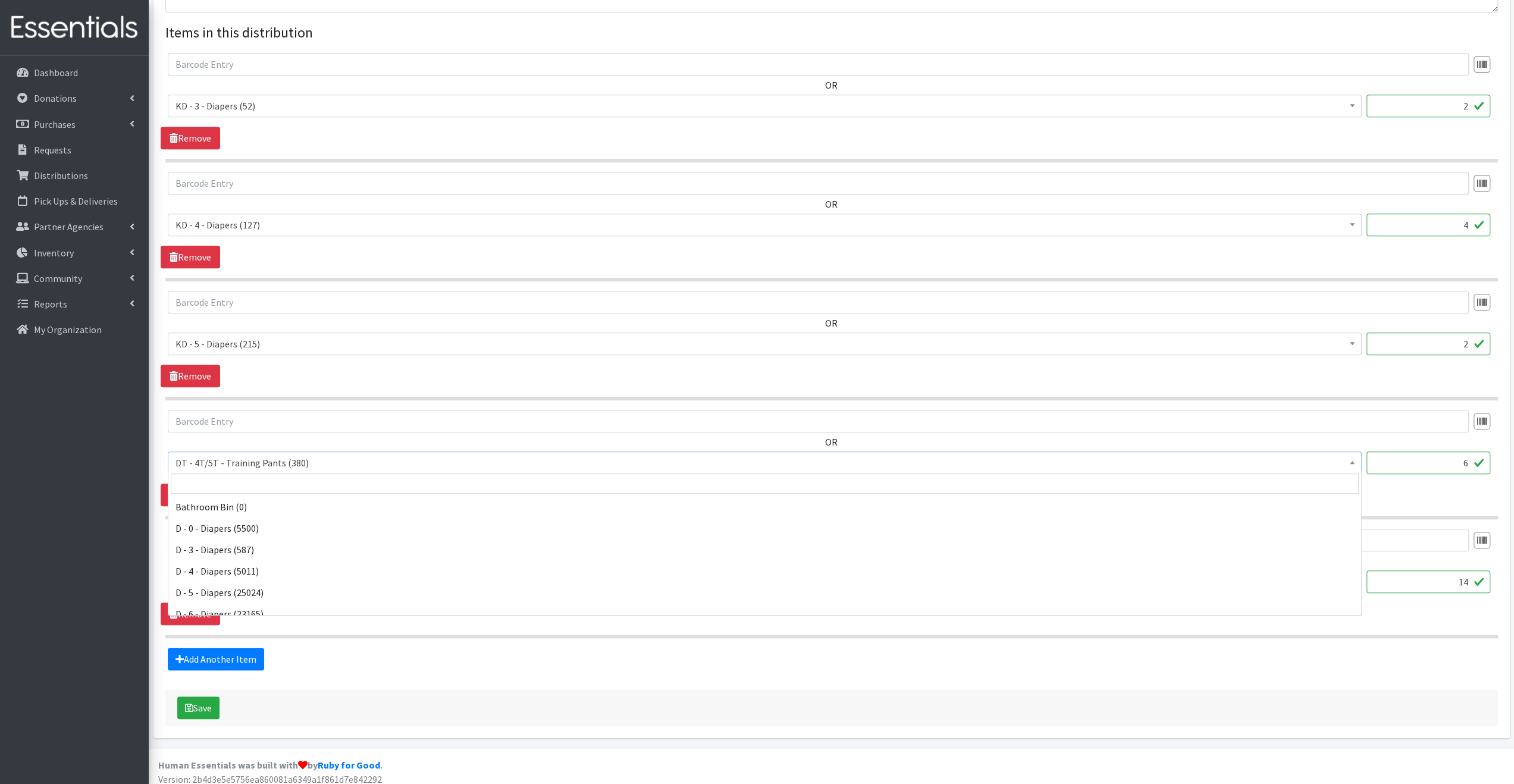
click at [286, 458] on span "DT - 4T/5T - Training Pants (380)" at bounding box center [764, 462] width 1178 height 17
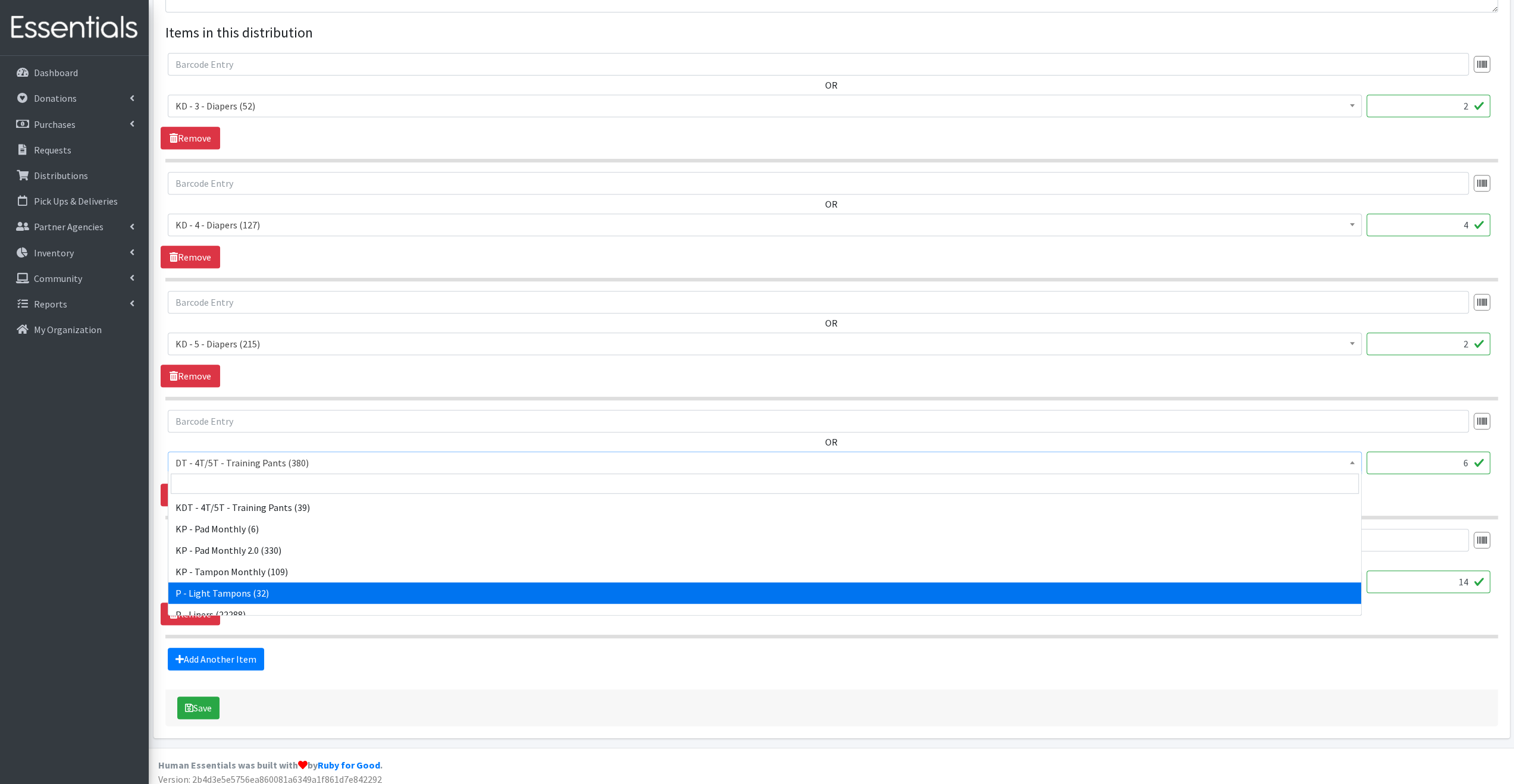
scroll to position [388, 0]
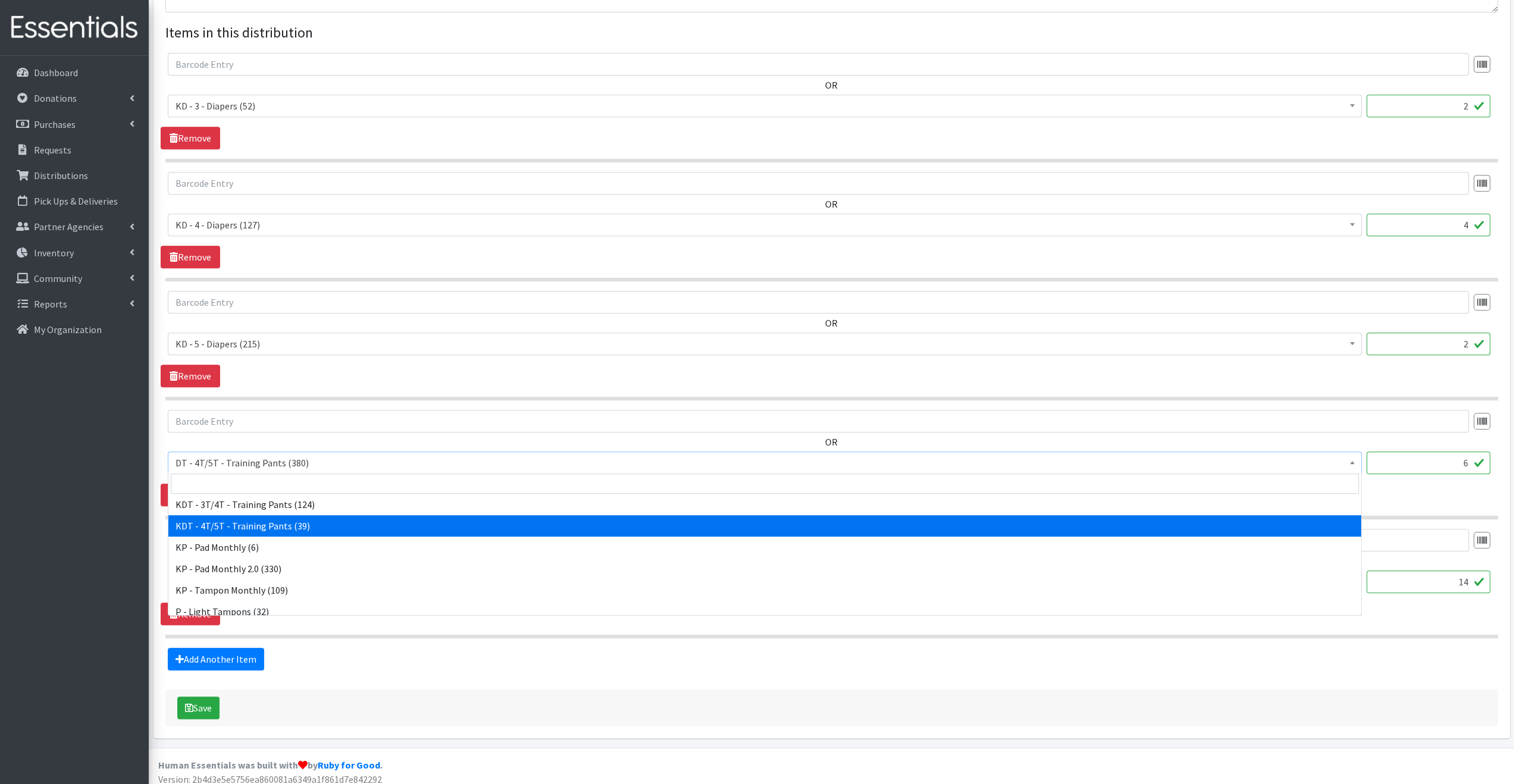
select select "15507"
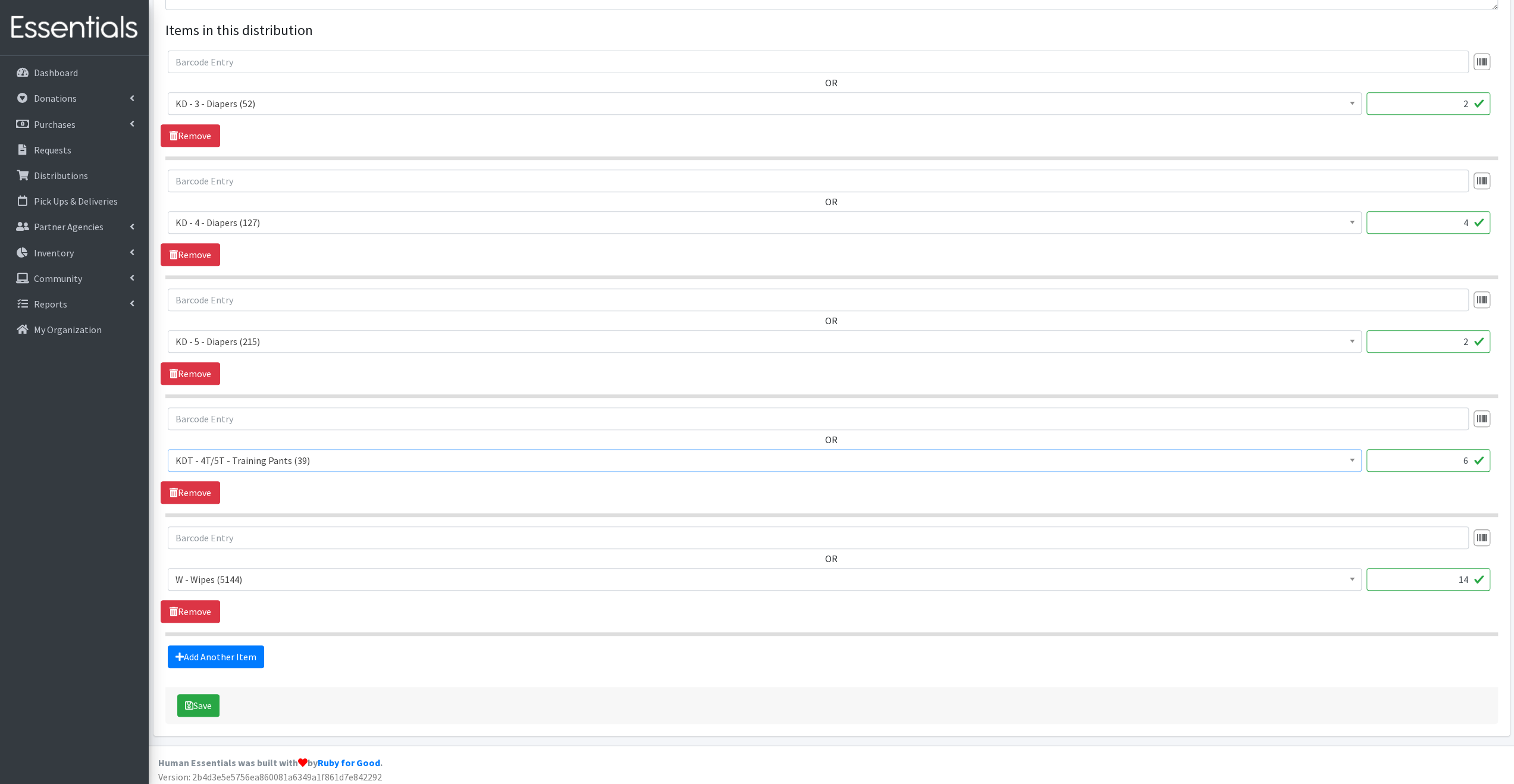
scroll to position [479, 0]
click at [198, 704] on button "Save" at bounding box center [198, 704] width 42 height 23
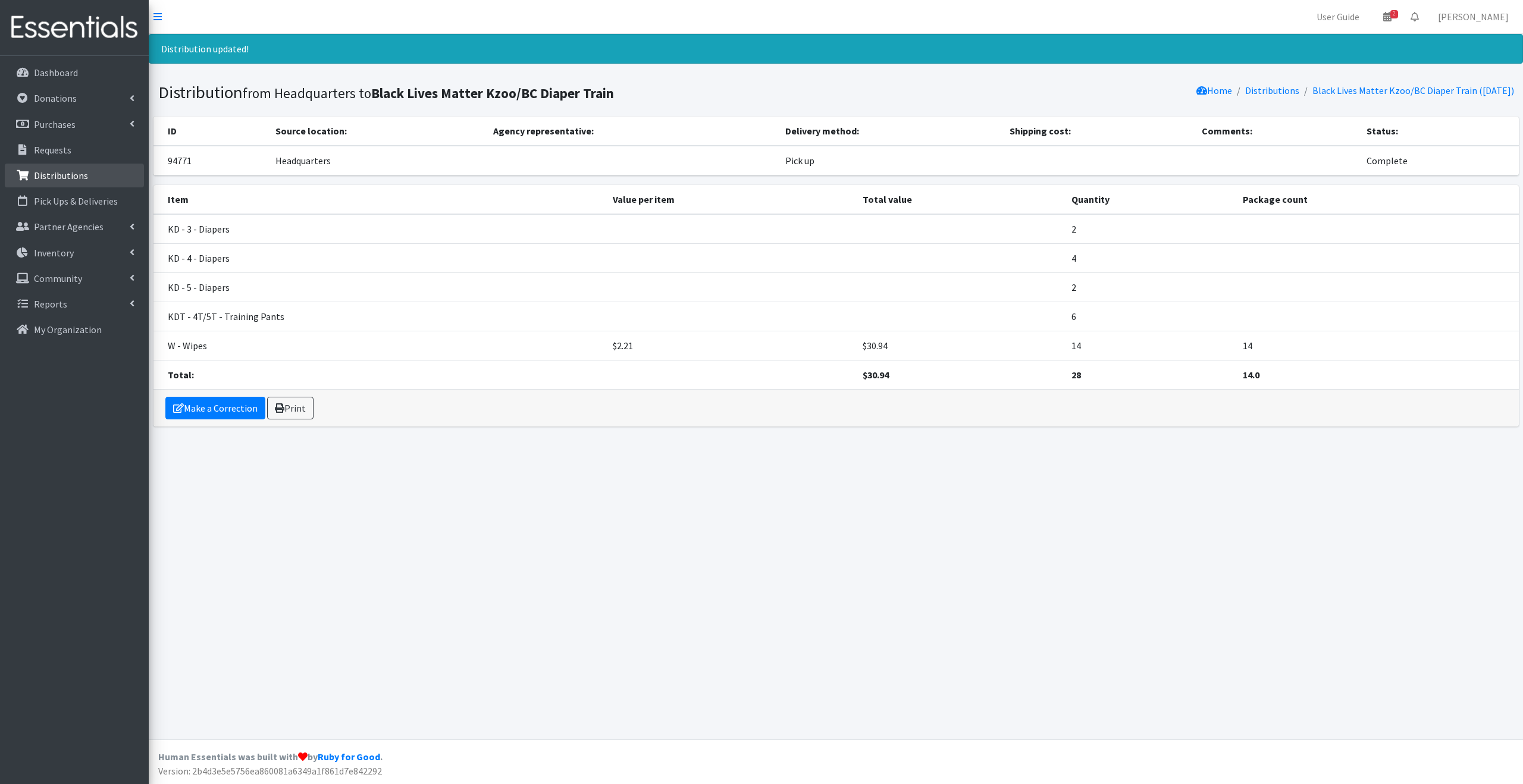
click at [98, 172] on link "Distributions" at bounding box center [74, 176] width 139 height 24
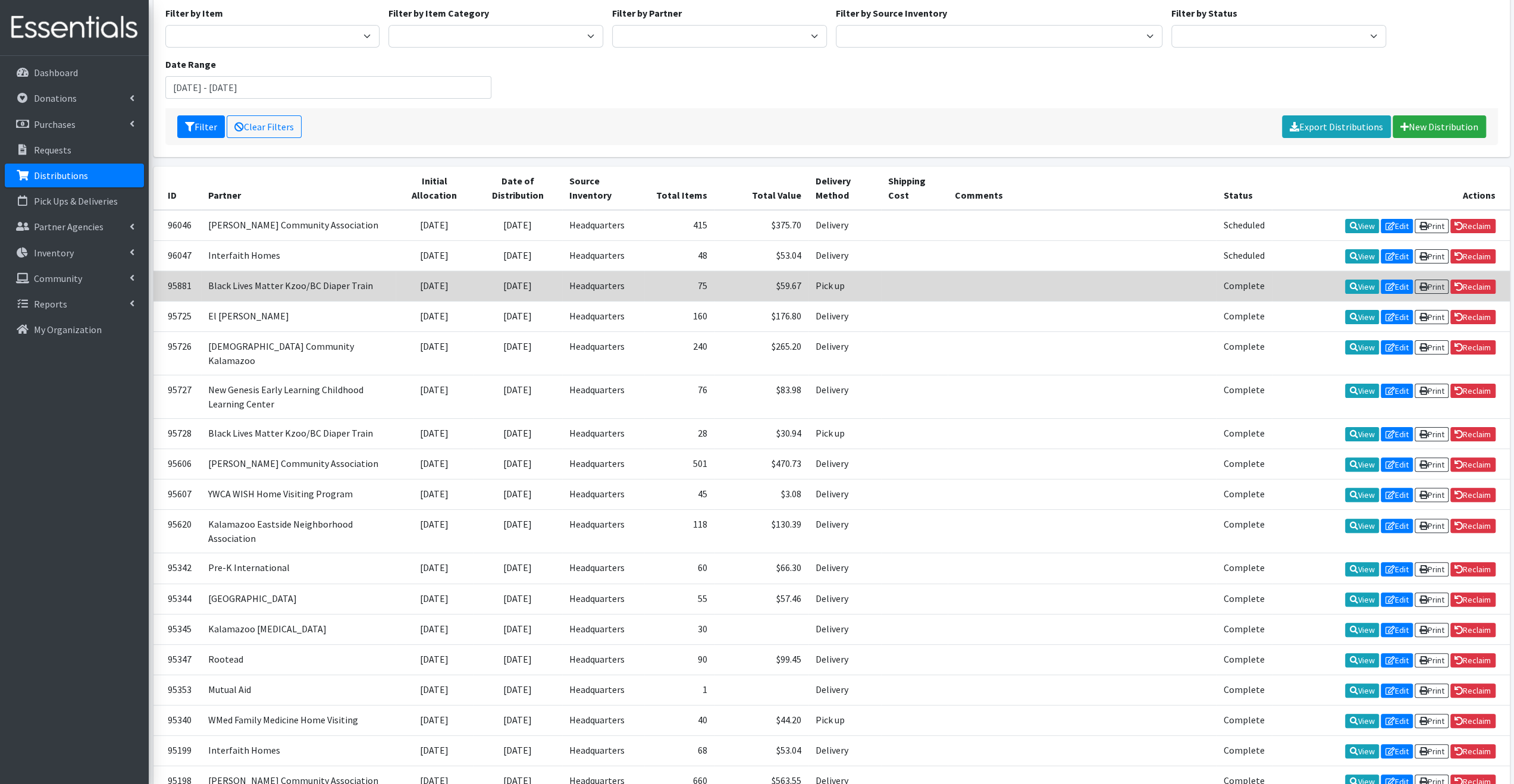
scroll to position [118, 0]
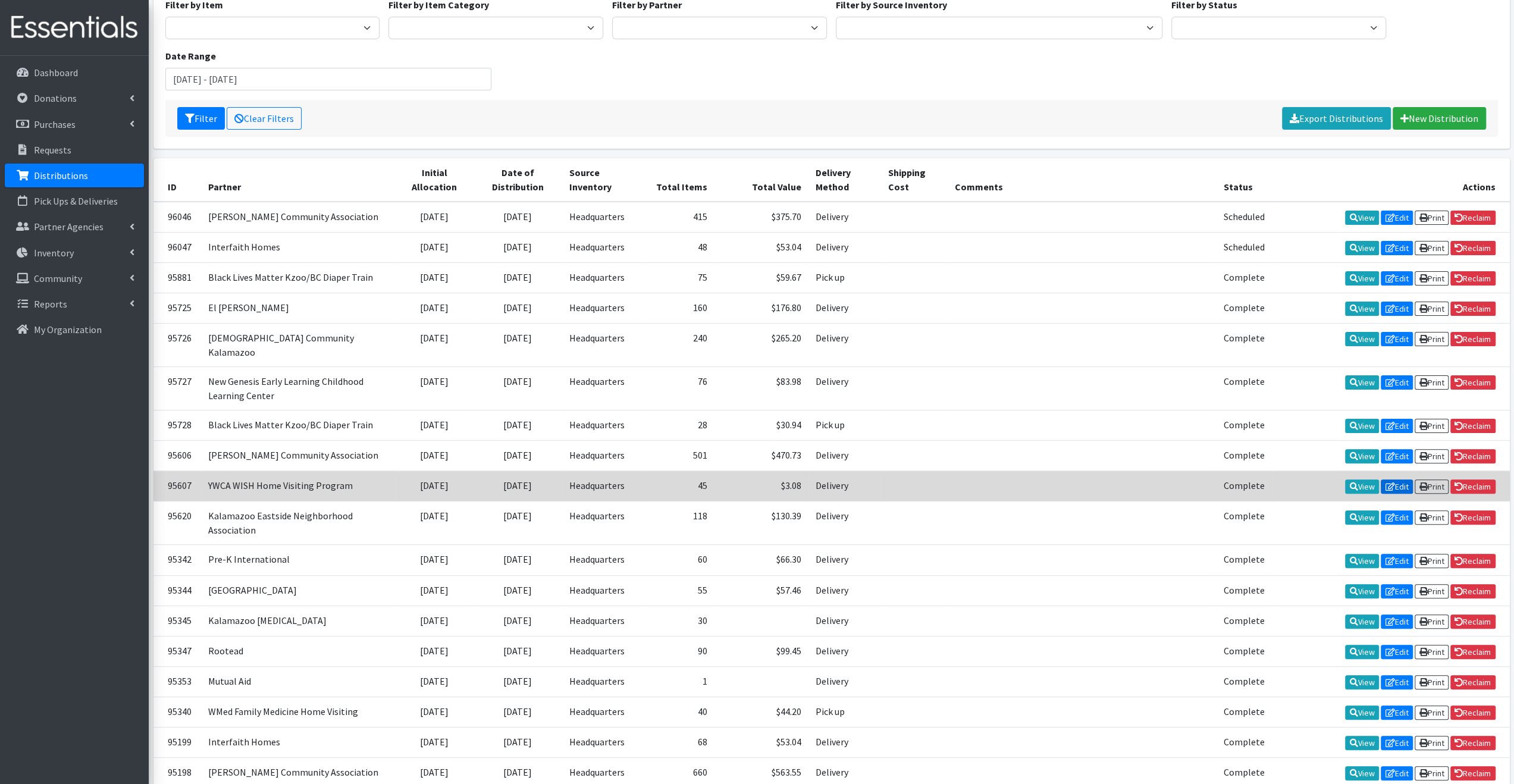
click at [1394, 479] on link "Edit" at bounding box center [1396, 486] width 33 height 14
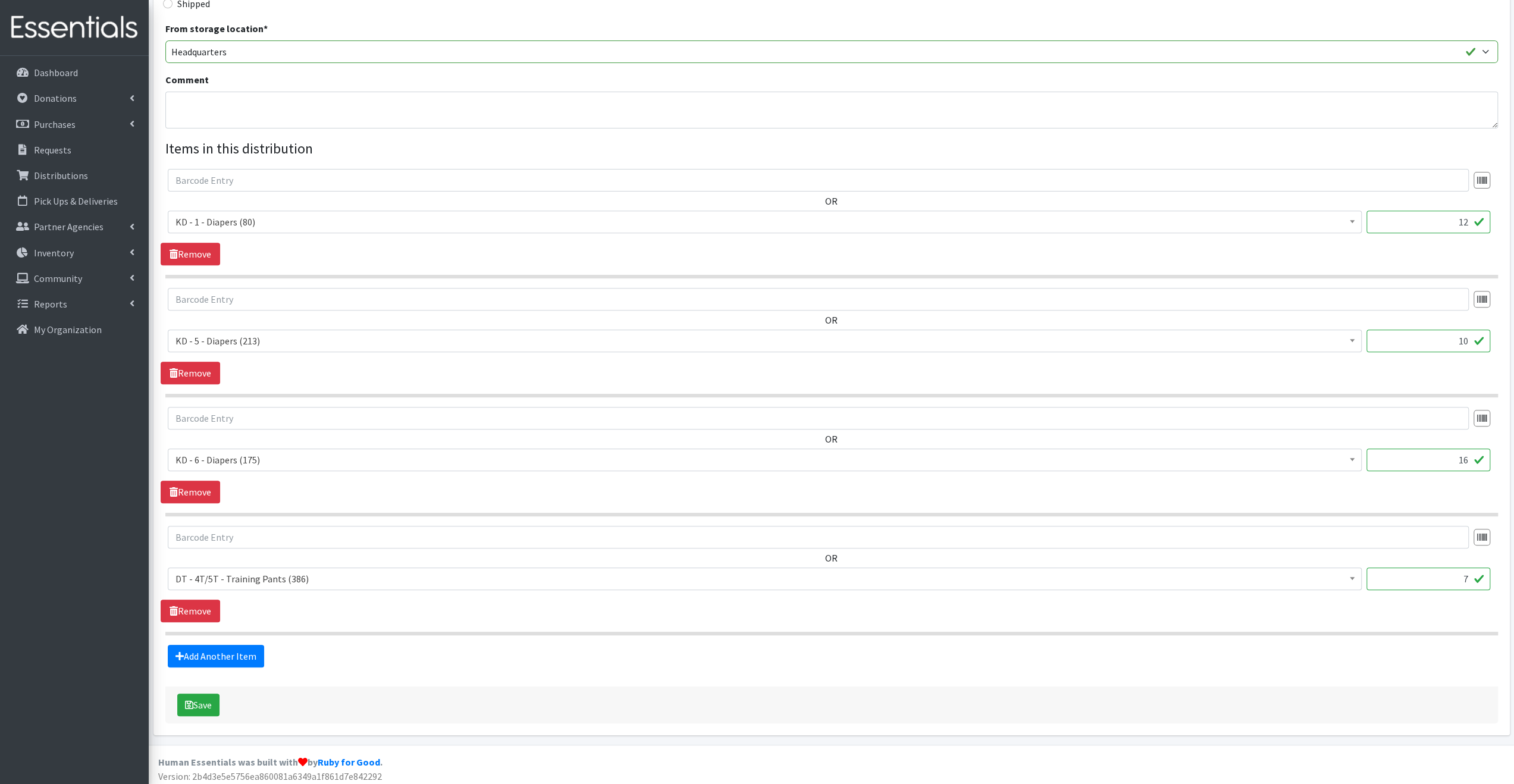
scroll to position [360, 0]
click at [349, 575] on span "DT - 4T/5T - Training Pants (386)" at bounding box center [764, 578] width 1178 height 17
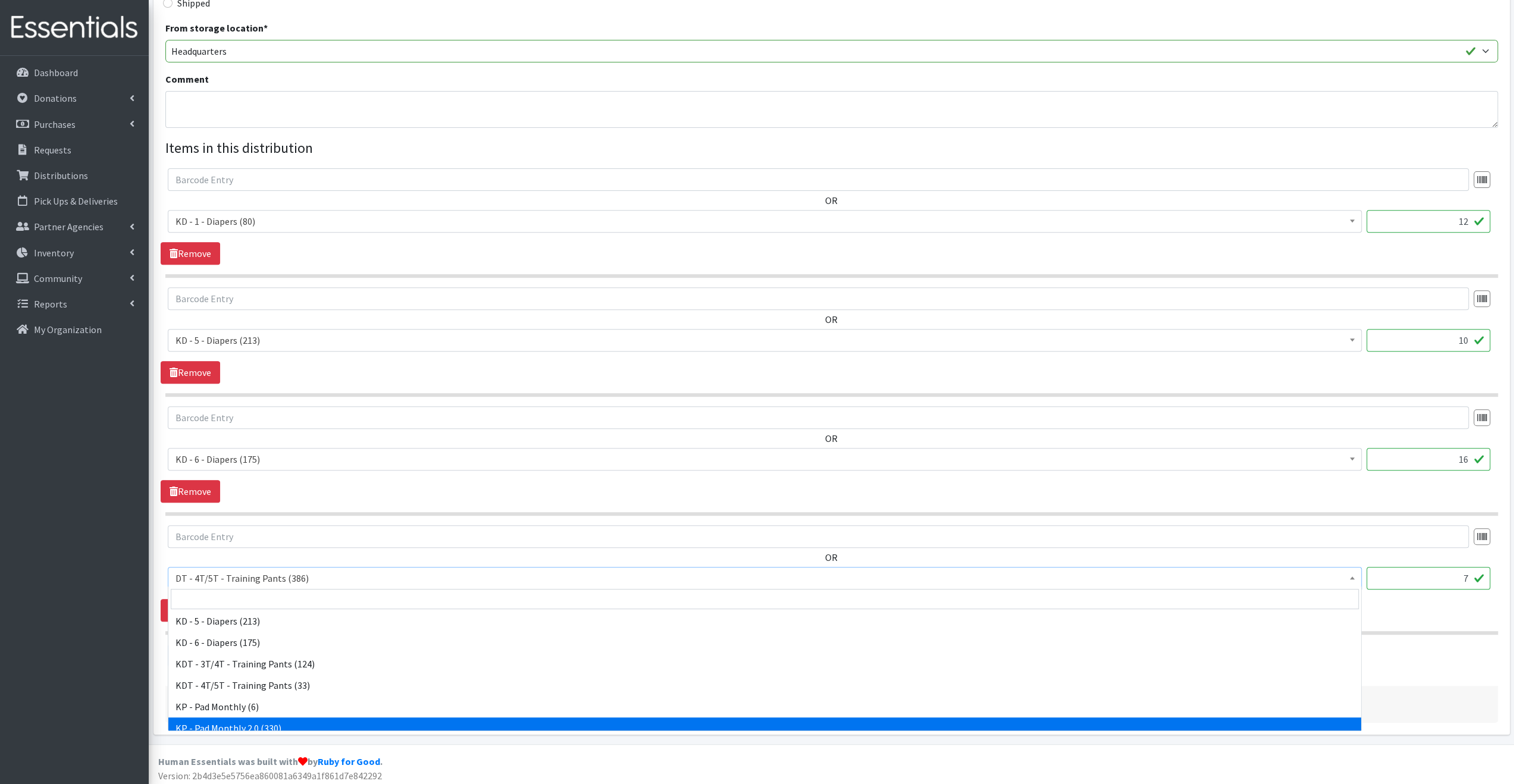
scroll to position [328, 0]
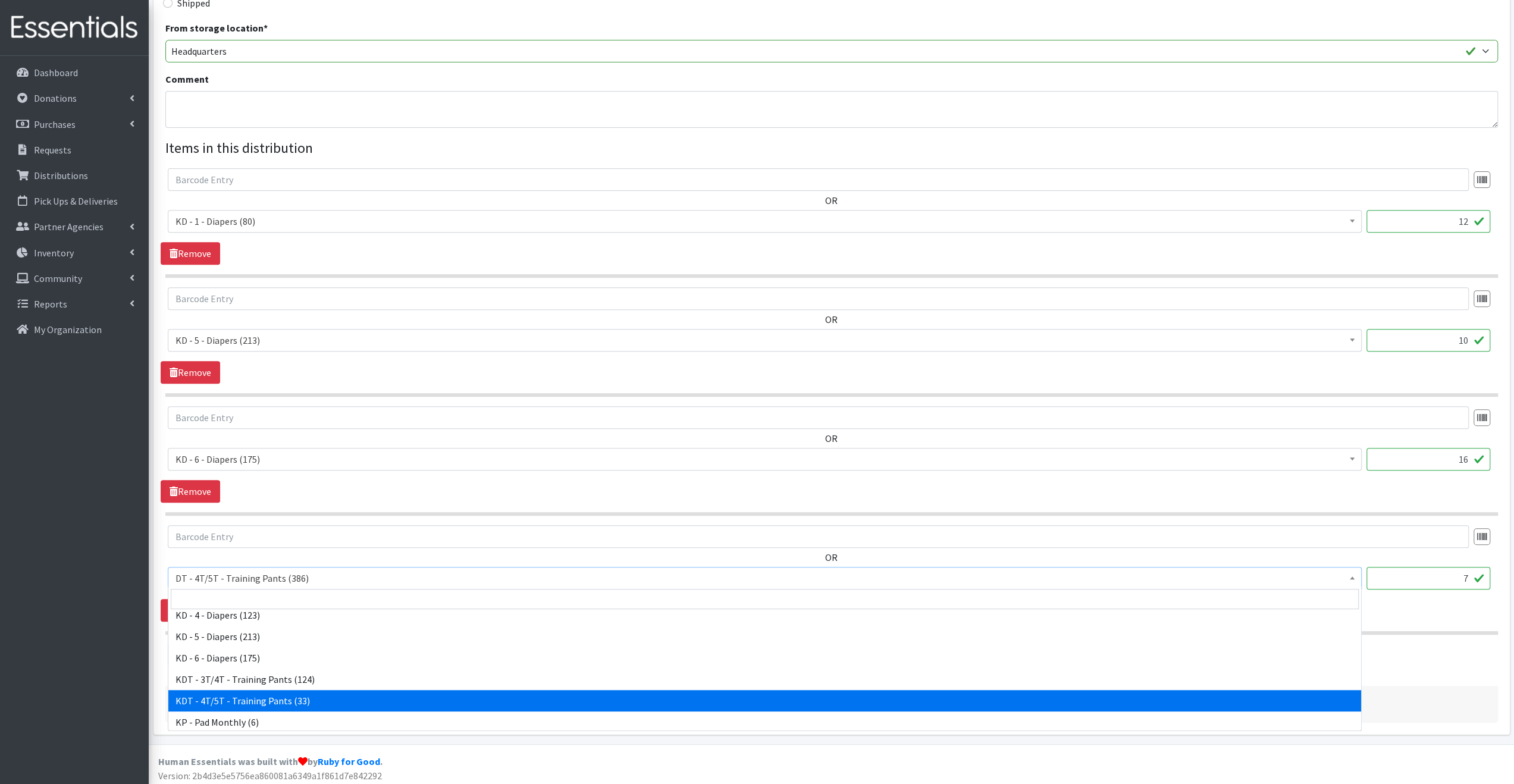
select select "15507"
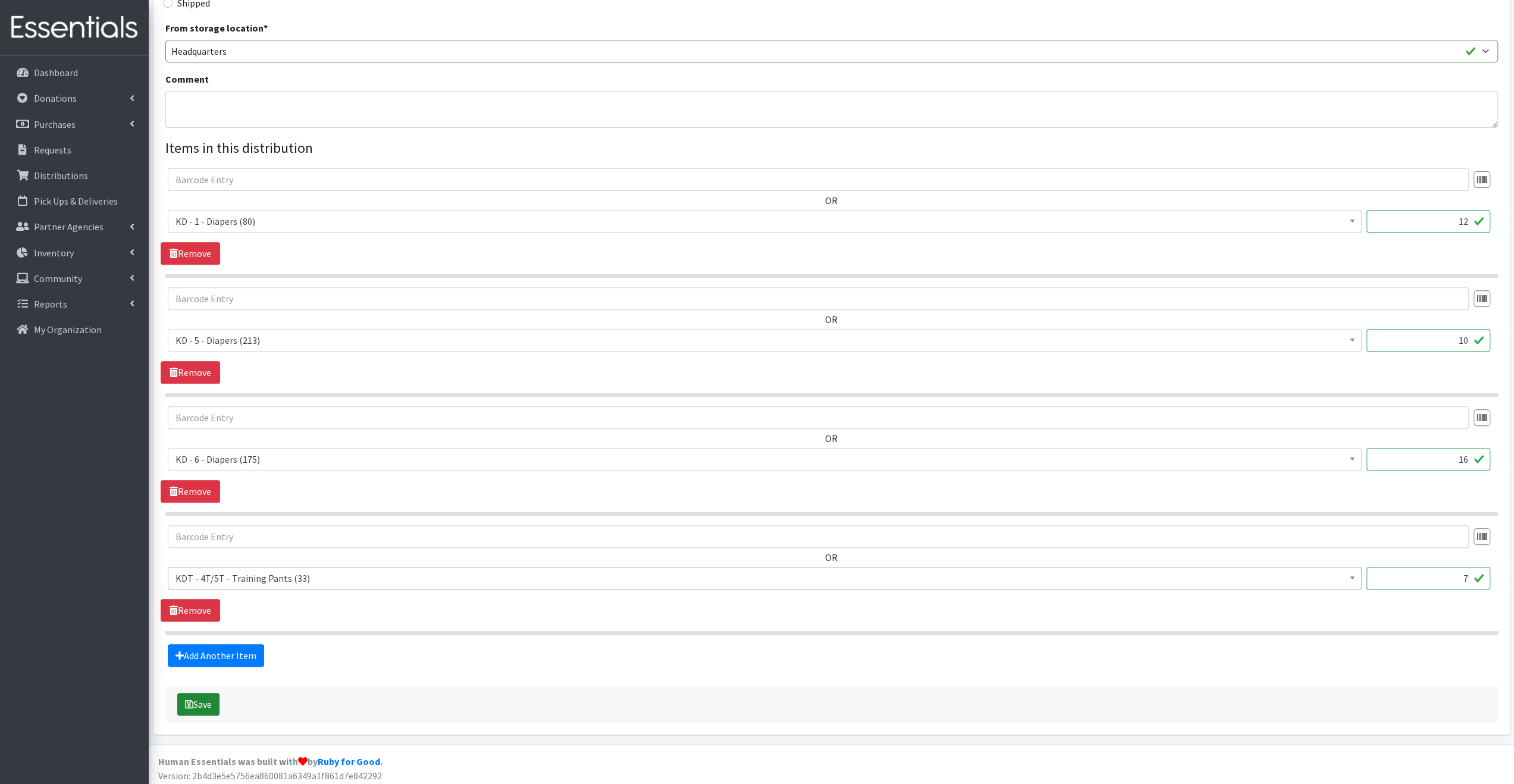
click at [211, 696] on button "Save" at bounding box center [198, 704] width 42 height 23
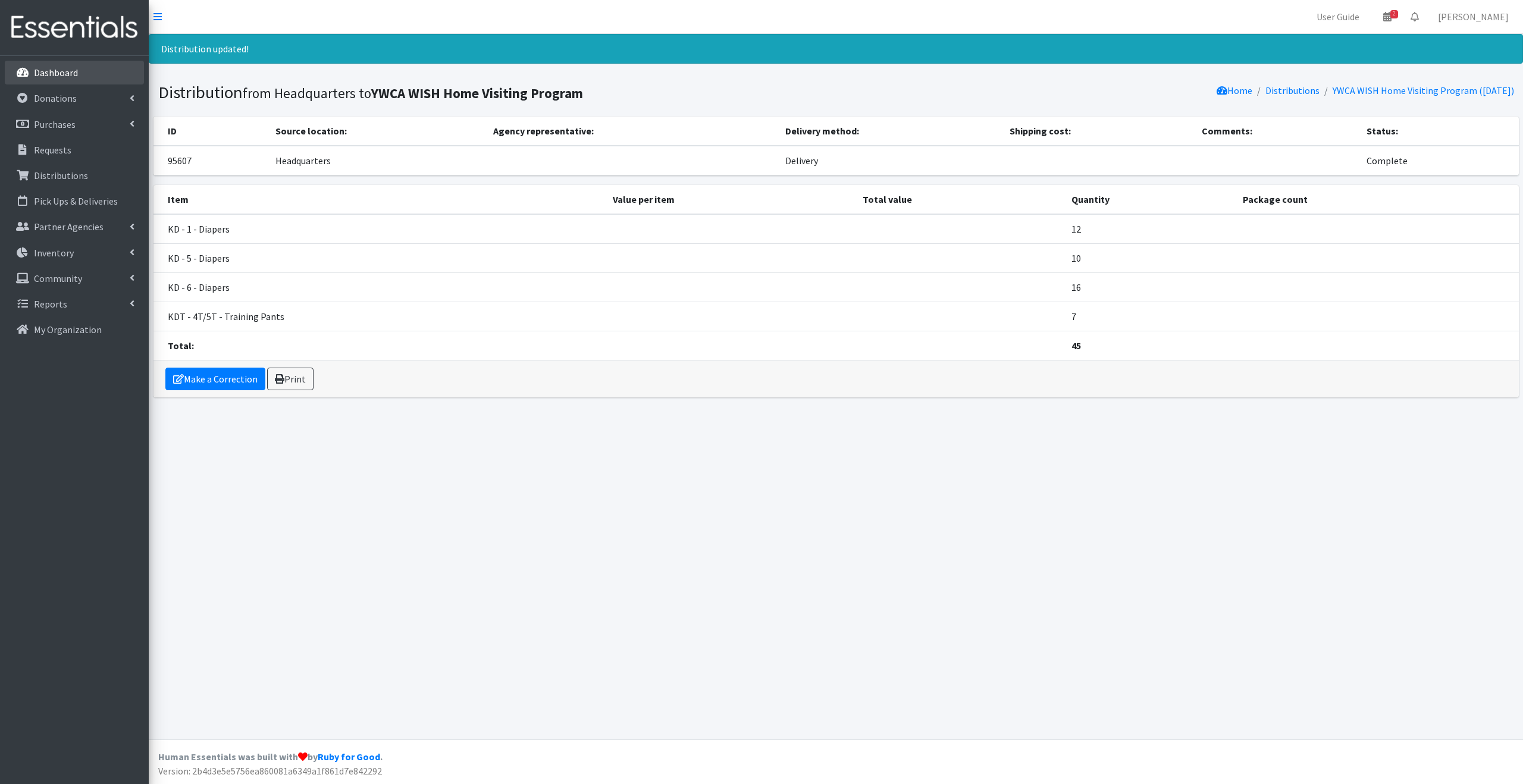
click at [73, 72] on p "Dashboard" at bounding box center [55, 72] width 44 height 12
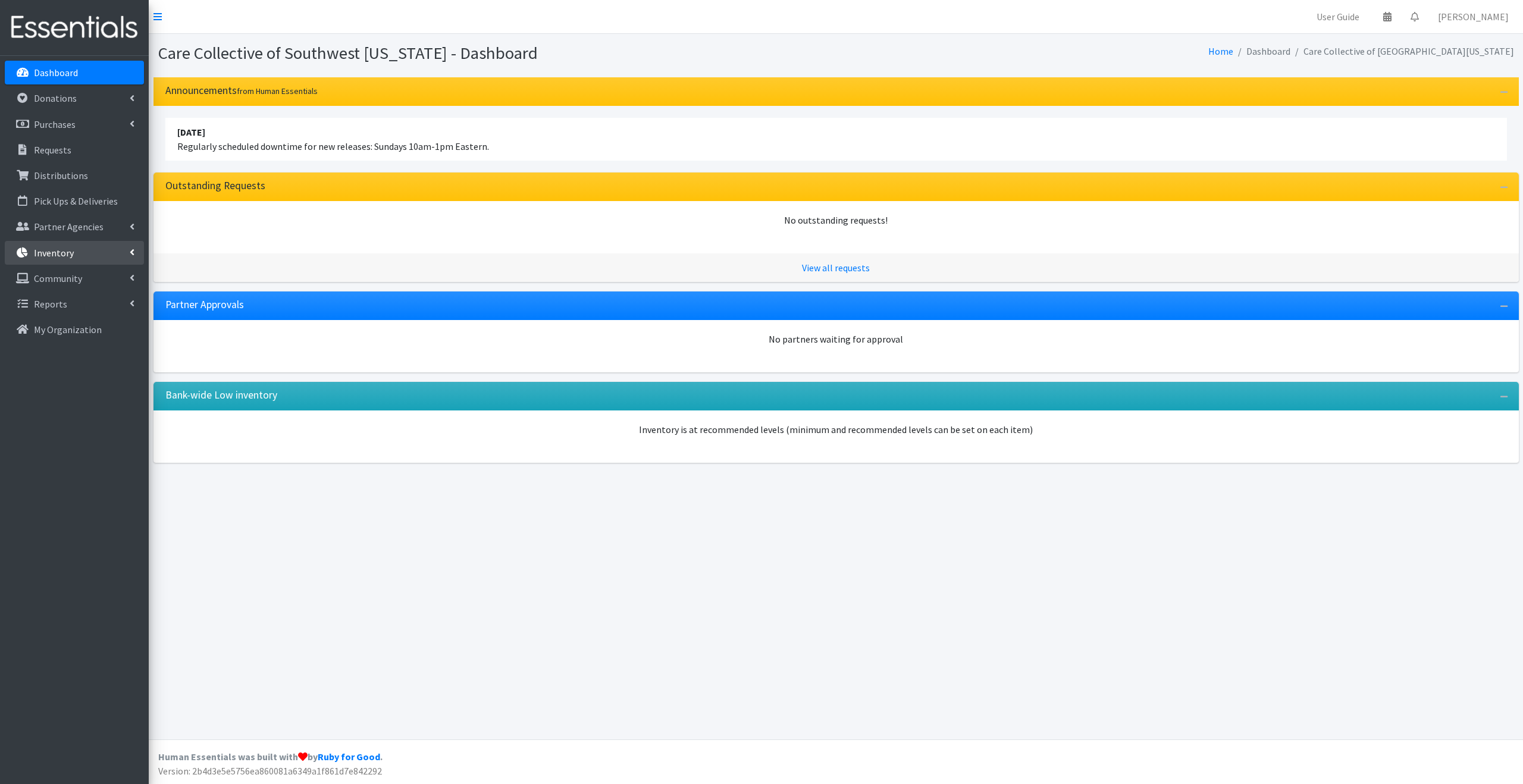
click at [92, 254] on link "Inventory" at bounding box center [74, 253] width 139 height 24
click at [103, 276] on link "Items & Inventory" at bounding box center [74, 278] width 139 height 24
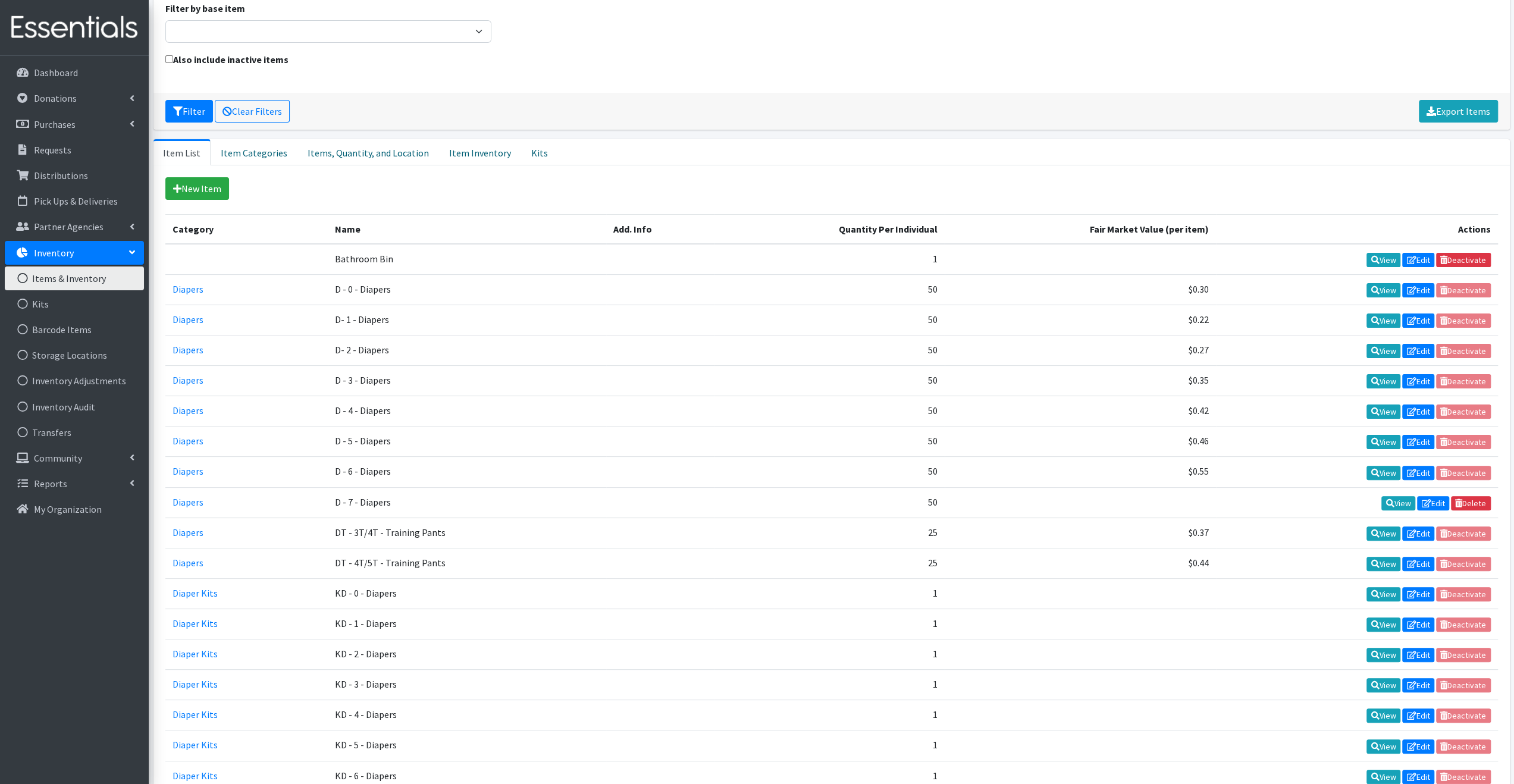
scroll to position [118, 0]
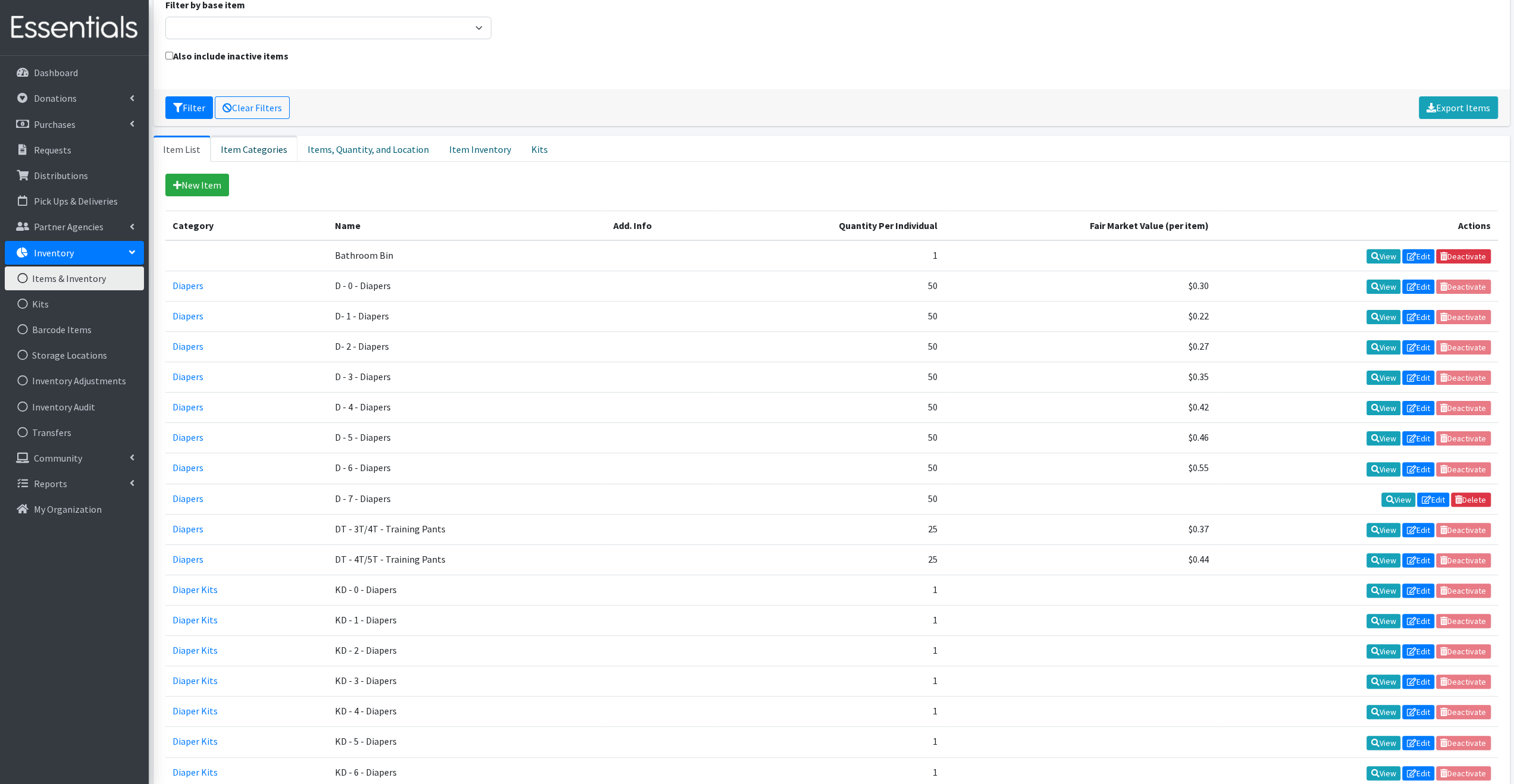
click at [258, 149] on link "Item Categories" at bounding box center [254, 148] width 87 height 27
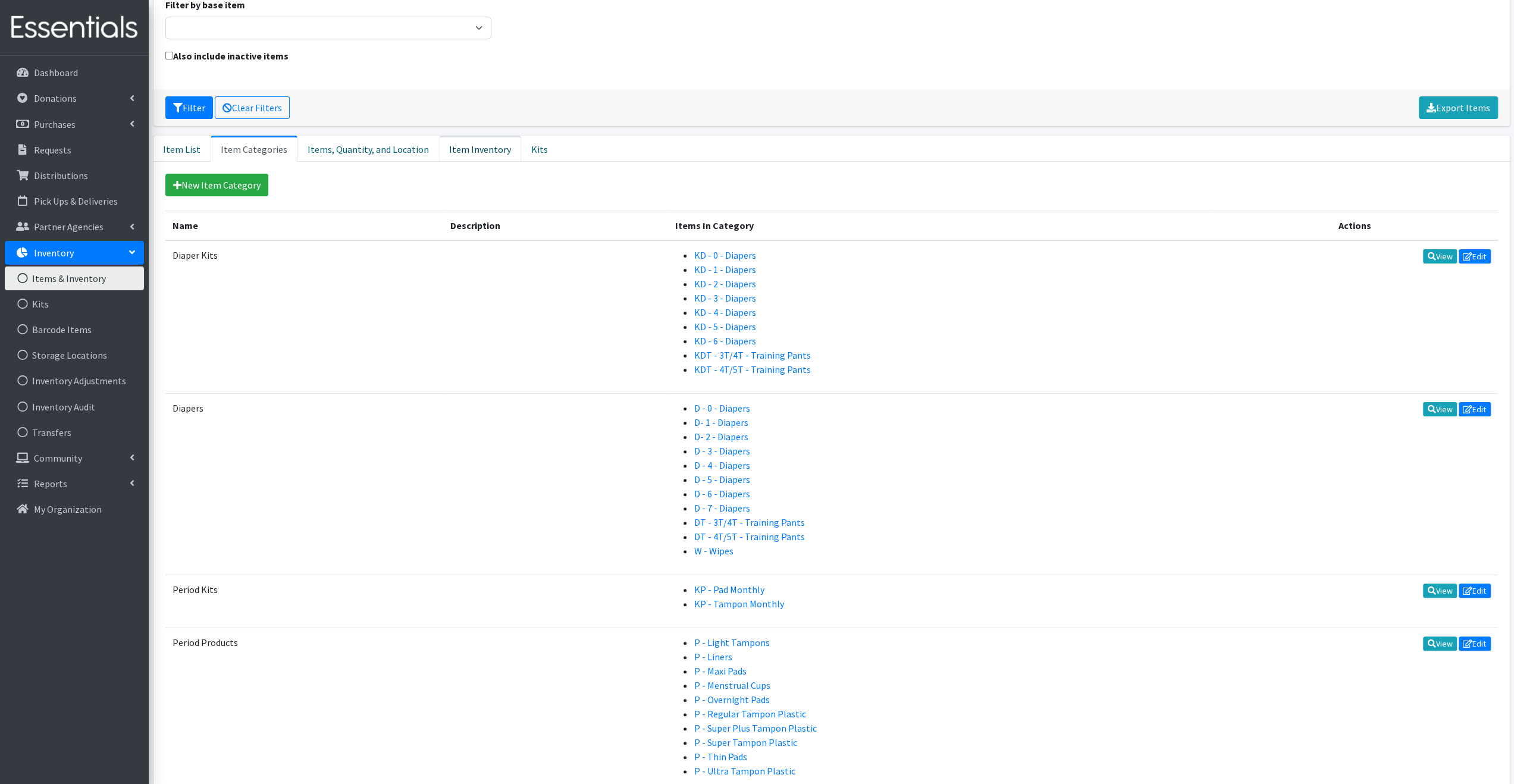
click at [442, 150] on link "Item Inventory" at bounding box center [480, 148] width 82 height 27
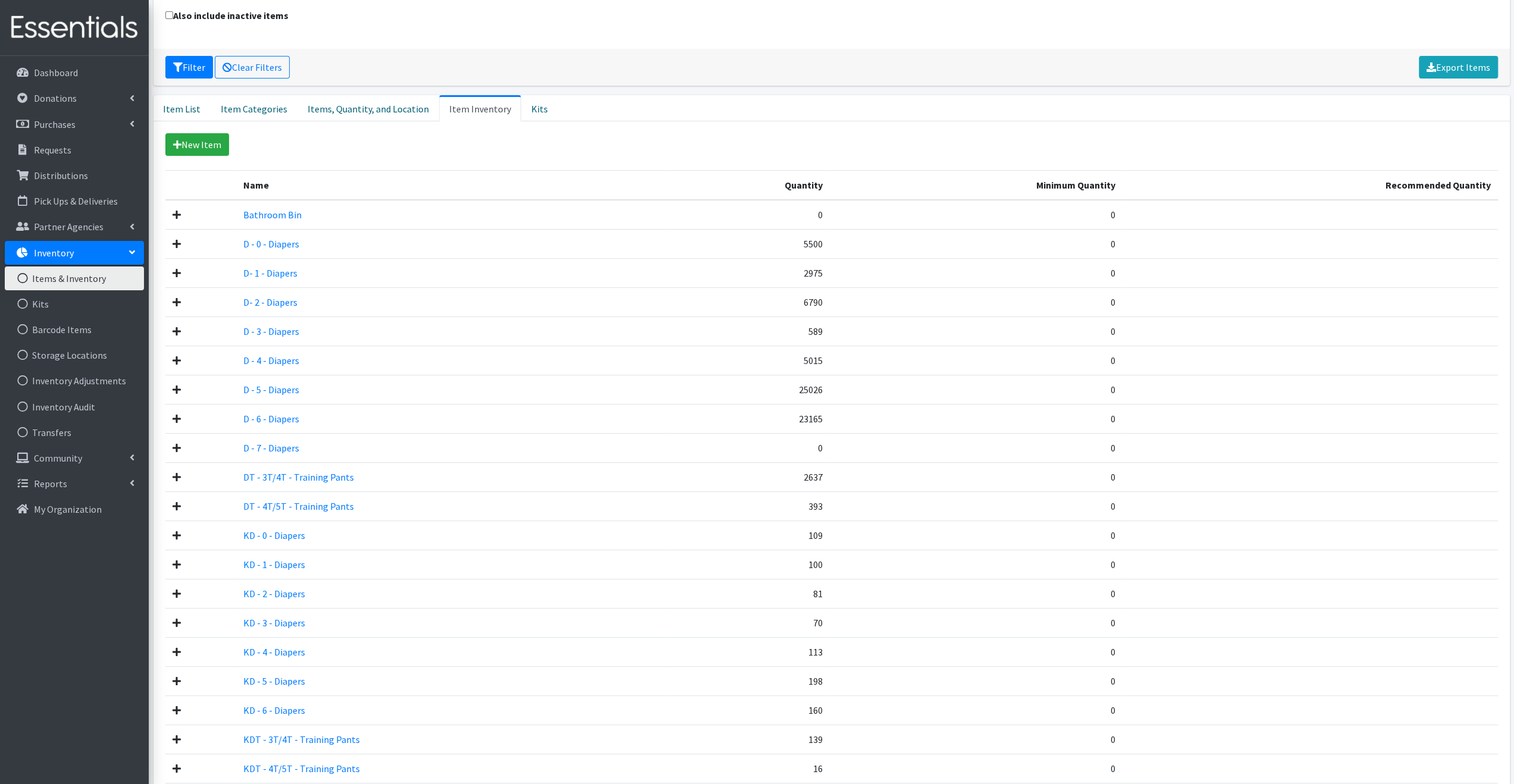
scroll to position [179, 0]
